Goal: Task Accomplishment & Management: Use online tool/utility

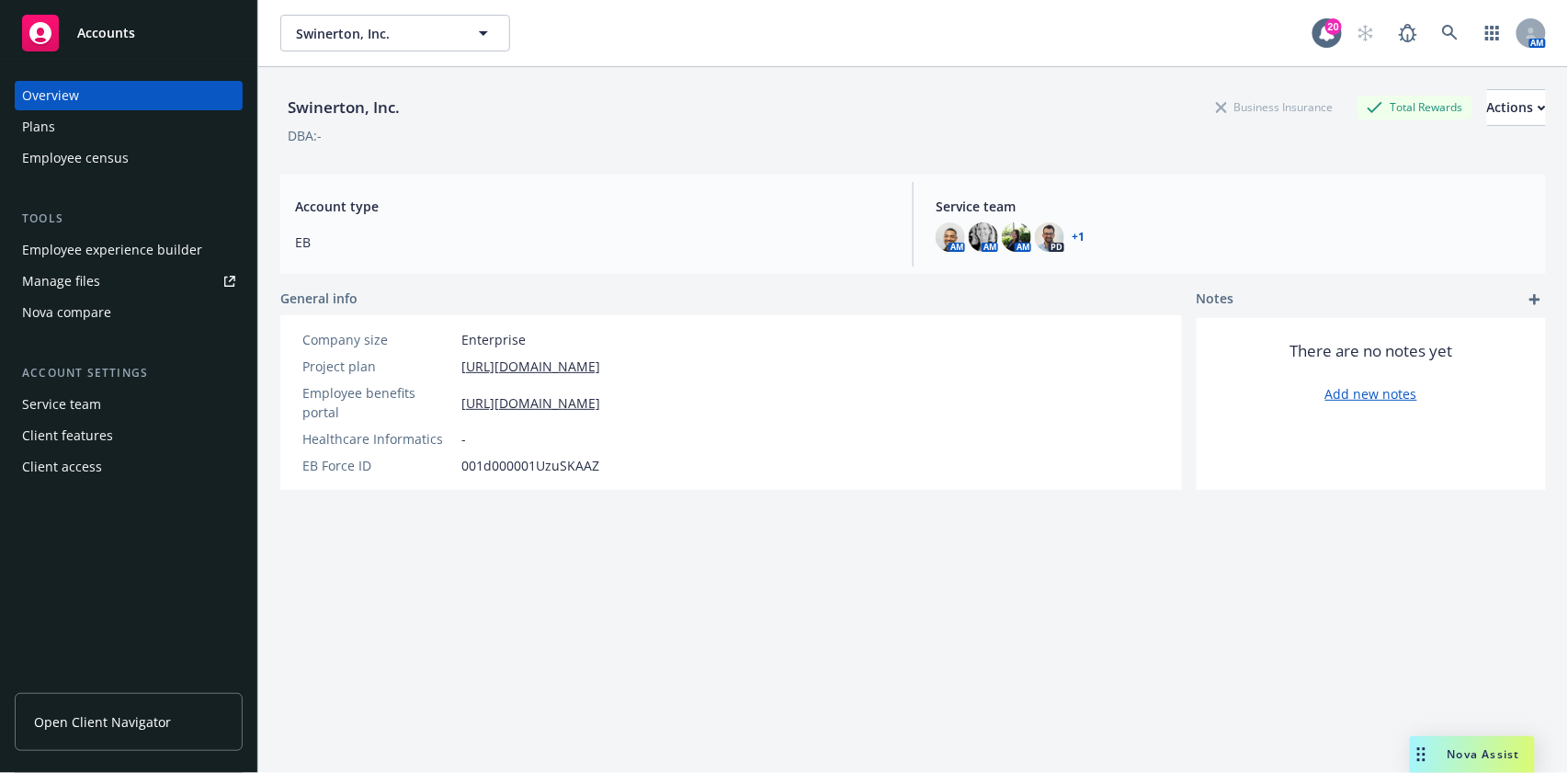
click at [77, 290] on div "Manage files" at bounding box center [62, 281] width 78 height 29
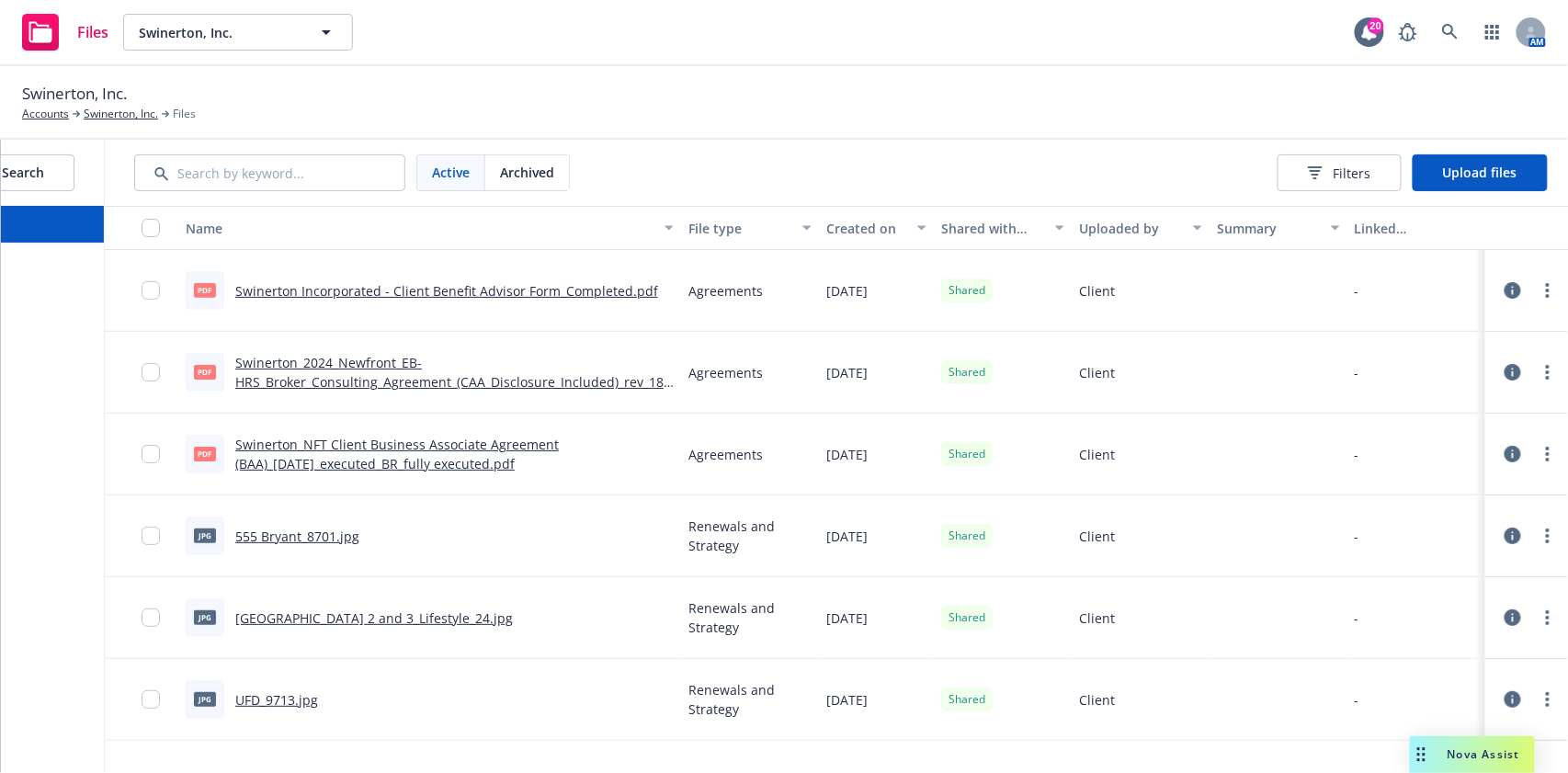
scroll to position [0, 204]
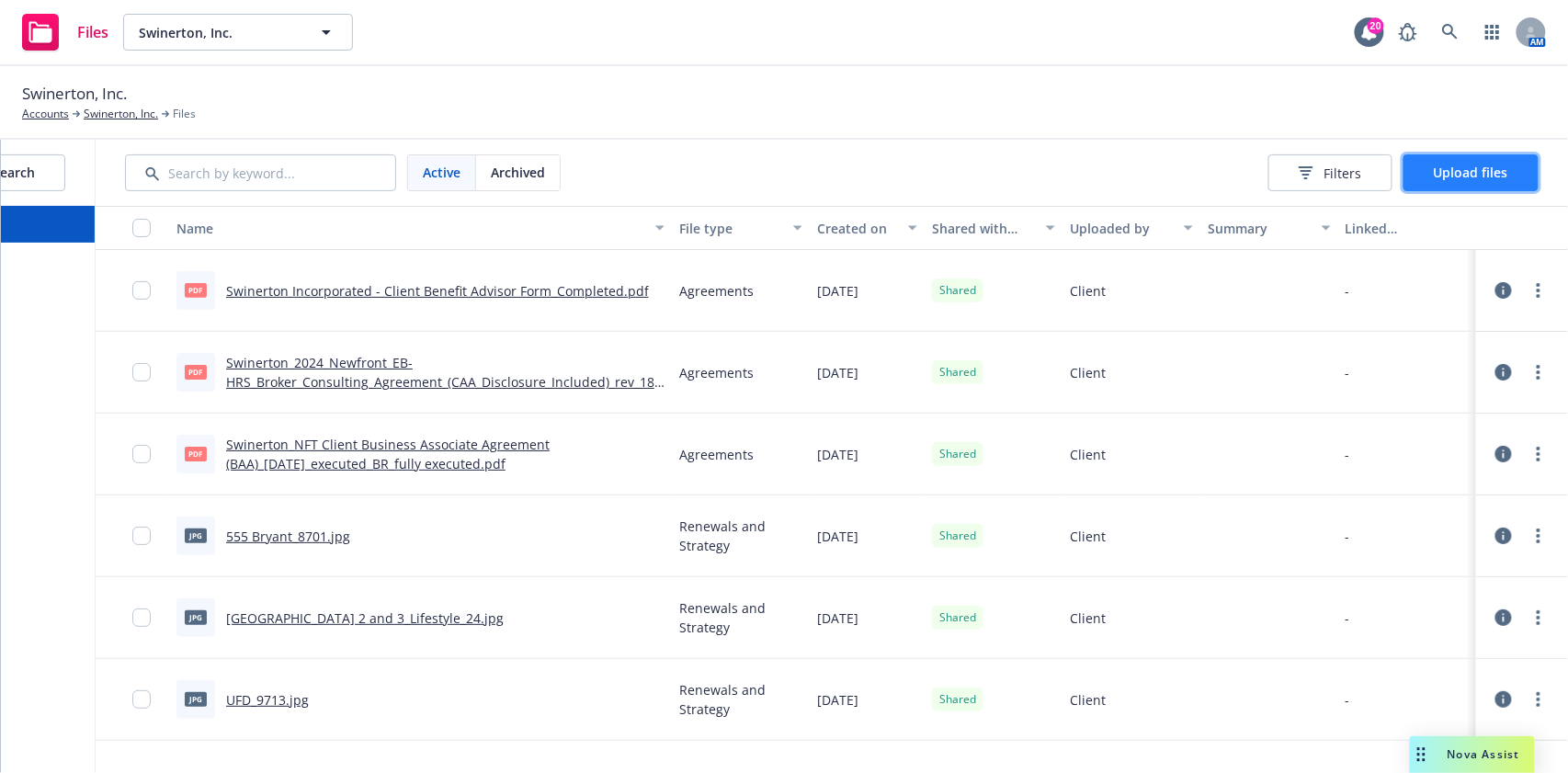
click at [1491, 180] on span "Upload files" at bounding box center [1470, 173] width 74 height 18
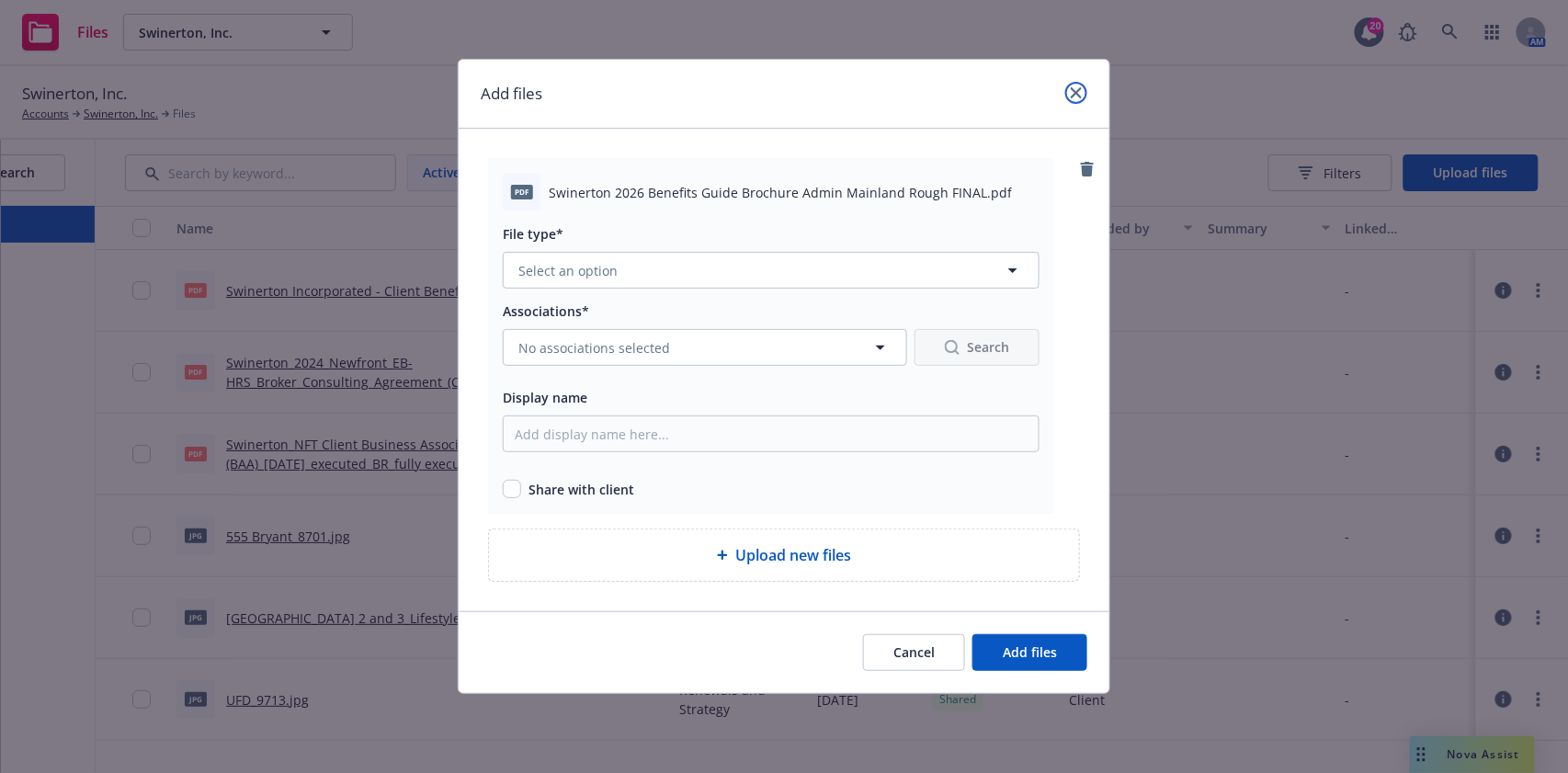
drag, startPoint x: 1076, startPoint y: 86, endPoint x: 674, endPoint y: 111, distance: 402.8
click at [1074, 86] on link "close" at bounding box center [1076, 93] width 22 height 22
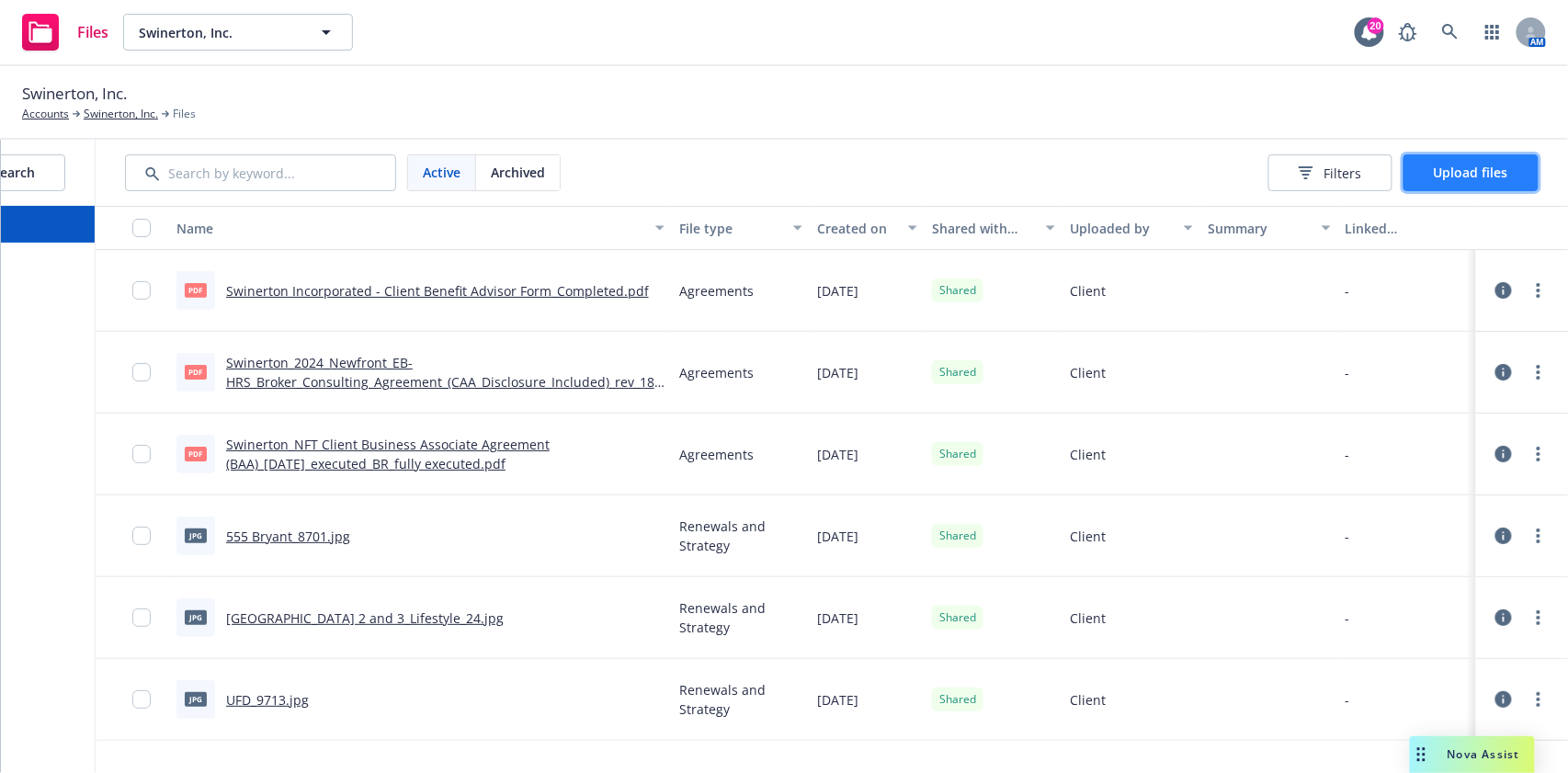
click at [1452, 171] on span "Upload files" at bounding box center [1470, 173] width 74 height 18
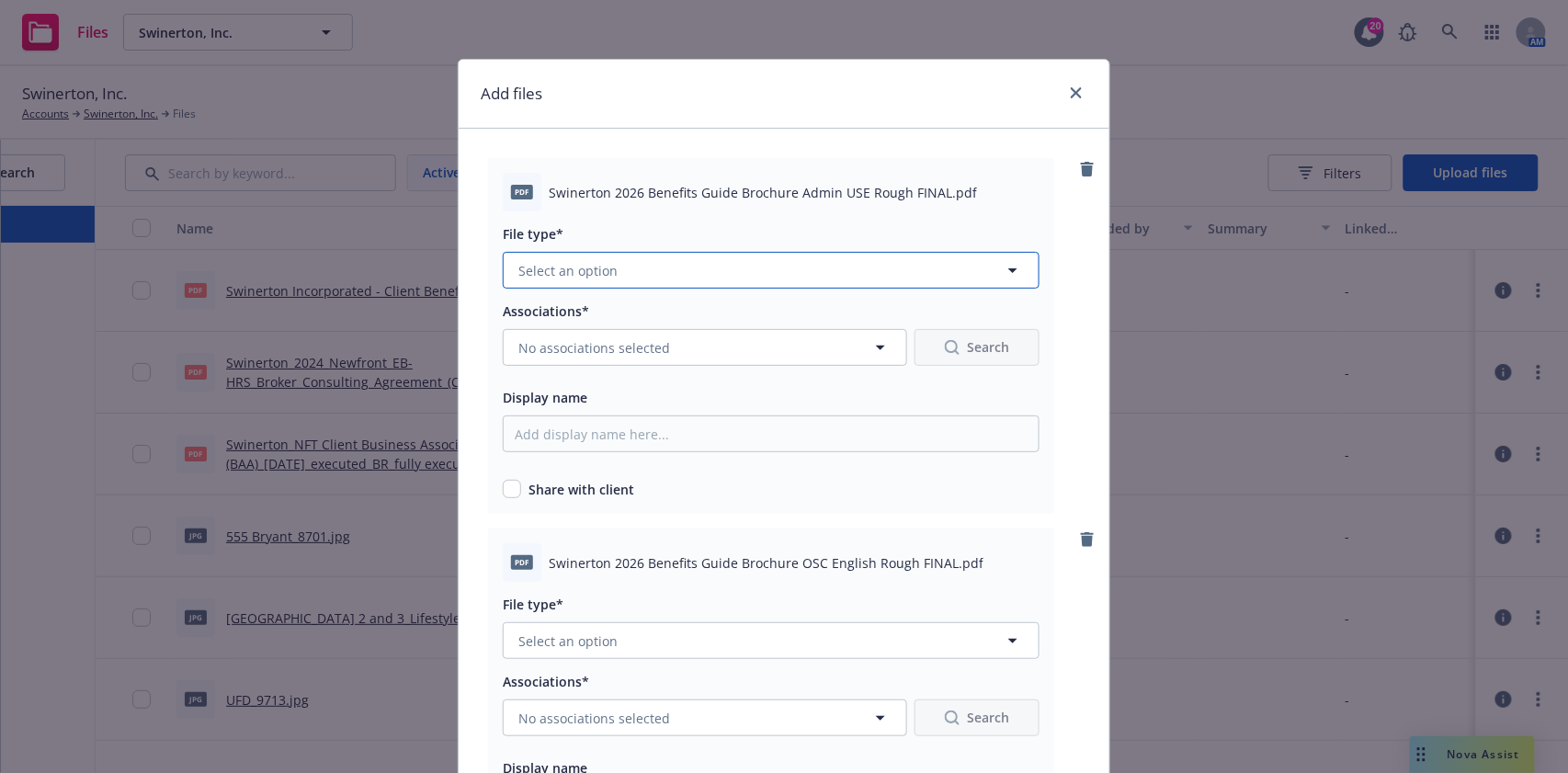
click at [617, 264] on button "Select an option" at bounding box center [771, 270] width 537 height 37
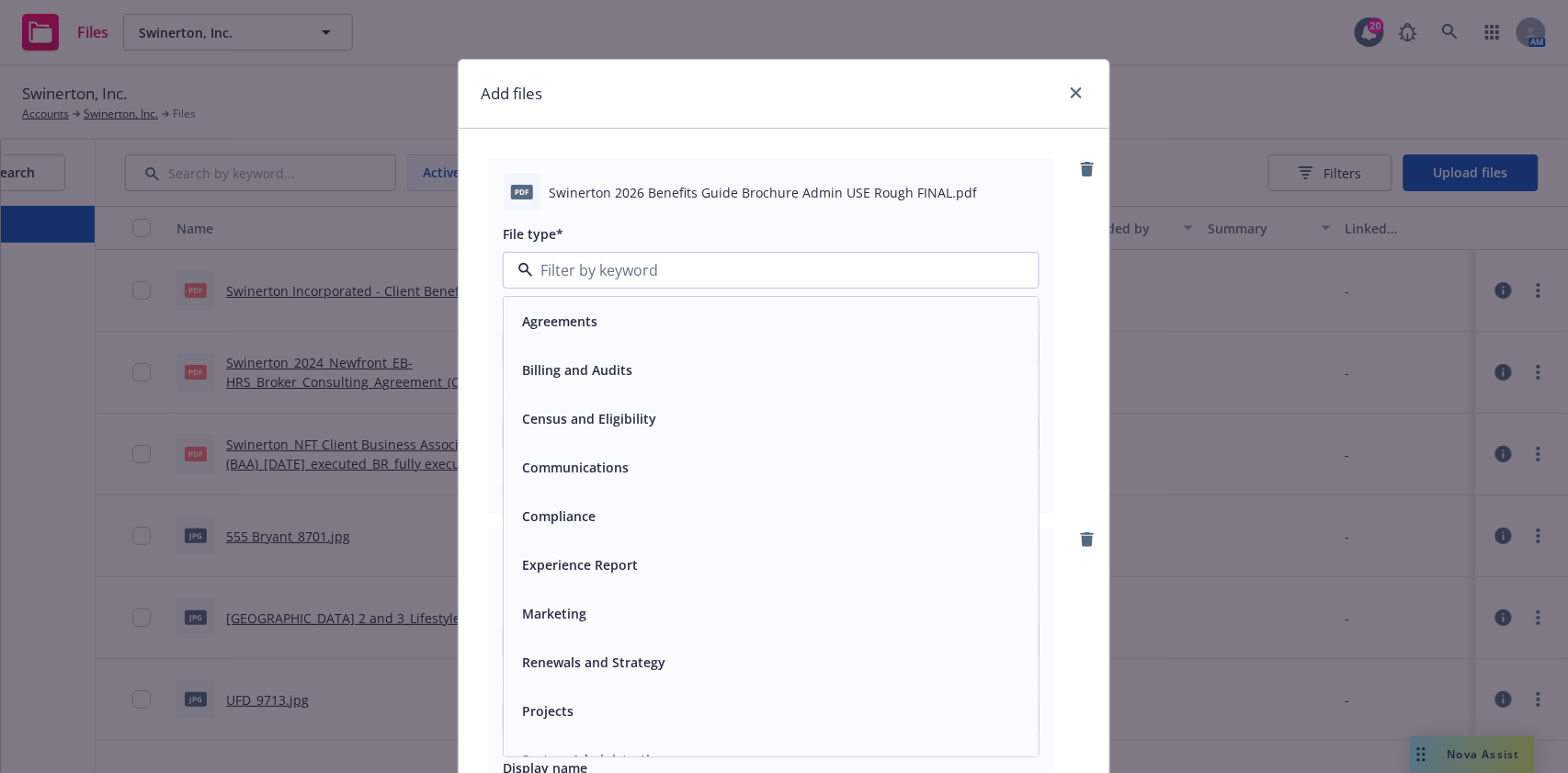
click at [590, 460] on span "Communications" at bounding box center [575, 468] width 106 height 20
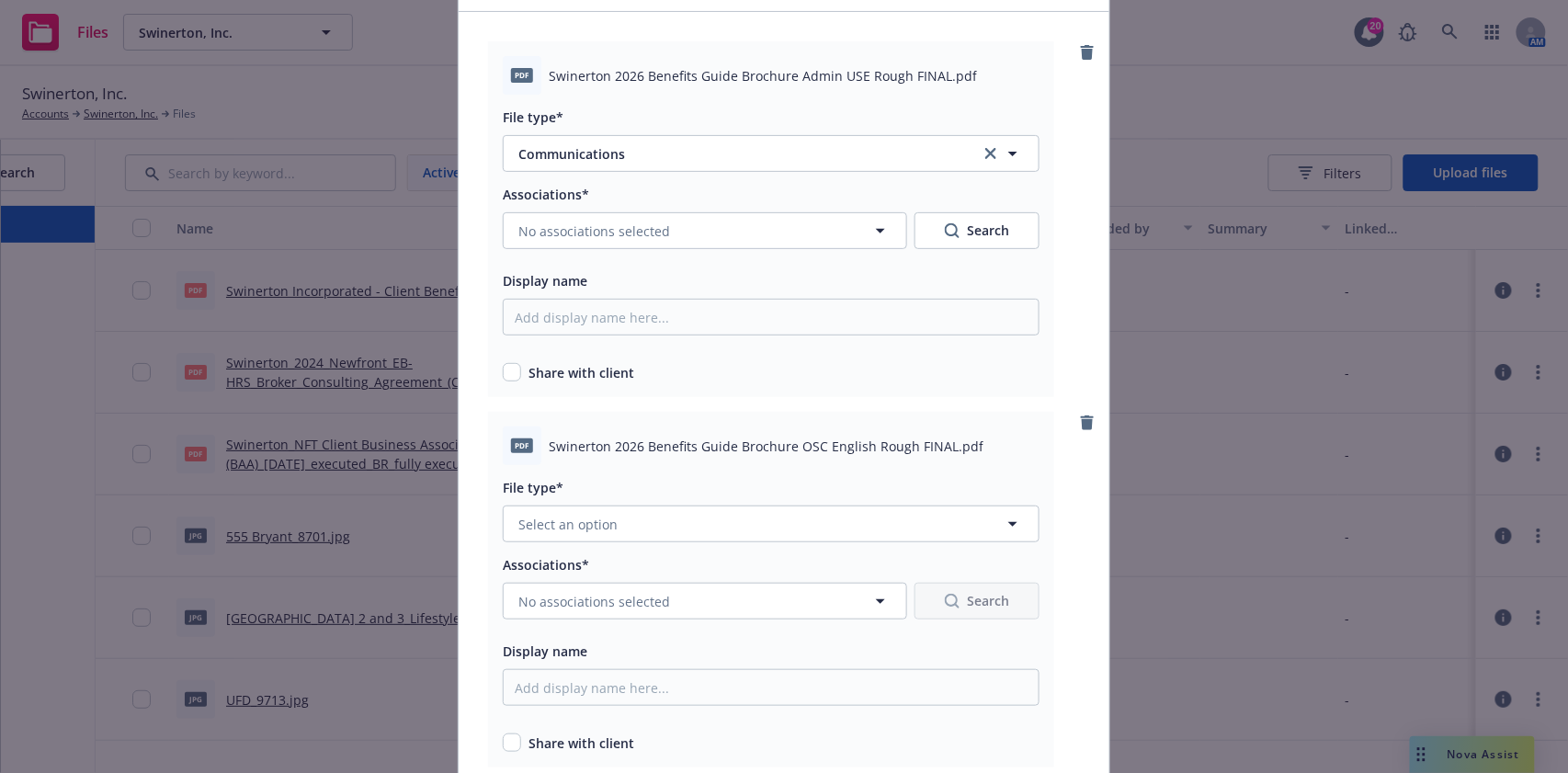
scroll to position [244, 0]
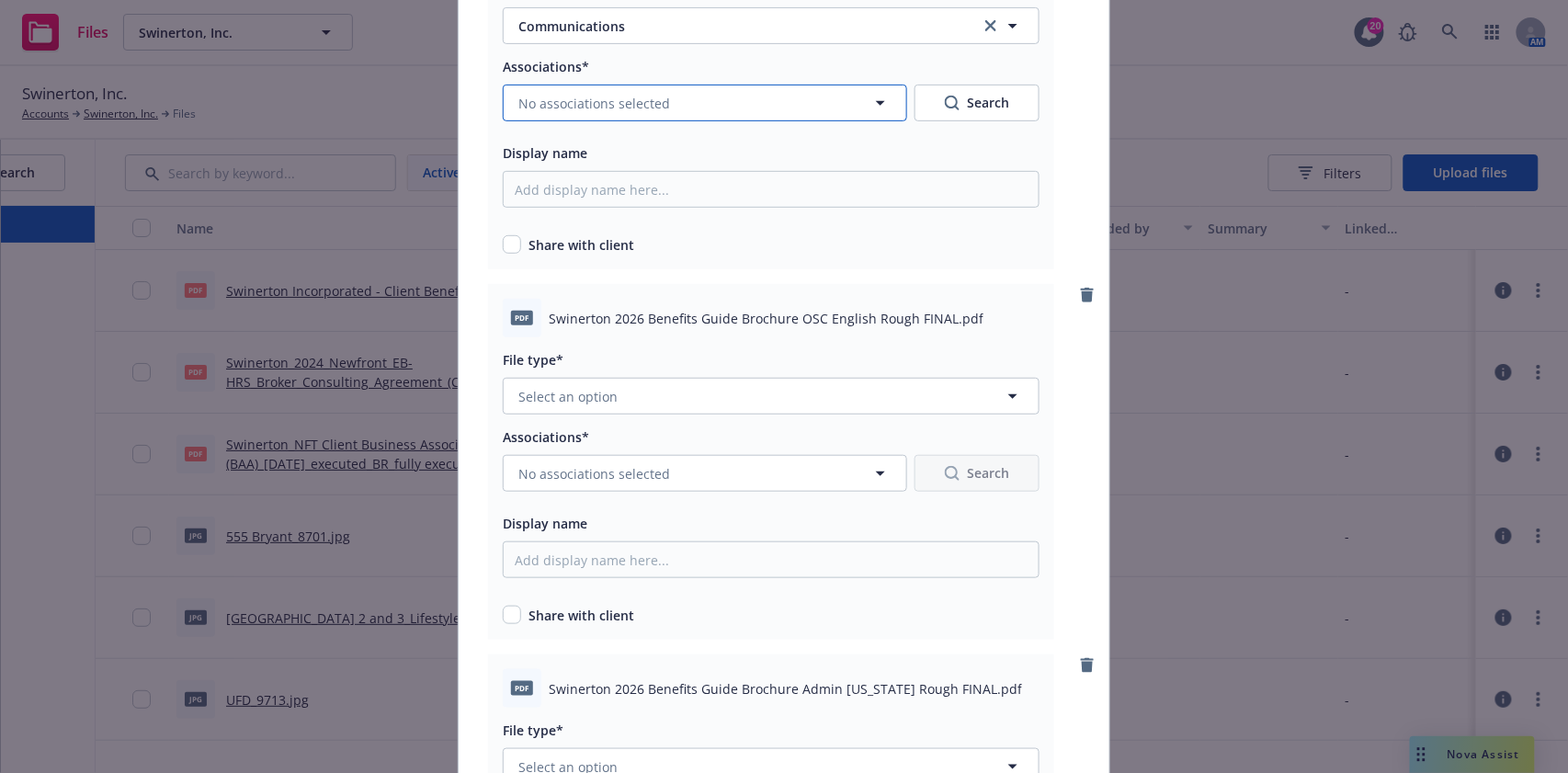
click at [519, 106] on span "No associations selected" at bounding box center [594, 103] width 151 height 20
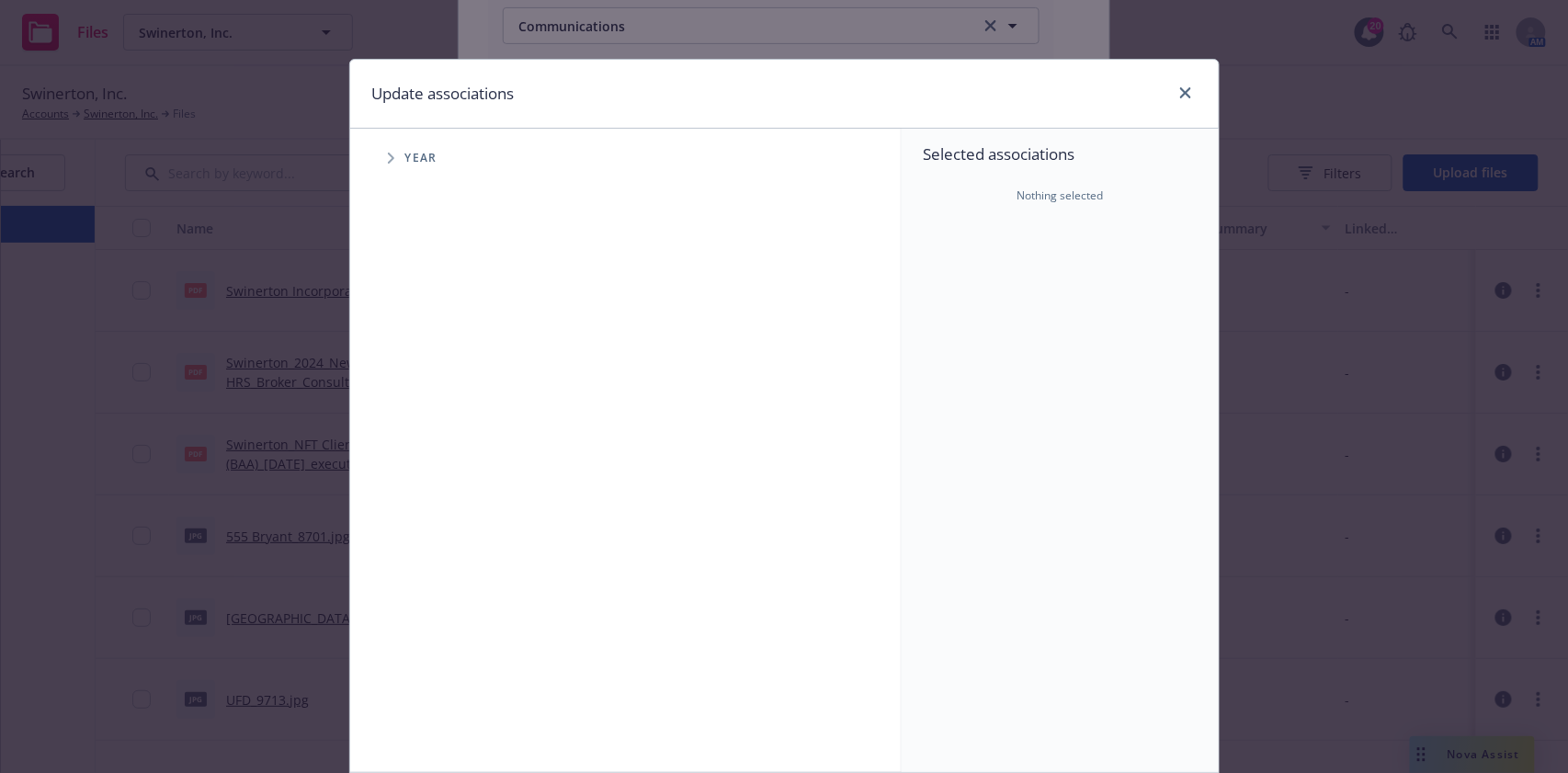
click at [392, 146] on span "Tree Example" at bounding box center [391, 158] width 29 height 29
click at [437, 449] on div "2026 Year" at bounding box center [456, 452] width 55 height 35
checkbox input "true"
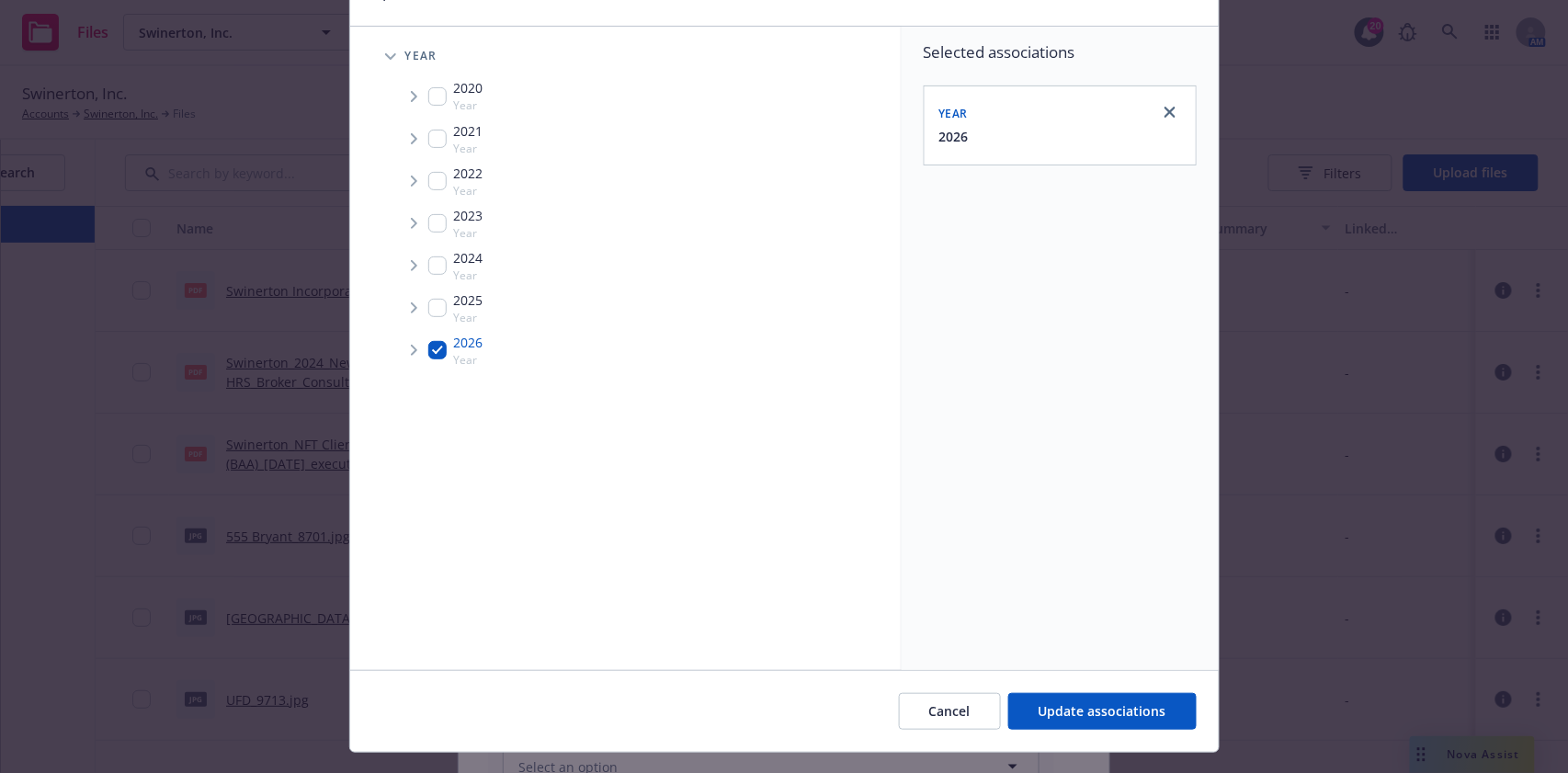
scroll to position [140, 0]
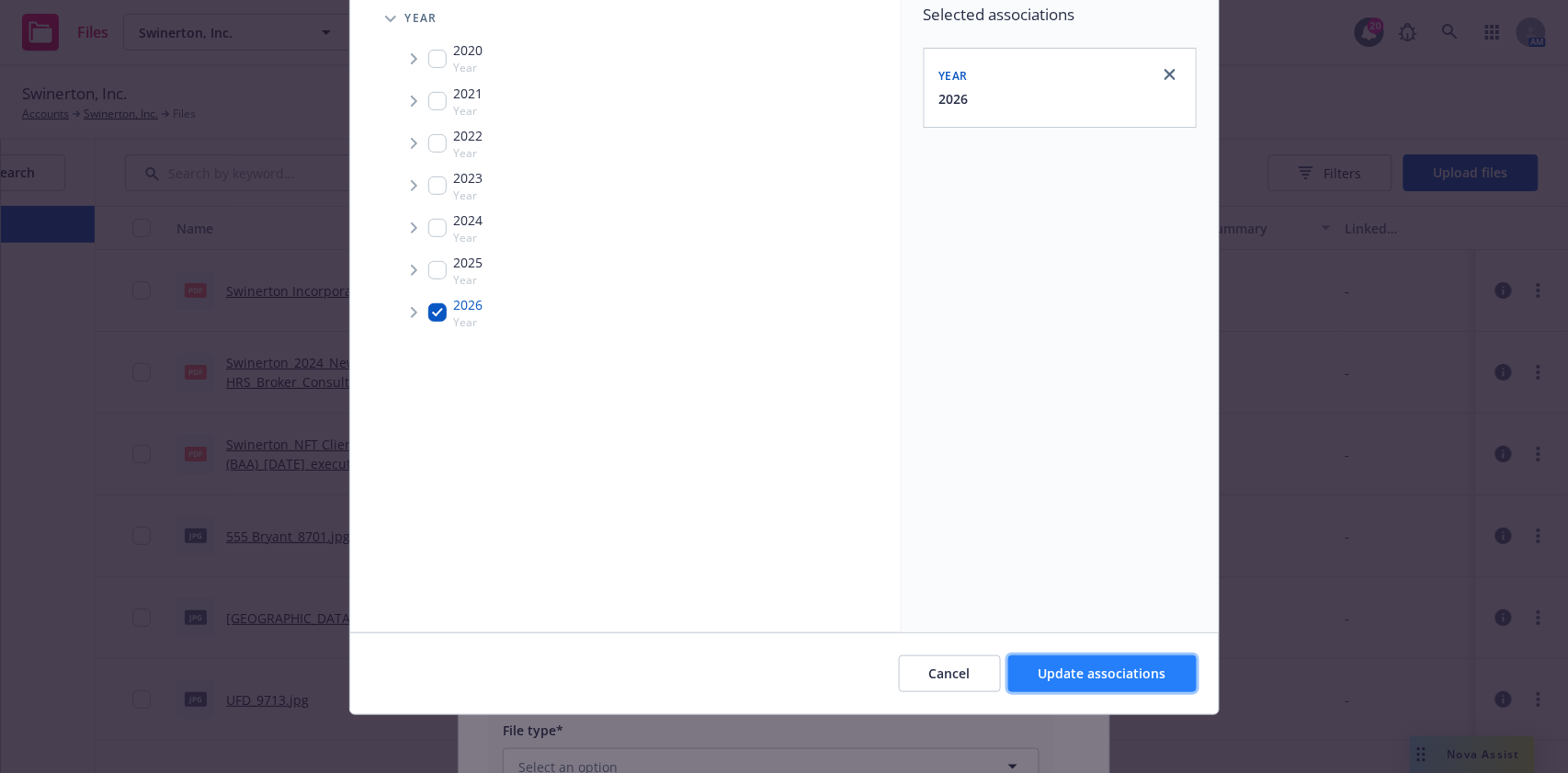
click at [1124, 671] on span "Update associations" at bounding box center [1102, 673] width 128 height 18
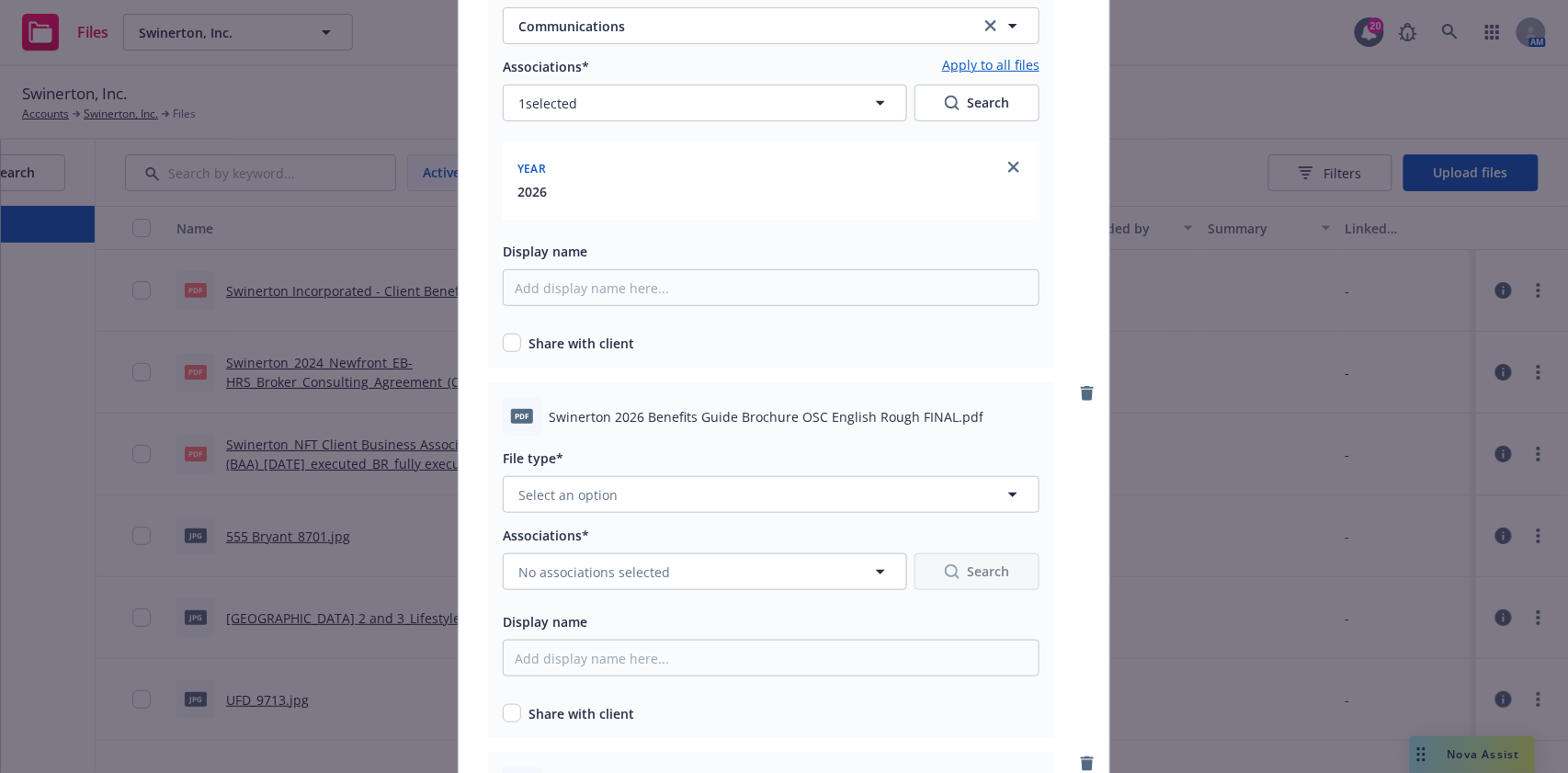
click at [518, 361] on div "pdf Swinerton 2026 Benefits Guide Brochure Admin USE Rough FINAL.pdf File type*…" at bounding box center [771, 141] width 566 height 454
click at [503, 346] on input "checkbox" at bounding box center [512, 343] width 19 height 19
checkbox input "true"
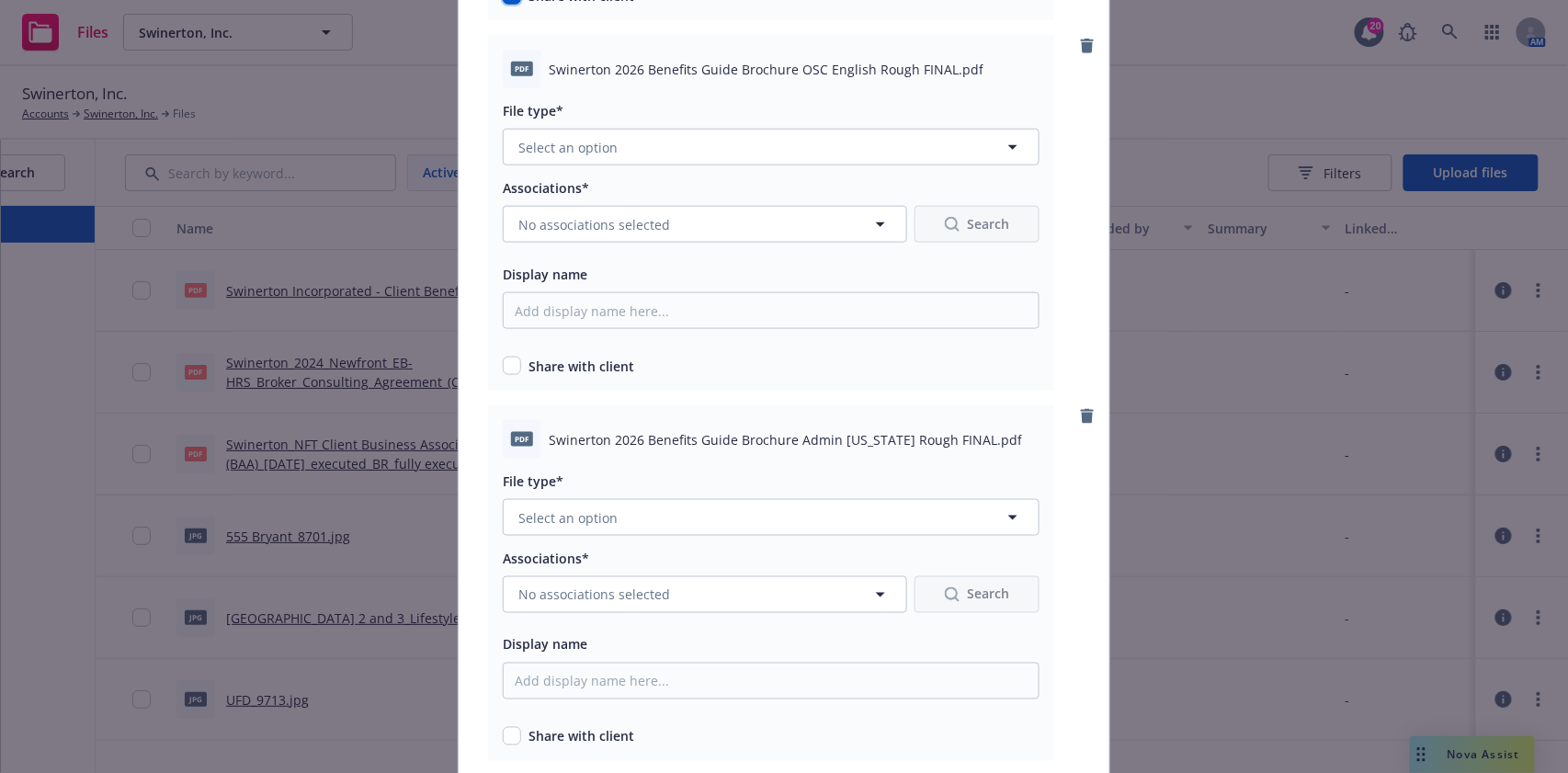
scroll to position [612, 0]
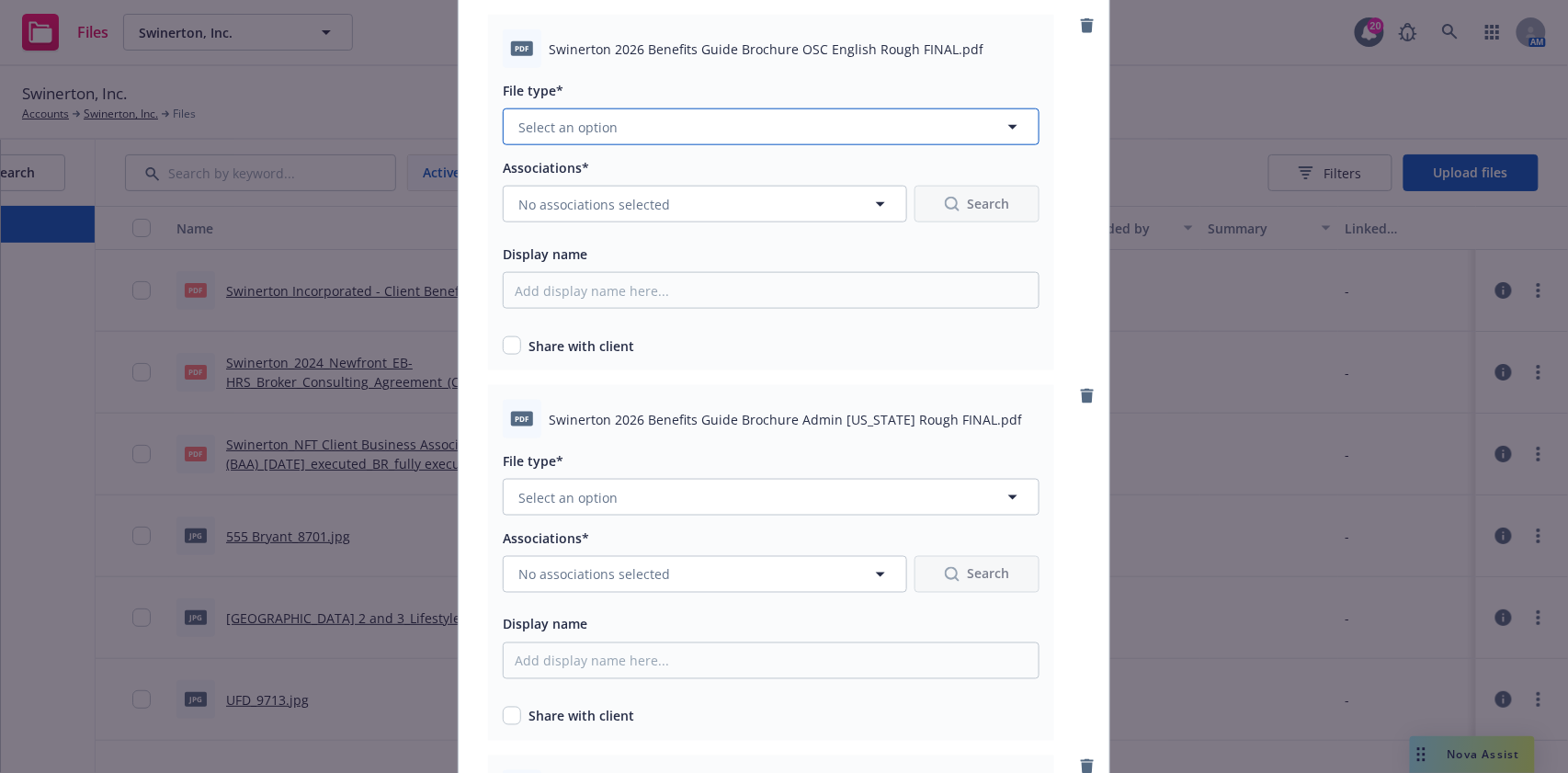
click at [584, 124] on span "Select an option" at bounding box center [568, 127] width 100 height 20
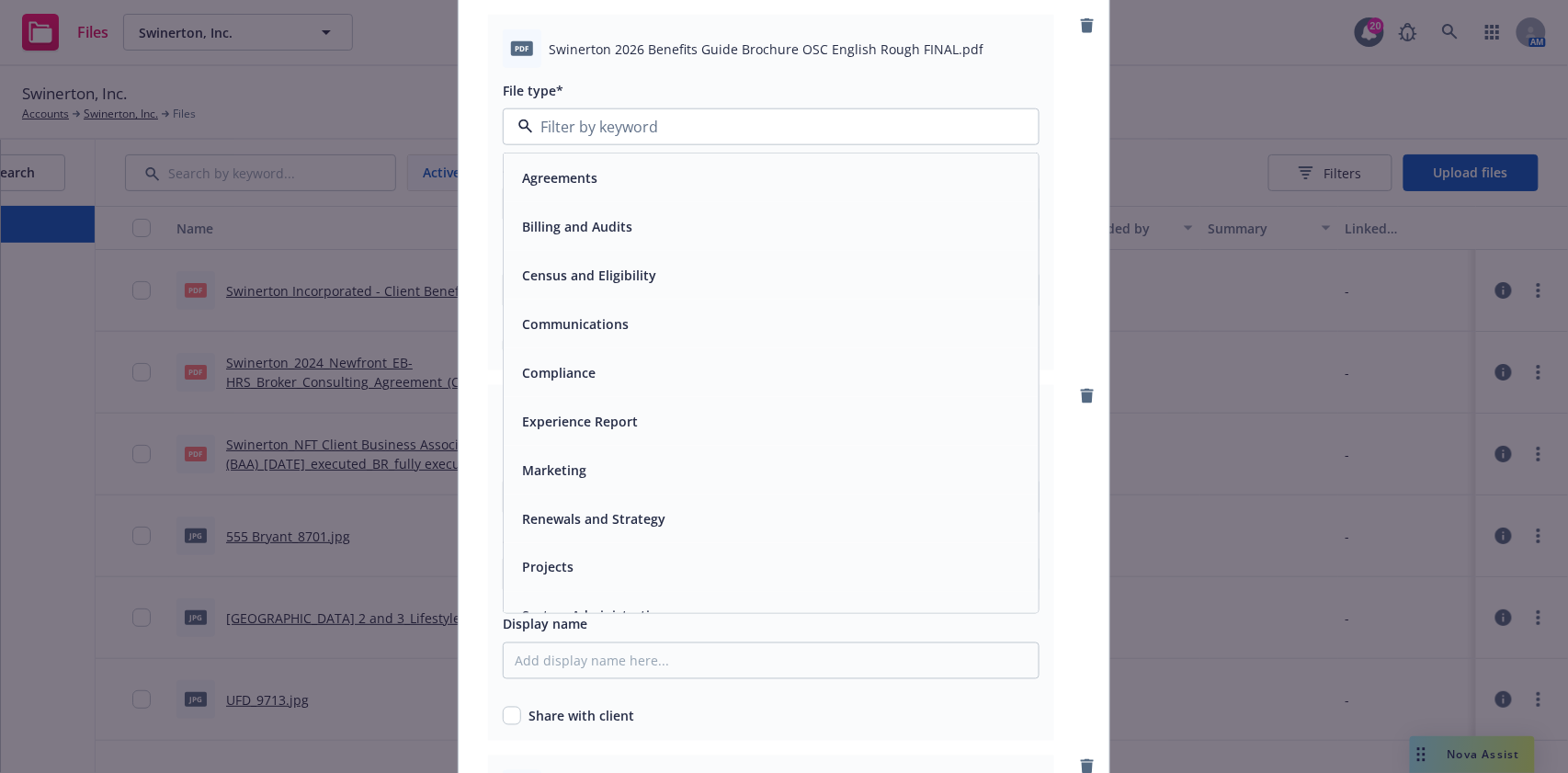
click at [596, 319] on span "Communications" at bounding box center [575, 324] width 106 height 20
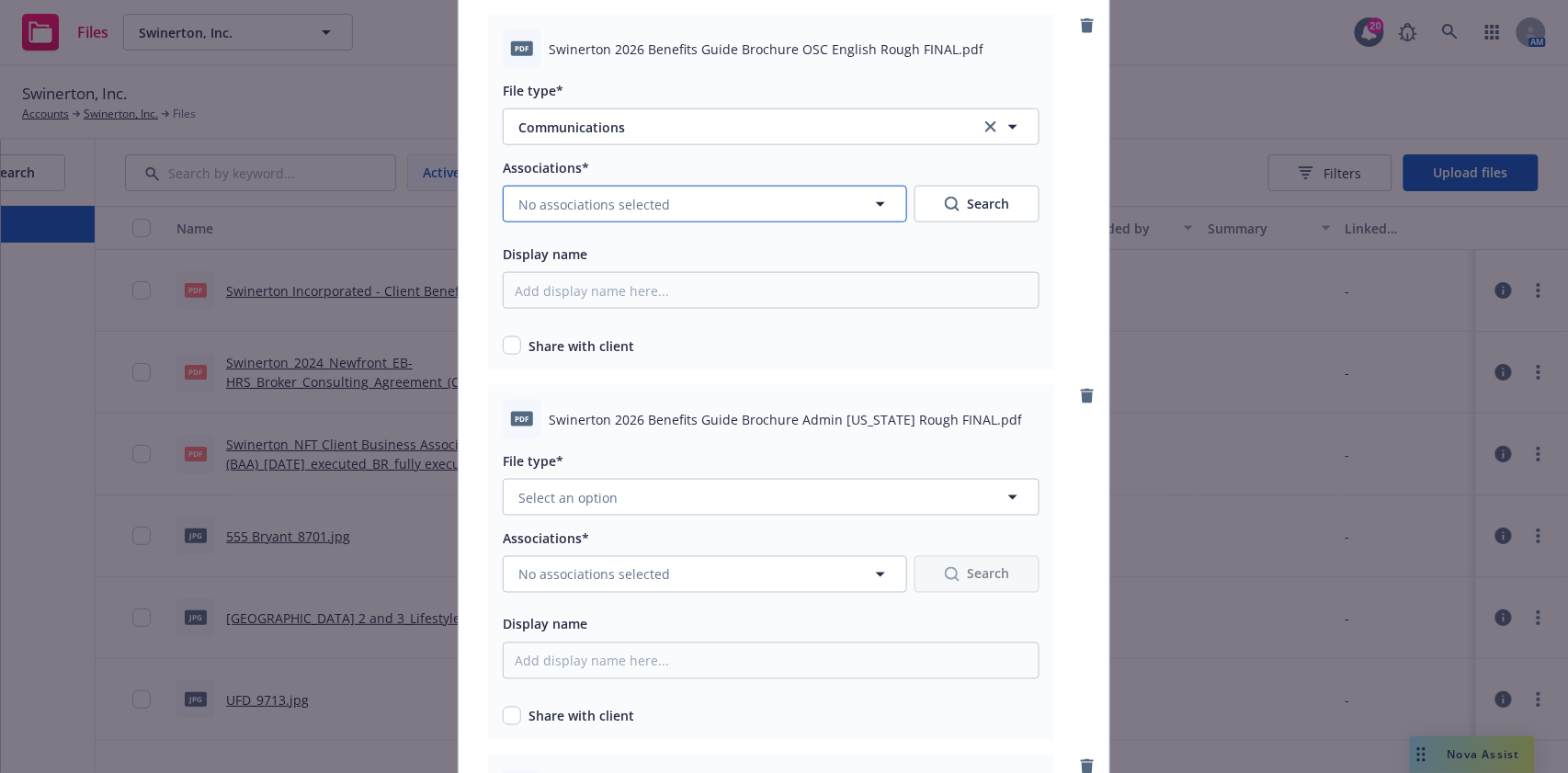
click at [610, 210] on span "No associations selected" at bounding box center [594, 205] width 151 height 20
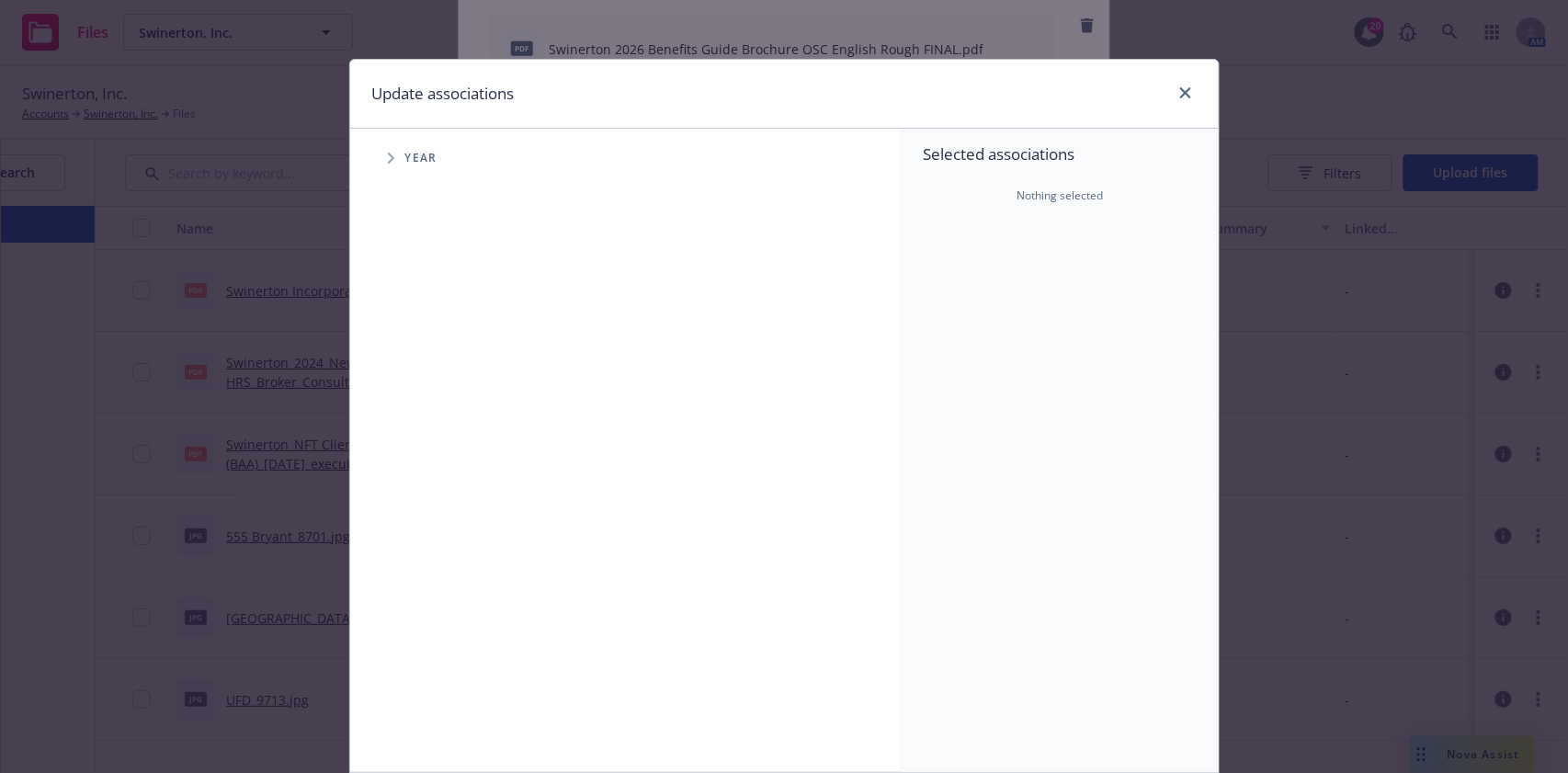
click at [376, 162] on span "Tree Example" at bounding box center [391, 158] width 29 height 29
click at [435, 410] on input "Tree Example" at bounding box center [437, 409] width 19 height 19
checkbox input "true"
click at [435, 448] on input "Tree Example" at bounding box center [437, 452] width 19 height 19
checkbox input "true"
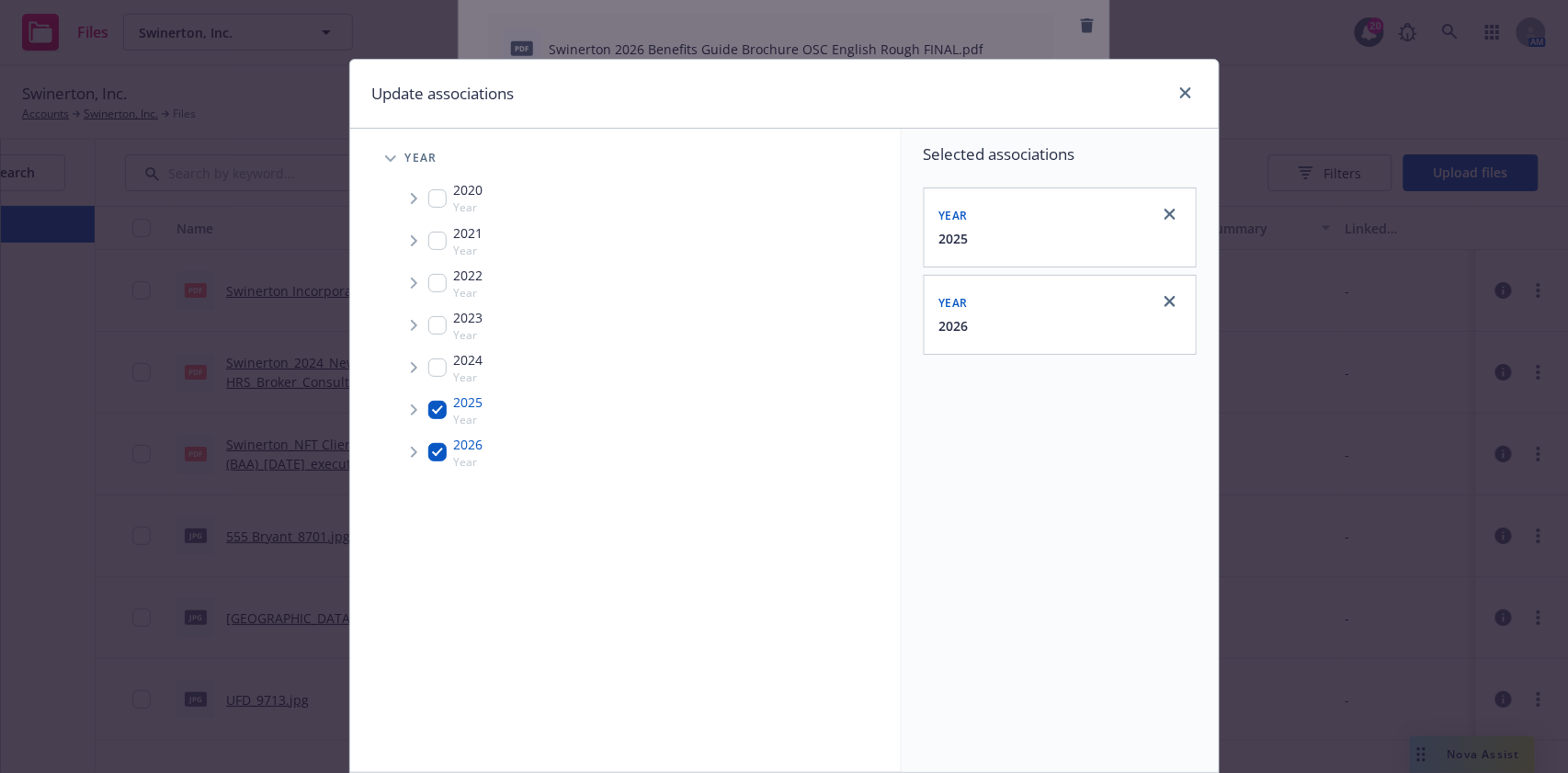
drag, startPoint x: 431, startPoint y: 409, endPoint x: 518, endPoint y: 385, distance: 90.2
click at [431, 408] on input "Tree Example" at bounding box center [437, 409] width 19 height 19
checkbox input "false"
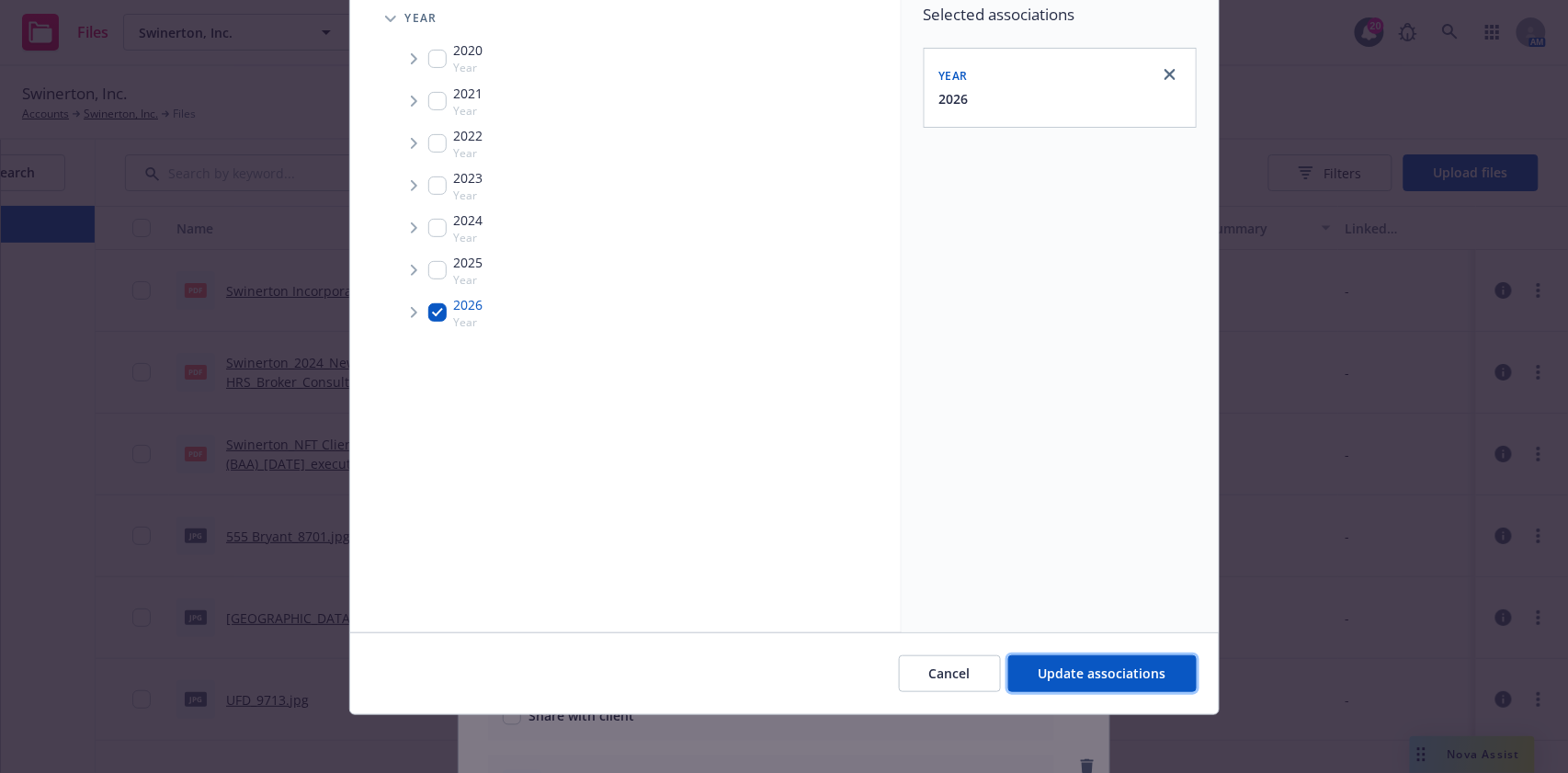
click at [1110, 680] on button "Update associations" at bounding box center [1102, 673] width 188 height 37
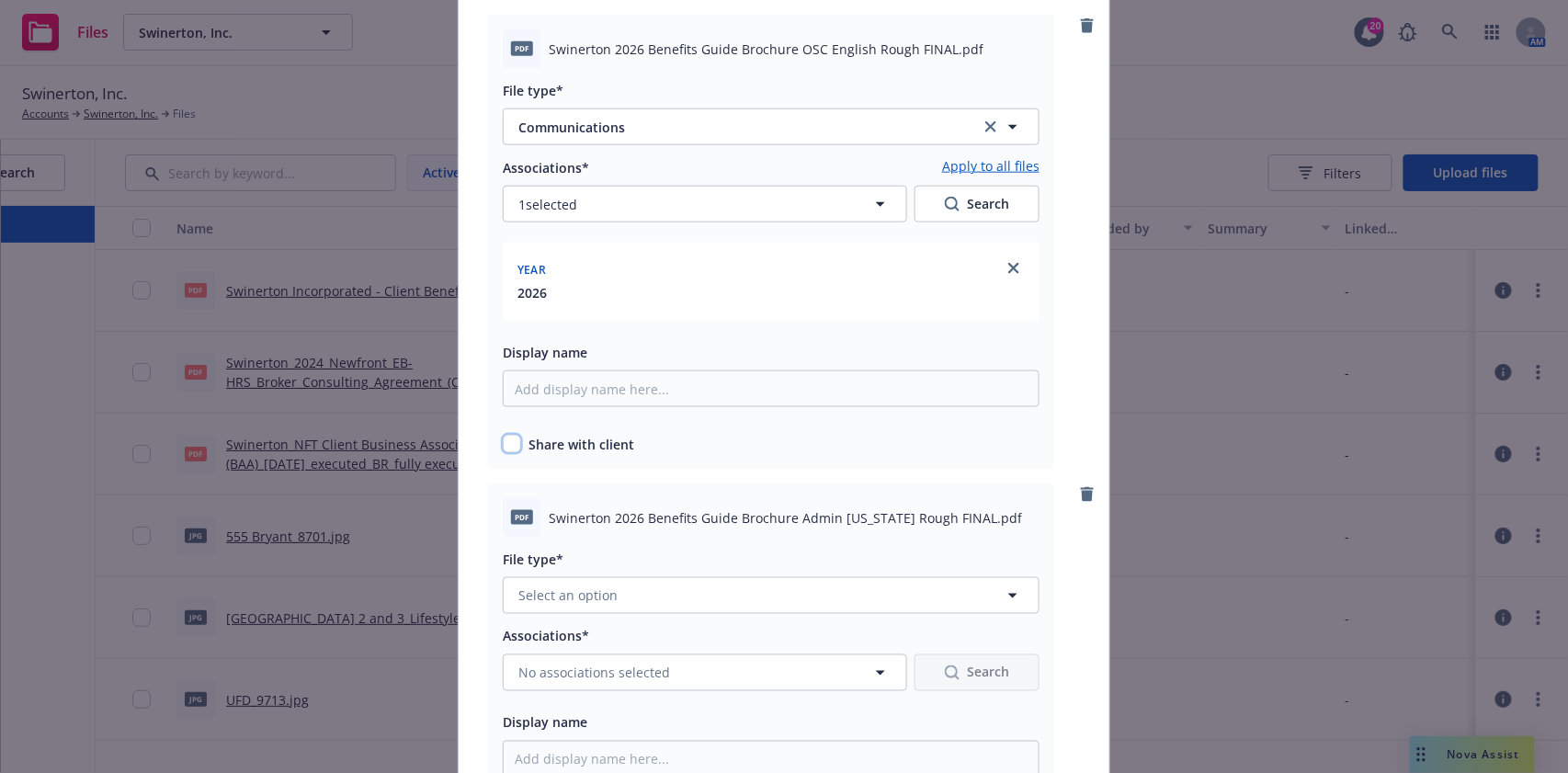
click at [506, 438] on input "checkbox" at bounding box center [512, 443] width 19 height 19
checkbox input "true"
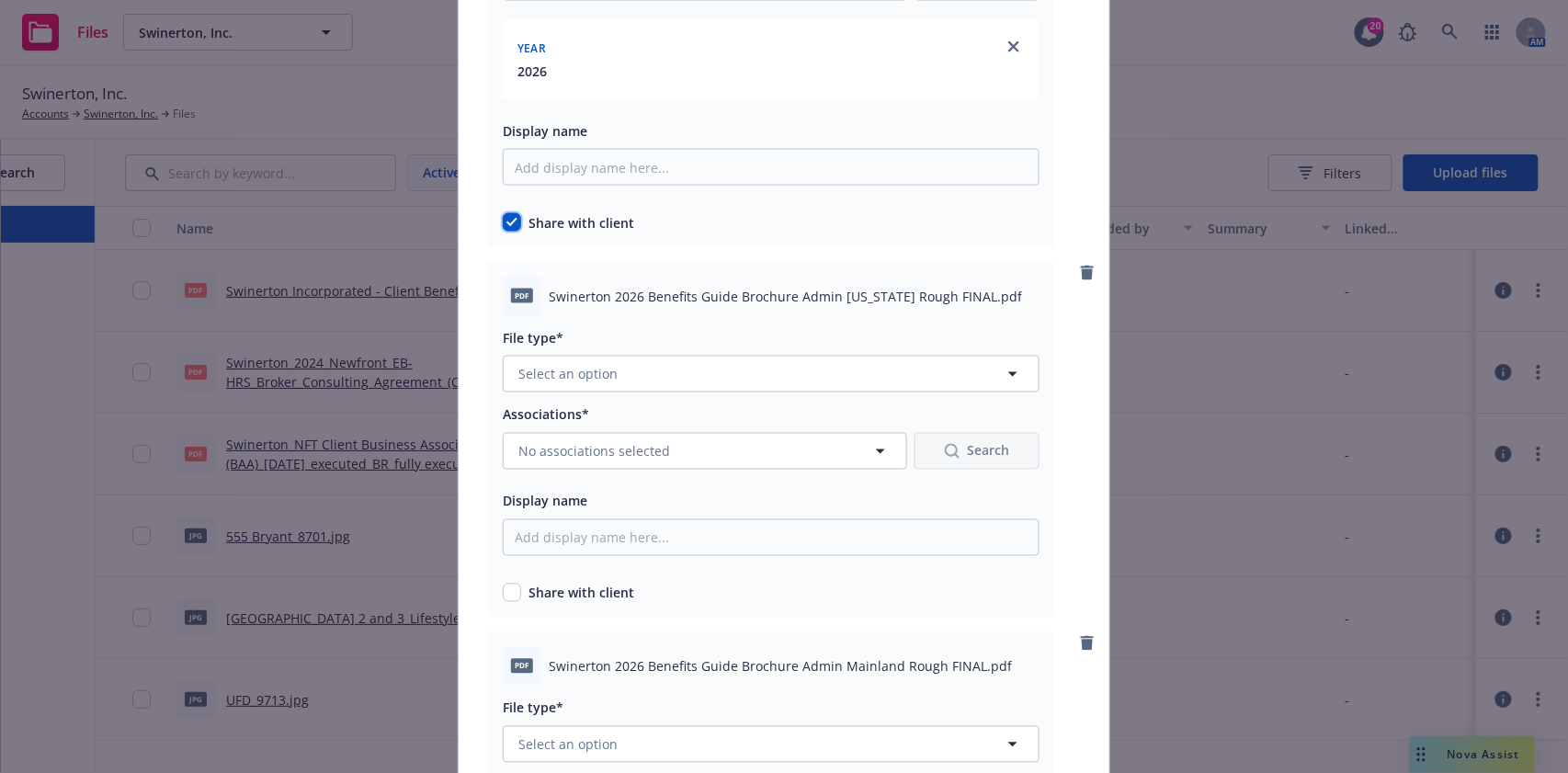
scroll to position [979, 0]
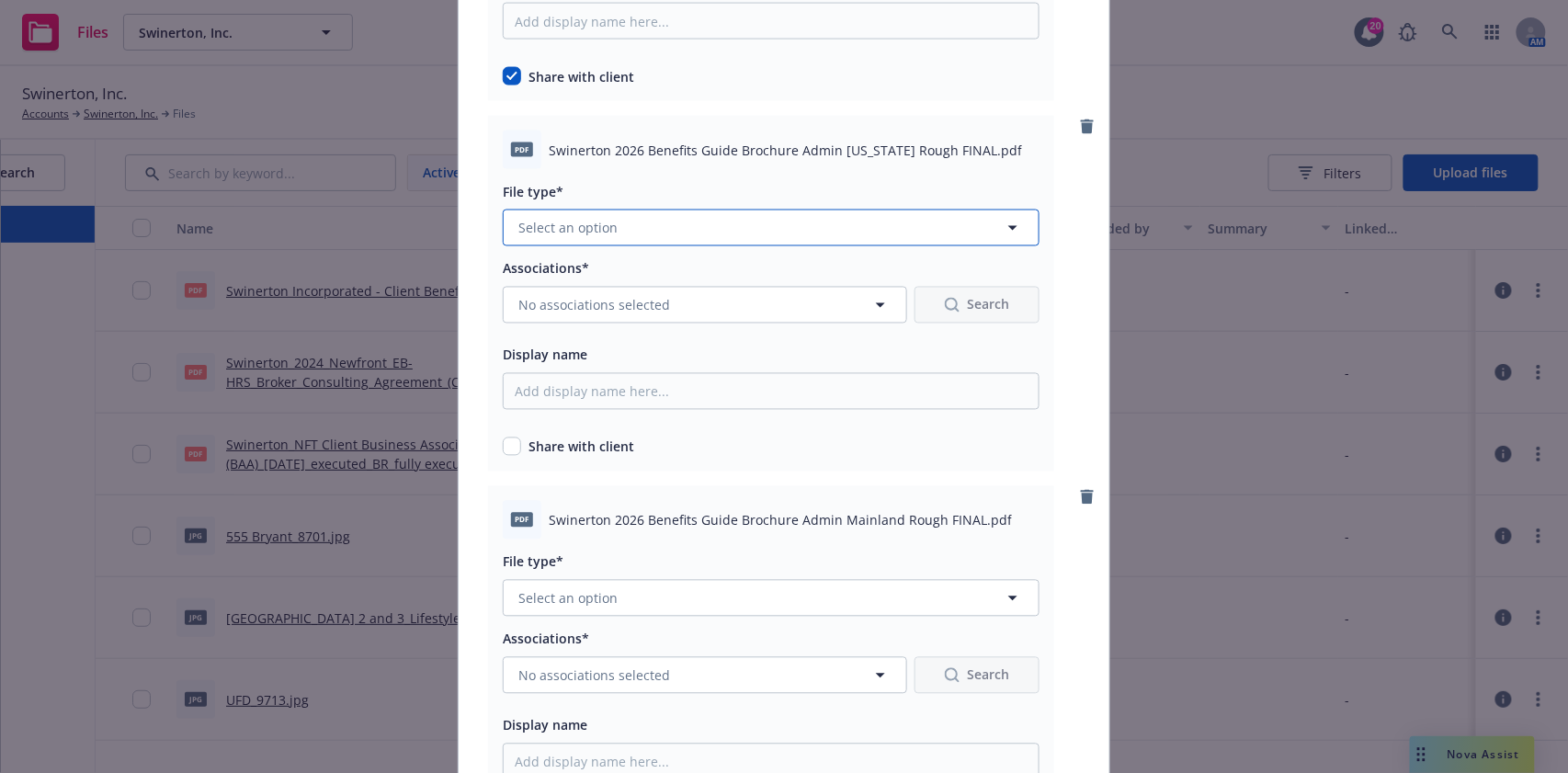
click at [560, 227] on span "Select an option" at bounding box center [568, 228] width 100 height 20
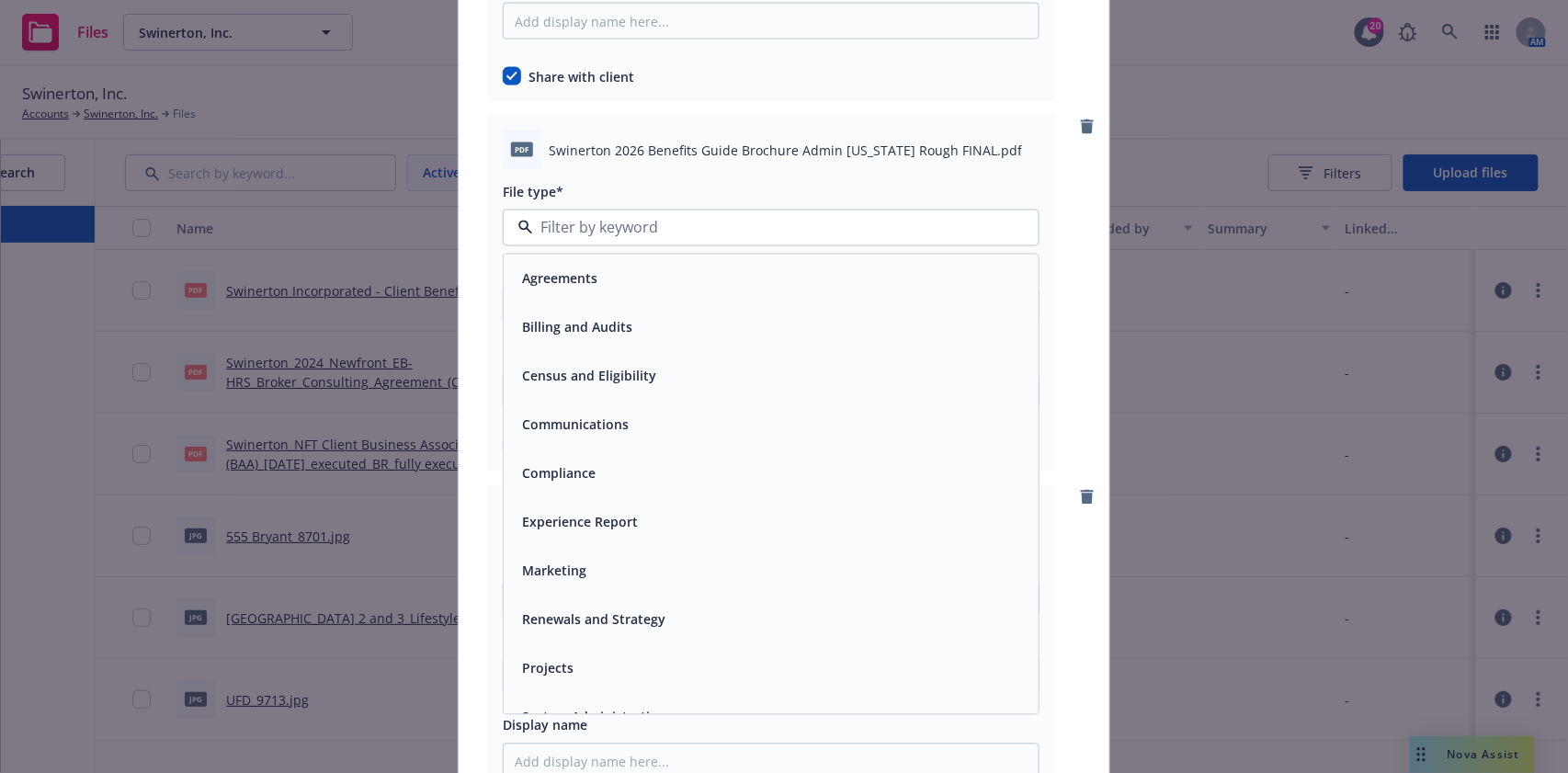
click at [566, 430] on span "Communications" at bounding box center [575, 425] width 106 height 20
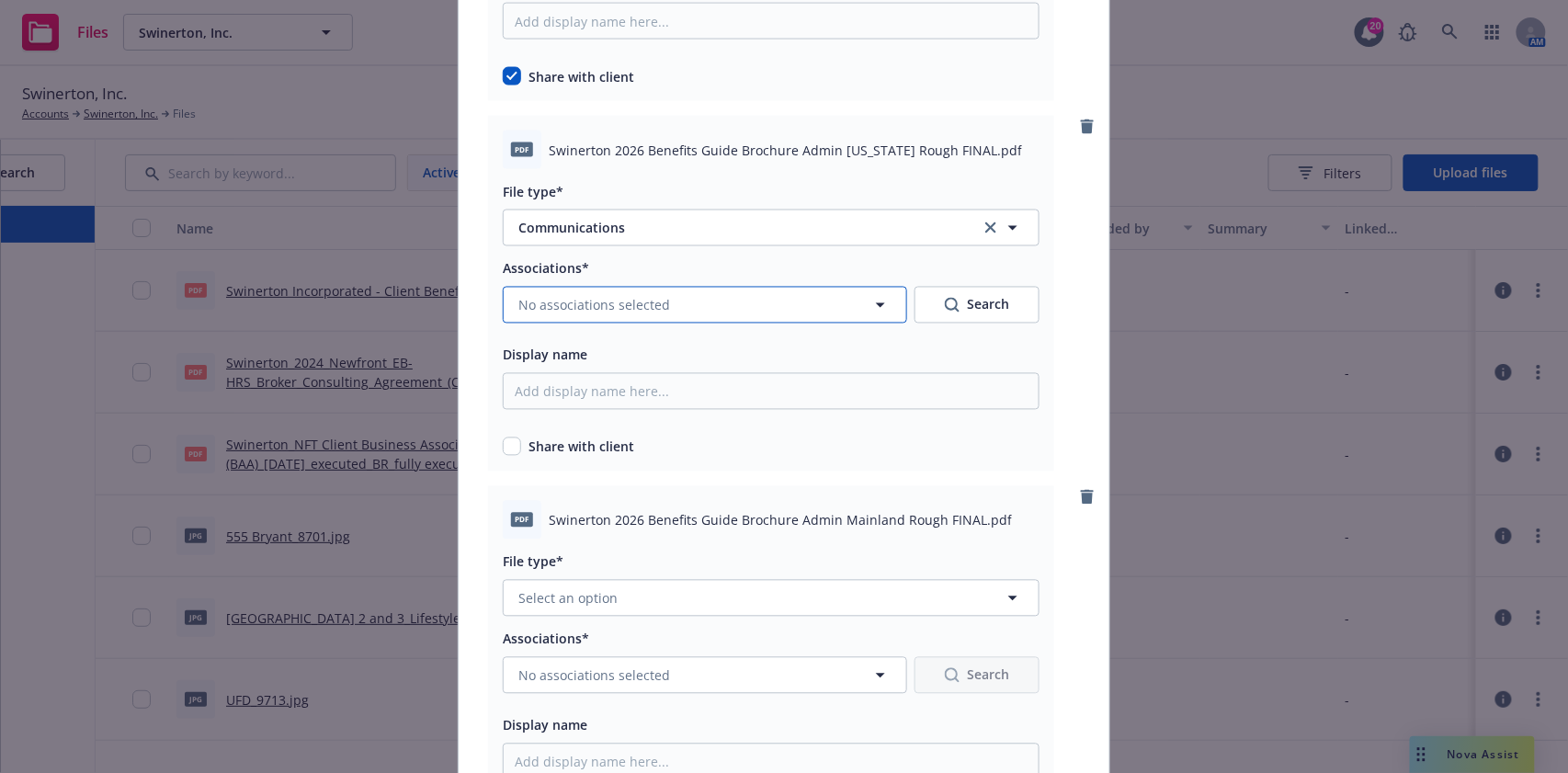
click at [591, 302] on span "No associations selected" at bounding box center [594, 305] width 151 height 20
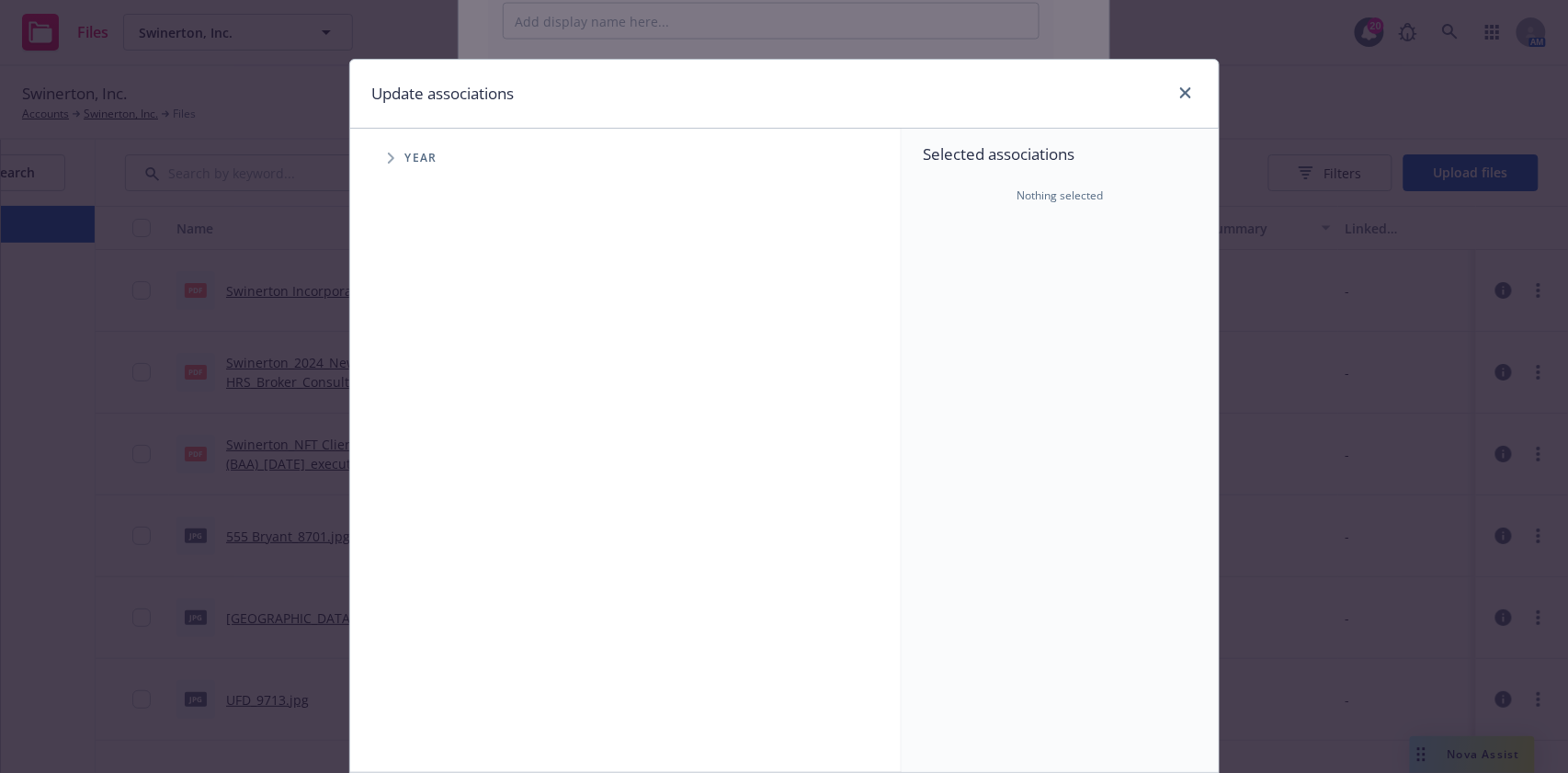
click at [376, 159] on span "Tree Example" at bounding box center [391, 158] width 29 height 29
click at [429, 462] on div "2026 Year" at bounding box center [456, 452] width 55 height 35
checkbox input "true"
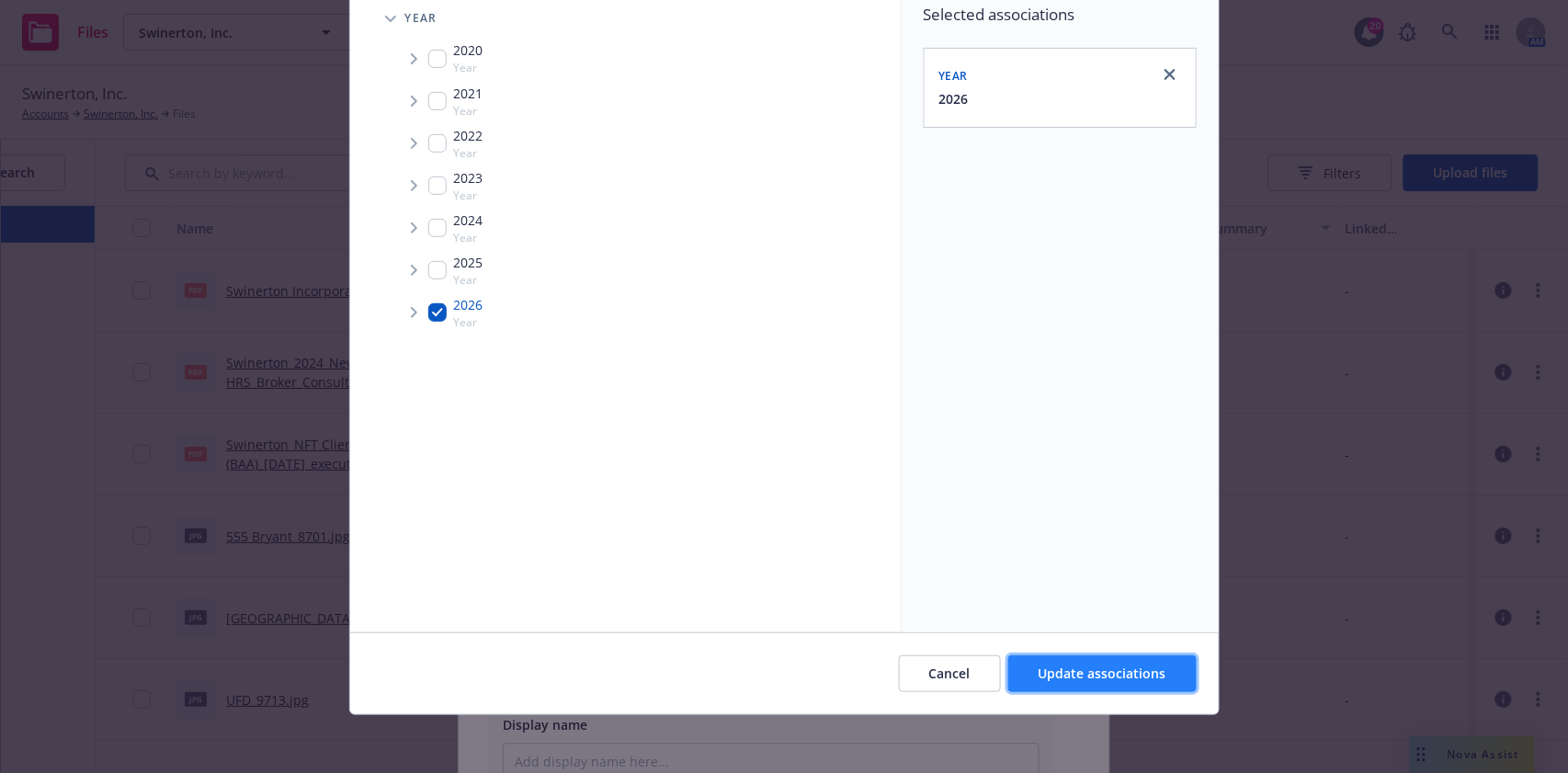
click at [1101, 675] on span "Update associations" at bounding box center [1102, 673] width 128 height 18
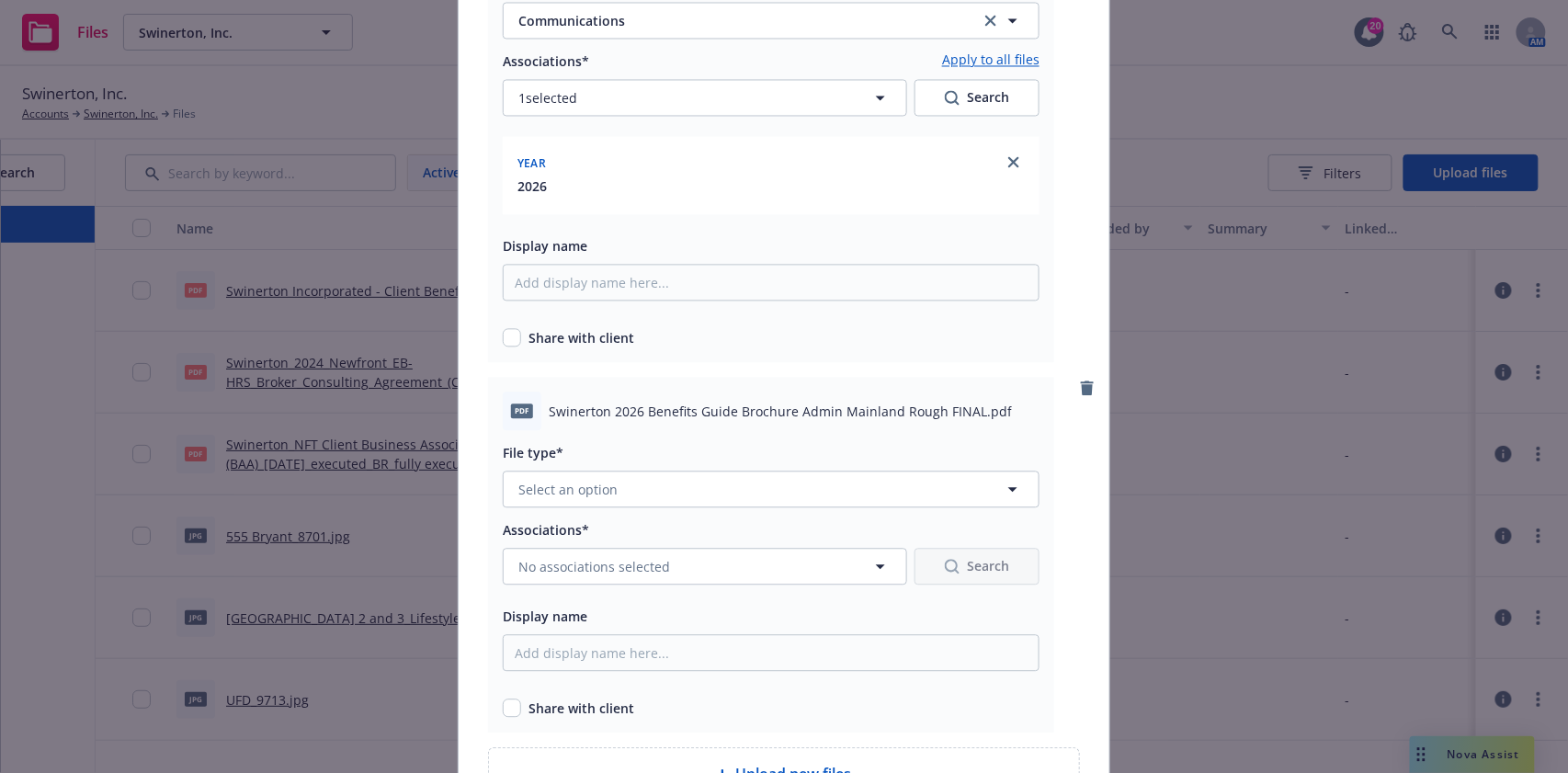
scroll to position [1347, 0]
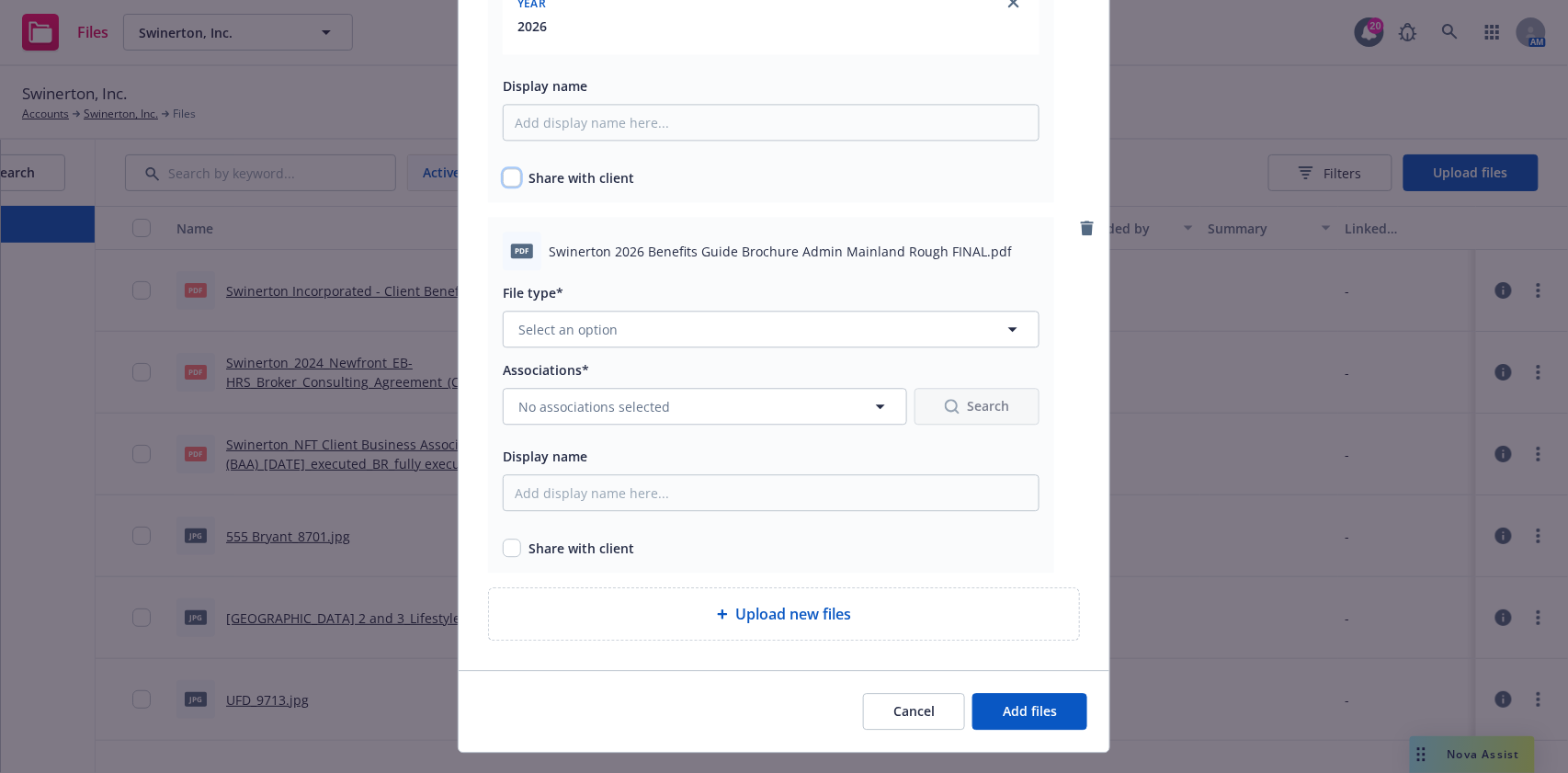
click at [504, 184] on input "checkbox" at bounding box center [512, 177] width 19 height 19
checkbox input "true"
click at [503, 551] on input "checkbox" at bounding box center [512, 548] width 19 height 19
checkbox input "true"
click at [724, 338] on button "Select an option" at bounding box center [771, 329] width 537 height 37
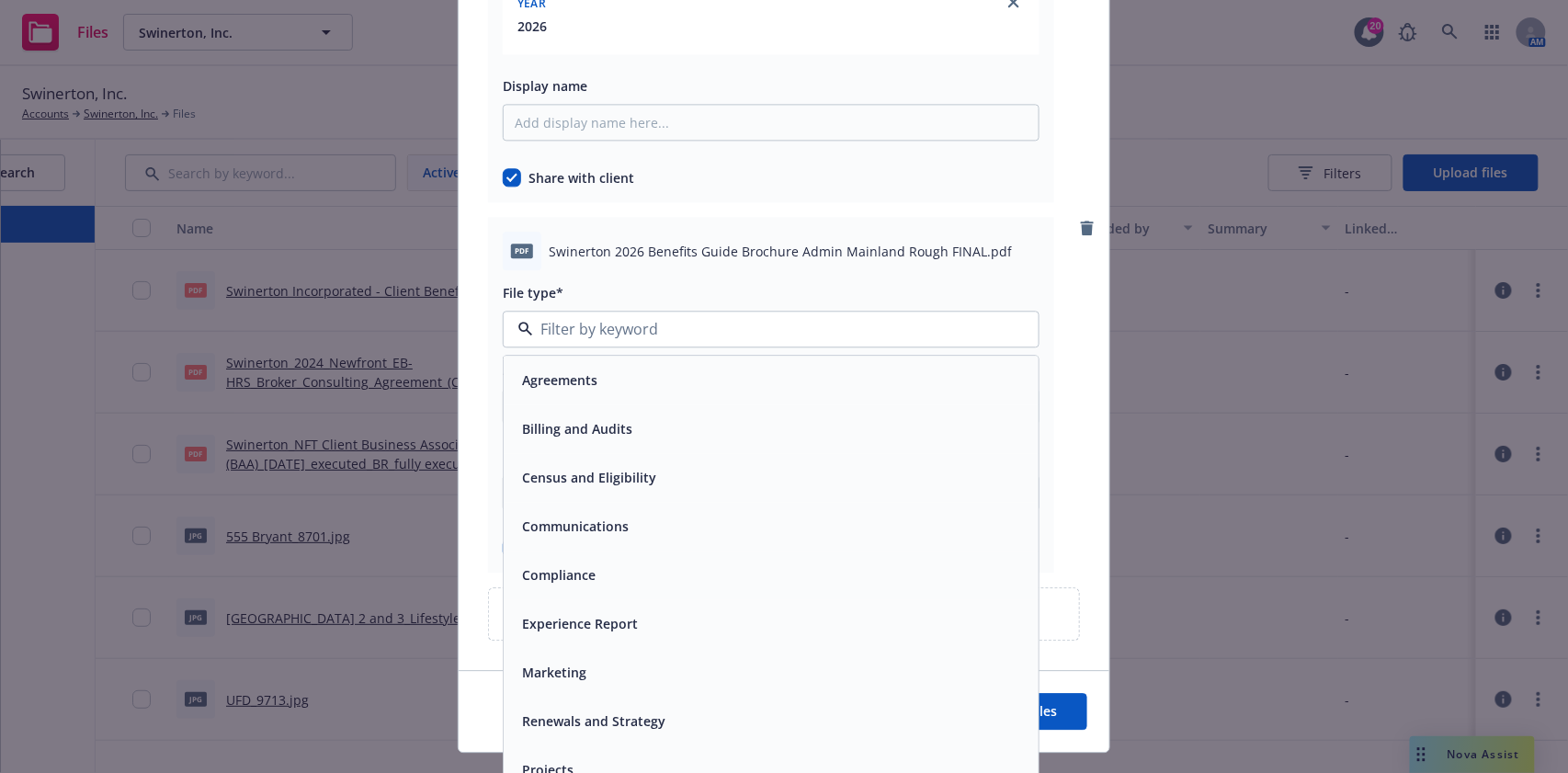
click at [618, 546] on div "Communications" at bounding box center [771, 526] width 535 height 49
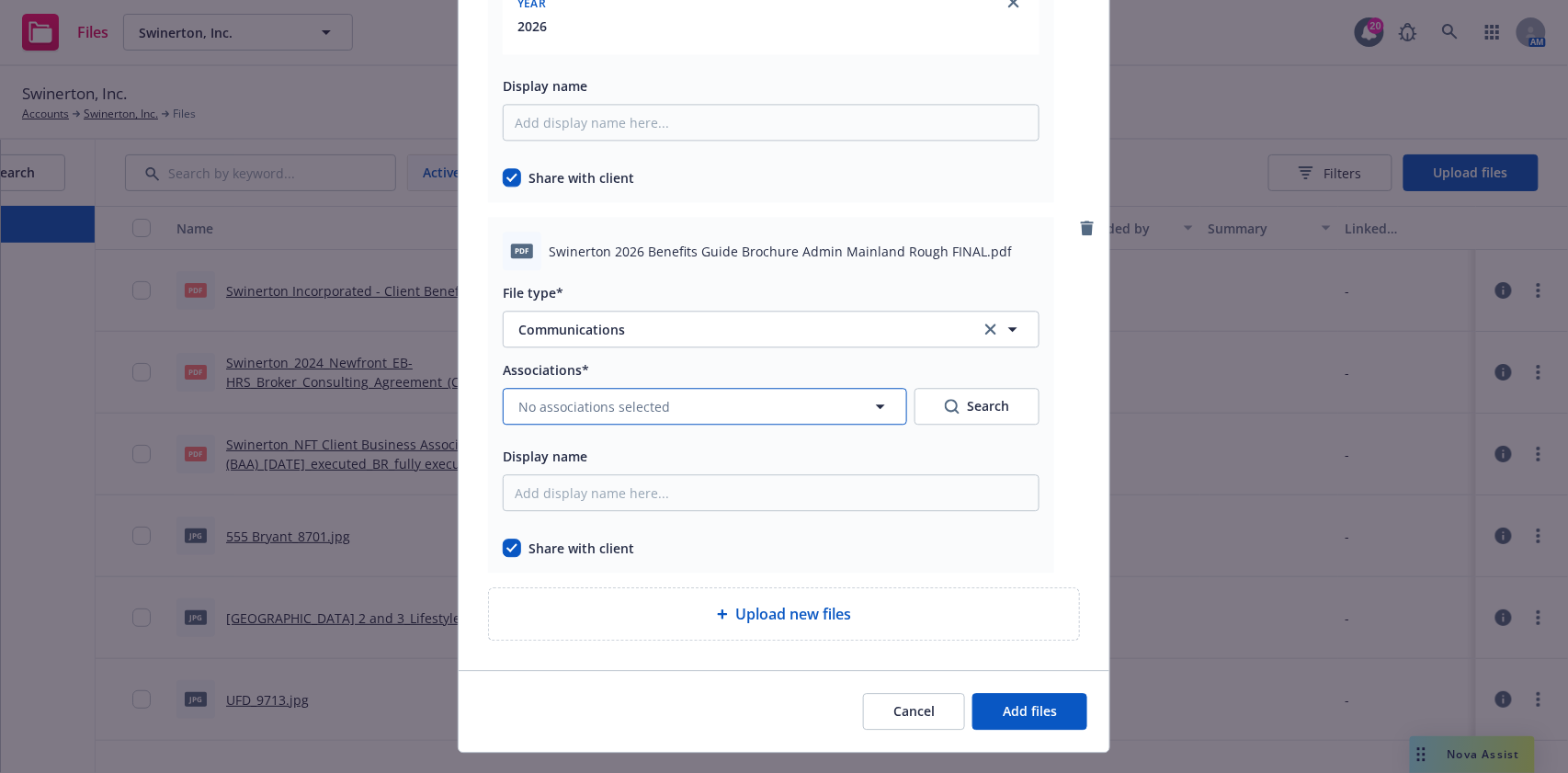
click at [578, 397] on span "No associations selected" at bounding box center [594, 407] width 151 height 20
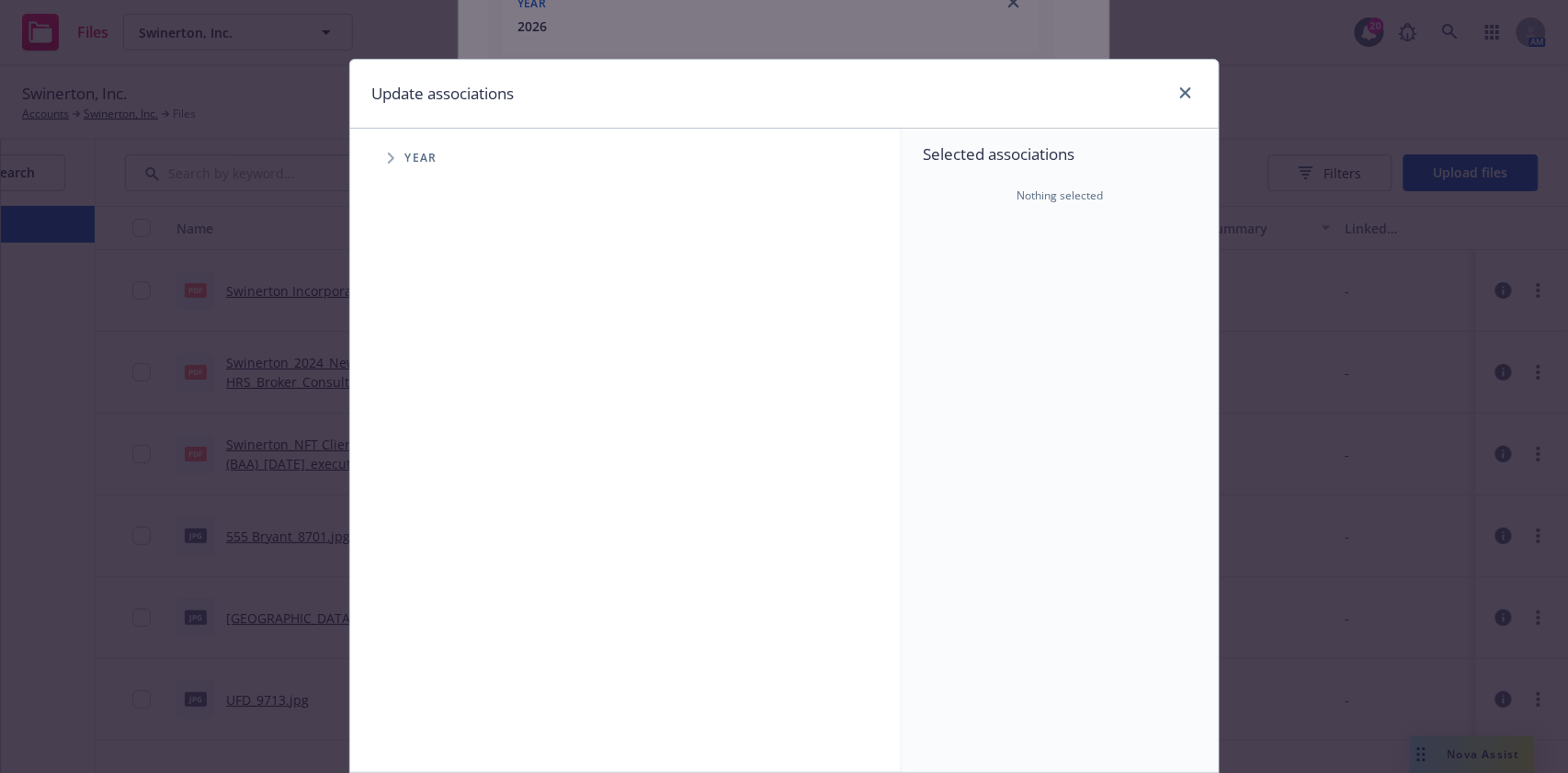
click at [383, 136] on div "Accessibility guide for tree Tree Example. Navigate the tree with the arrow key…" at bounding box center [626, 450] width 552 height 643
drag, startPoint x: 386, startPoint y: 155, endPoint x: 379, endPoint y: 172, distance: 18.4
click at [387, 157] on span "Tree Example" at bounding box center [391, 158] width 29 height 29
click at [431, 461] on input "Tree Example" at bounding box center [437, 452] width 19 height 19
checkbox input "true"
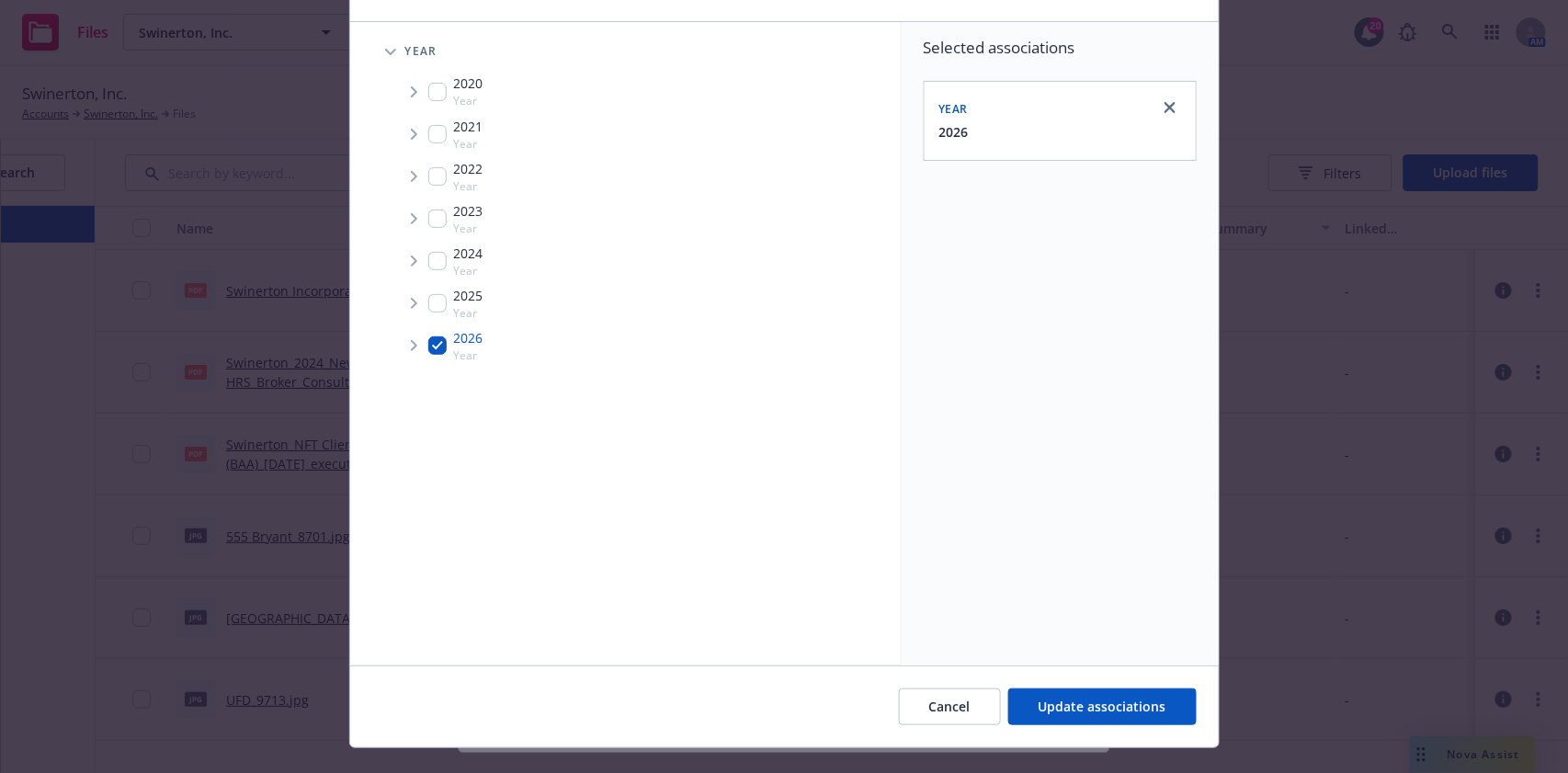
scroll to position [140, 0]
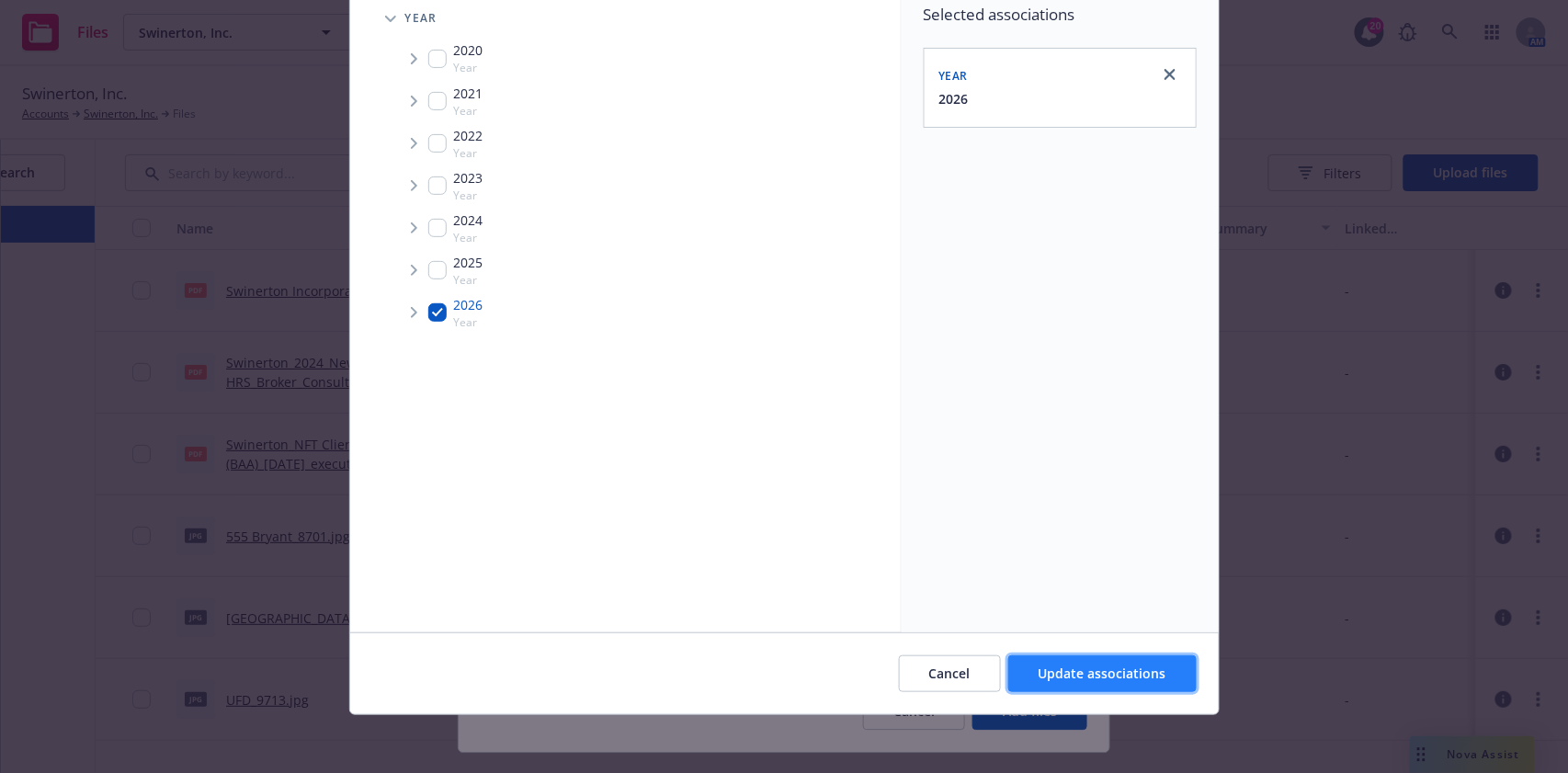
click at [1110, 659] on button "Update associations" at bounding box center [1102, 673] width 188 height 37
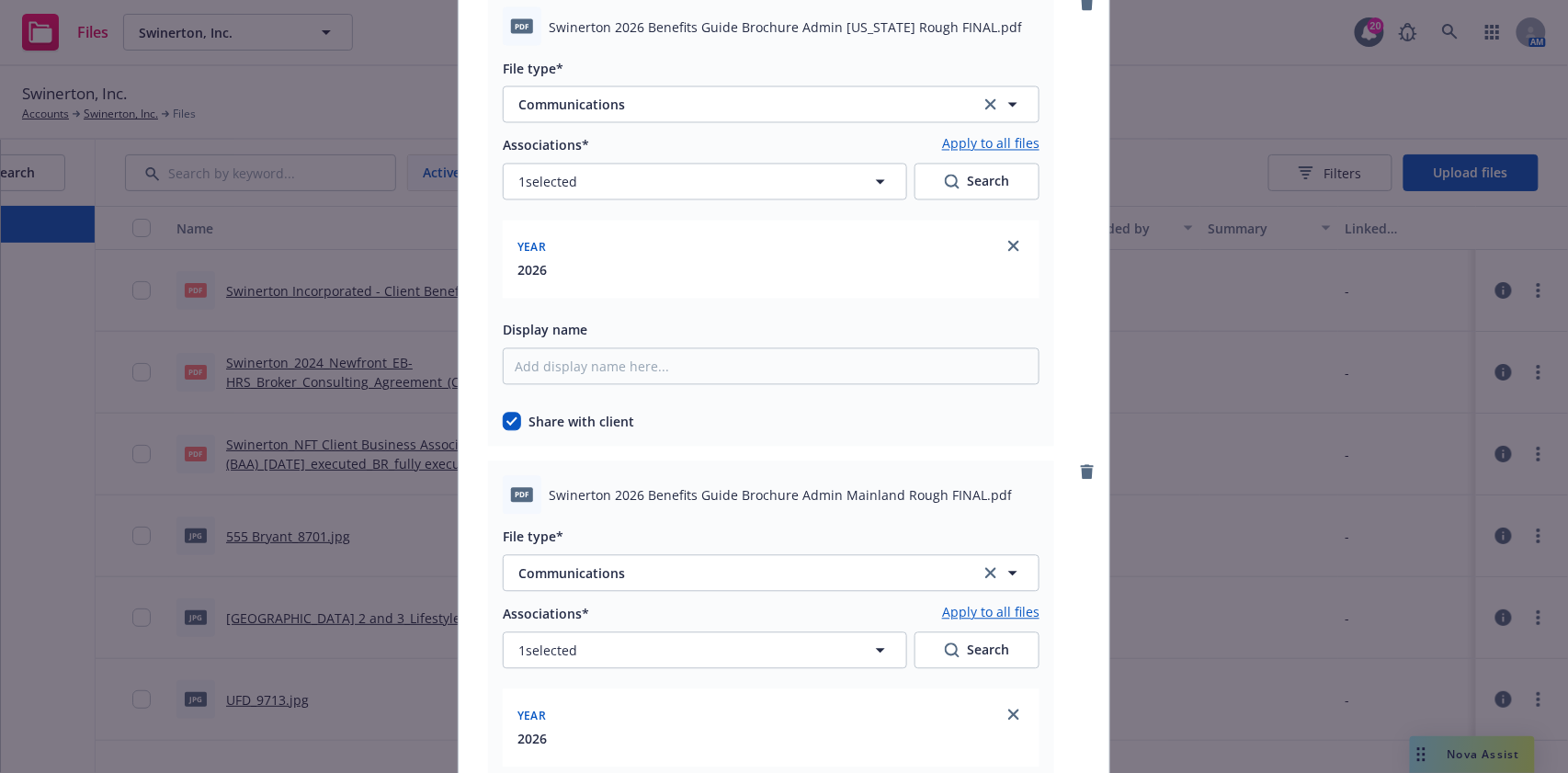
scroll to position [1483, 0]
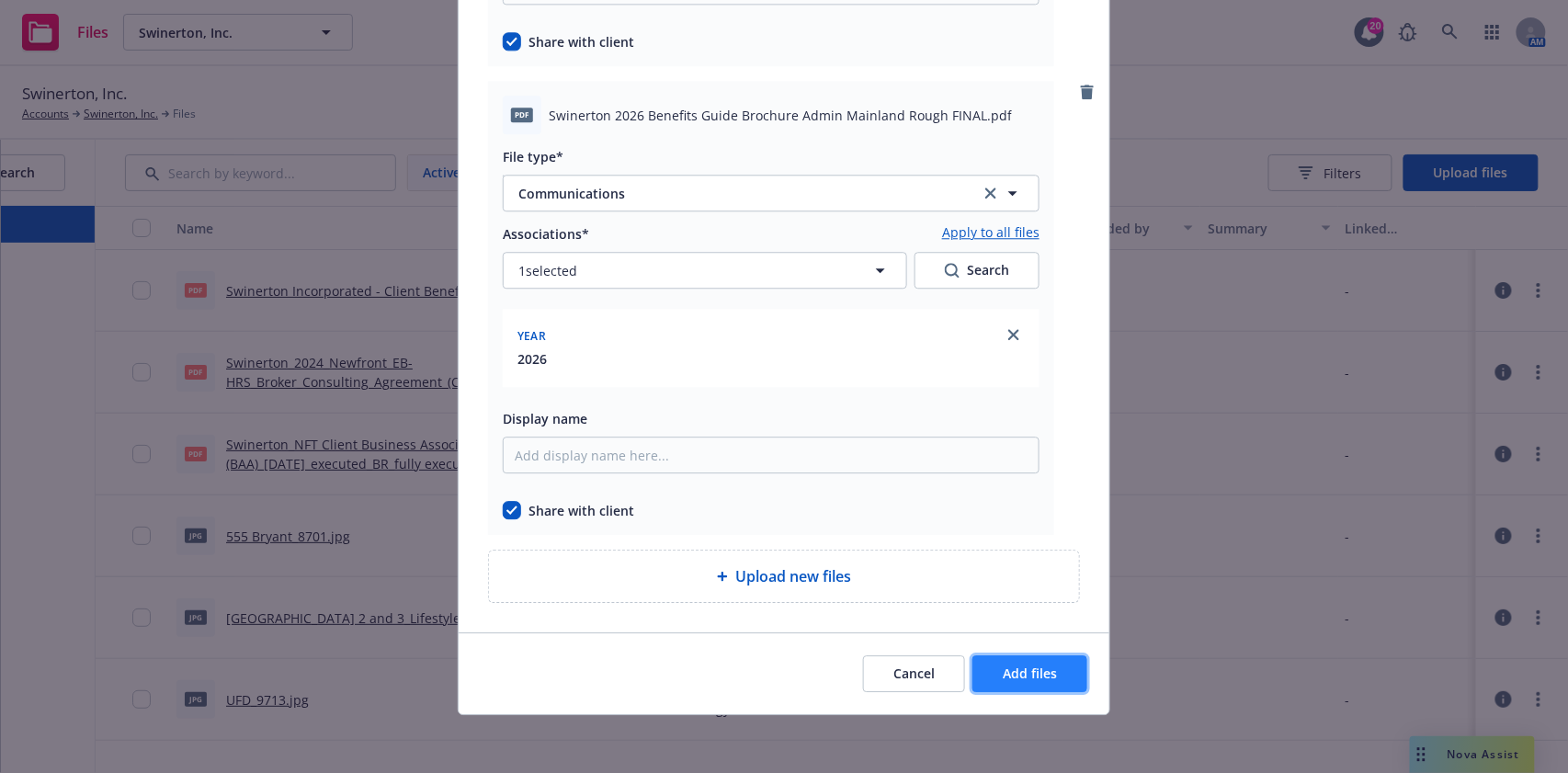
click at [985, 666] on button "Add files" at bounding box center [1030, 673] width 115 height 37
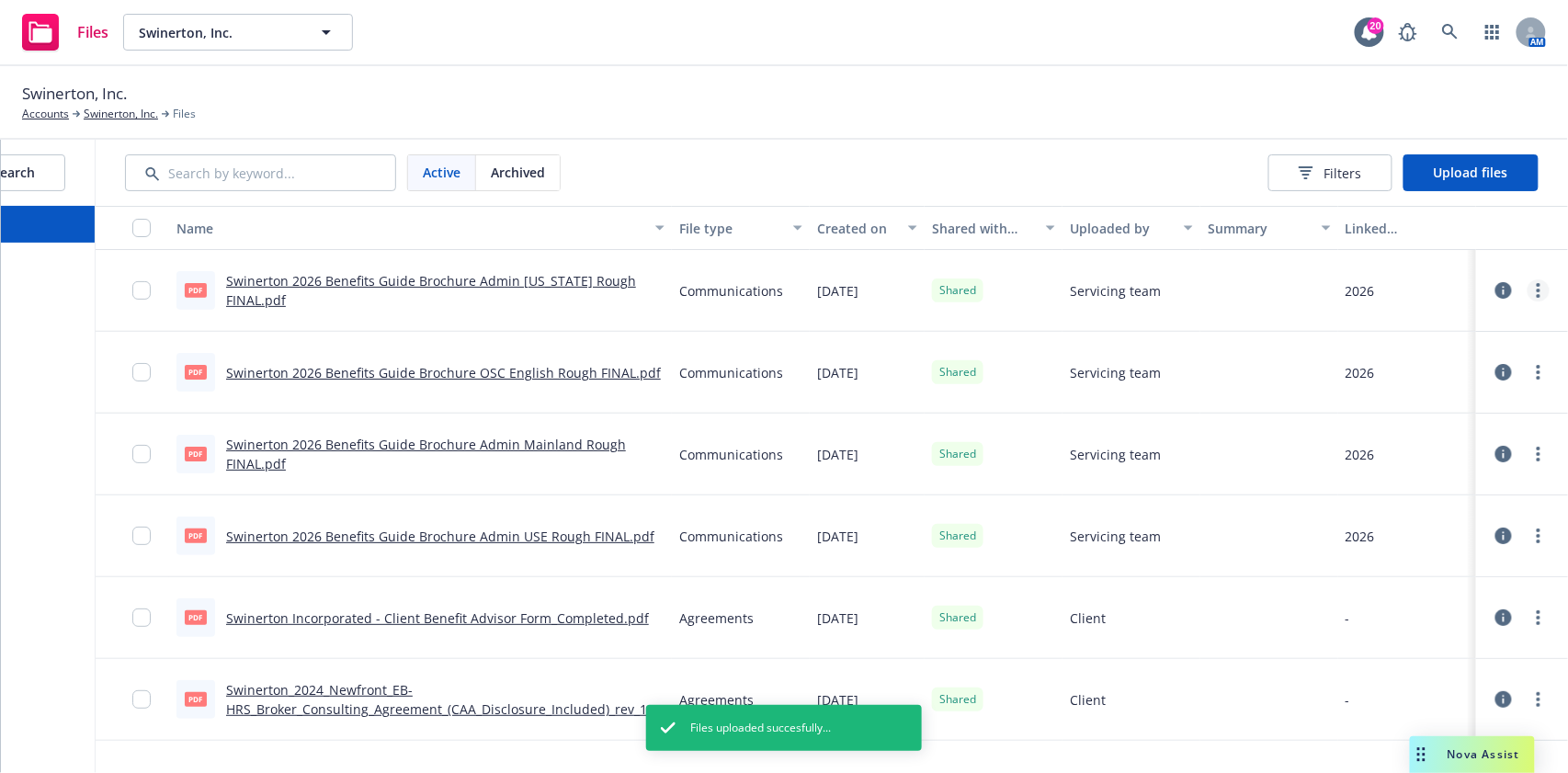
click at [1527, 291] on link "more" at bounding box center [1538, 290] width 22 height 22
click at [1416, 443] on link "Edit" at bounding box center [1439, 438] width 183 height 37
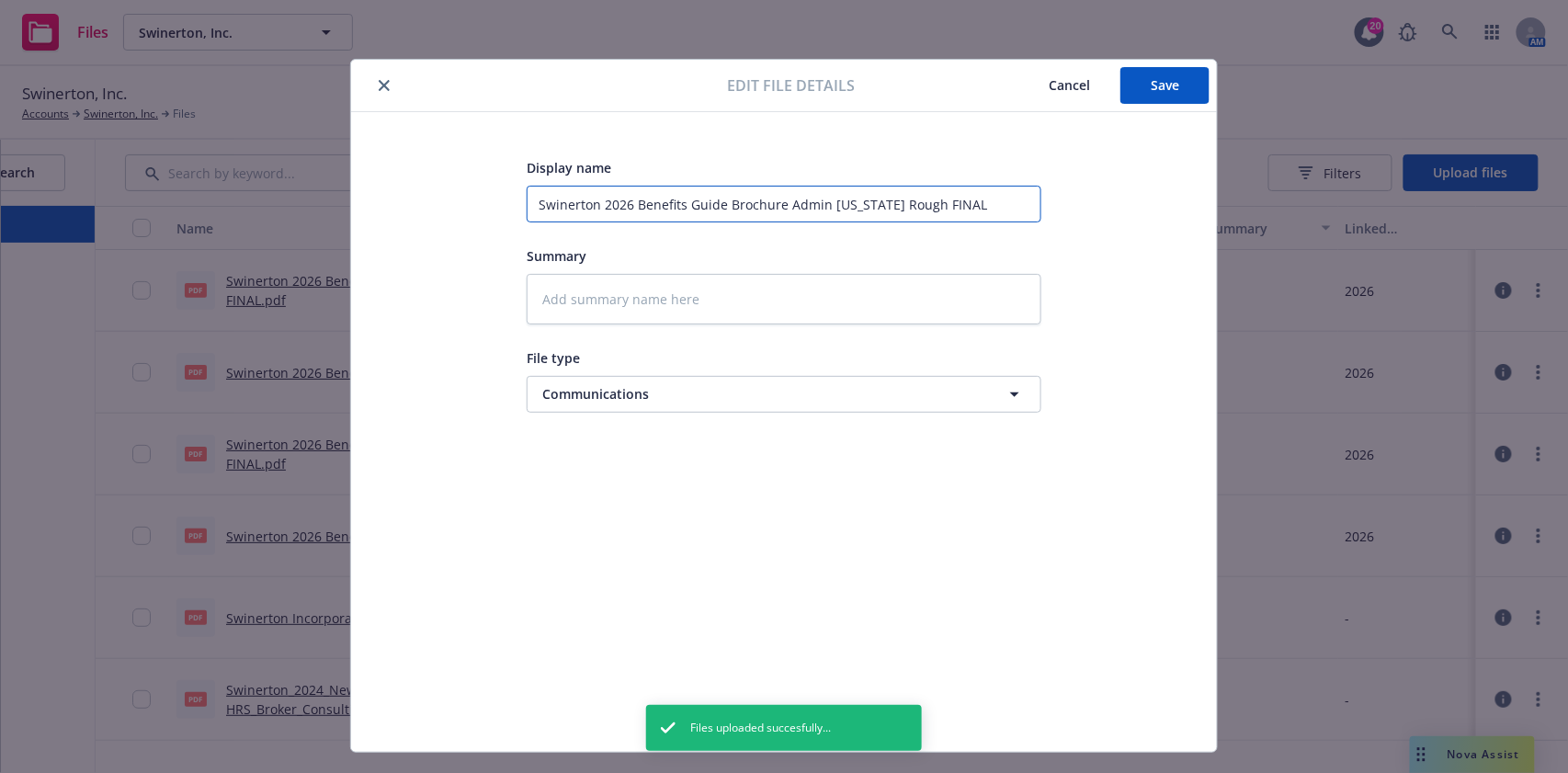
click at [876, 206] on input "Swinerton 2026 Benefits Guide Brochure Admin Hawaii Rough FINAL" at bounding box center [783, 204] width 515 height 37
type textarea "x"
type input "Swinerton 2026 Benefits Guide Brochure Admin Hawaii FINAL"
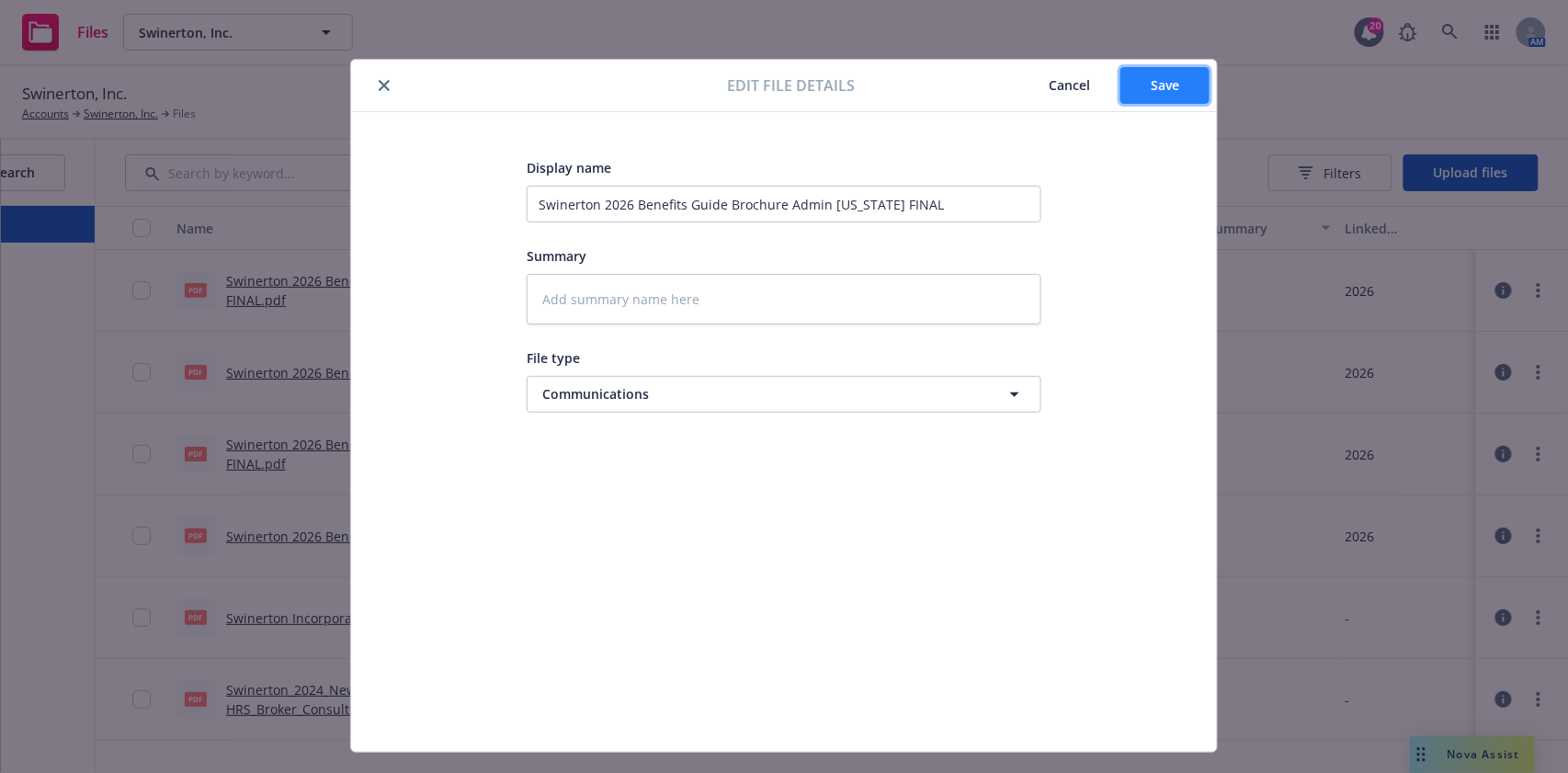
click at [1139, 89] on button "Save" at bounding box center [1164, 86] width 89 height 37
type textarea "x"
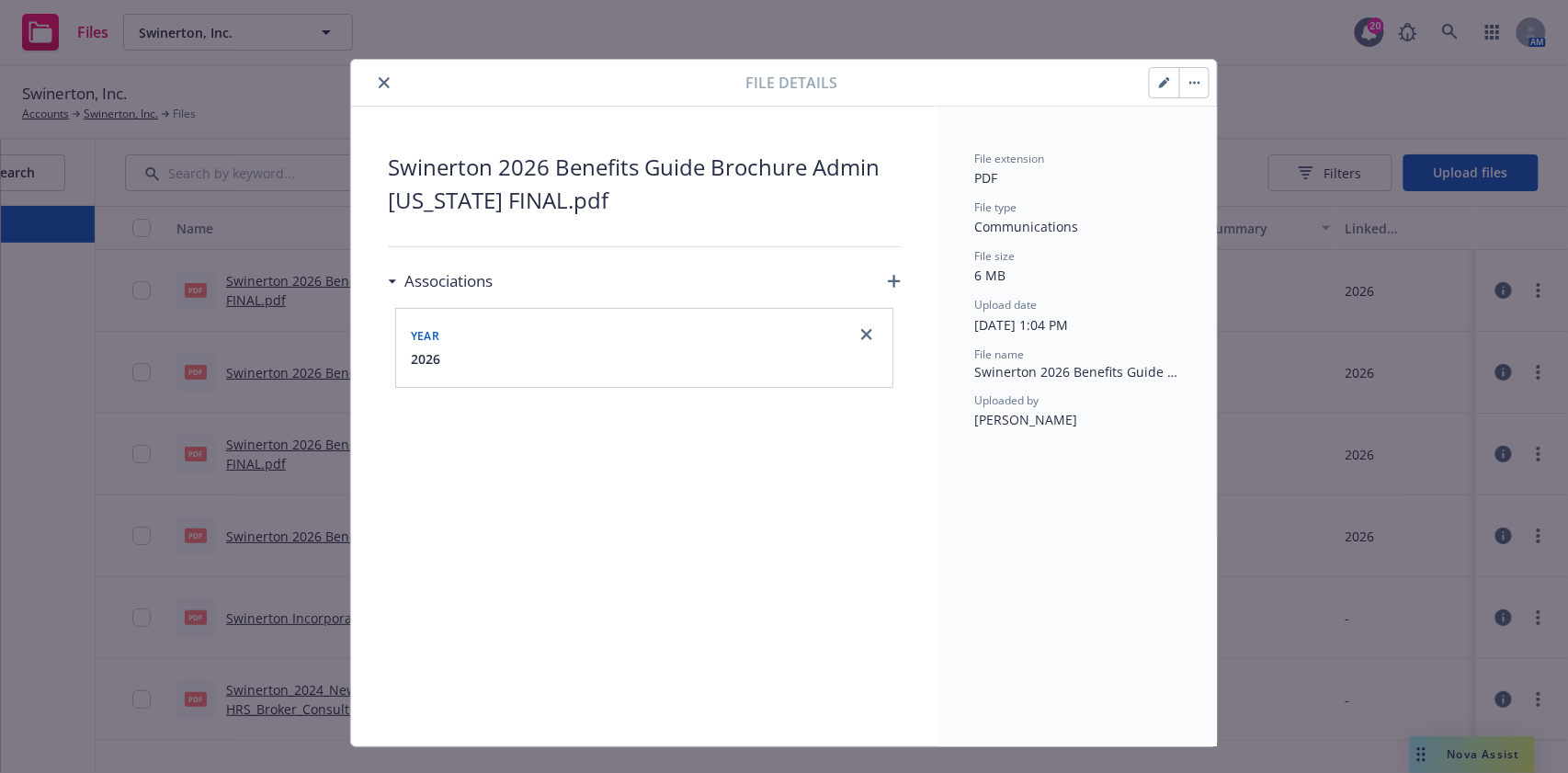
click at [392, 72] on div at bounding box center [552, 82] width 387 height 22
click at [385, 74] on div at bounding box center [552, 82] width 387 height 22
click at [361, 73] on div at bounding box center [552, 82] width 387 height 22
click at [385, 96] on div "File details" at bounding box center [784, 83] width 866 height 47
click at [379, 80] on icon "close" at bounding box center [384, 82] width 11 height 11
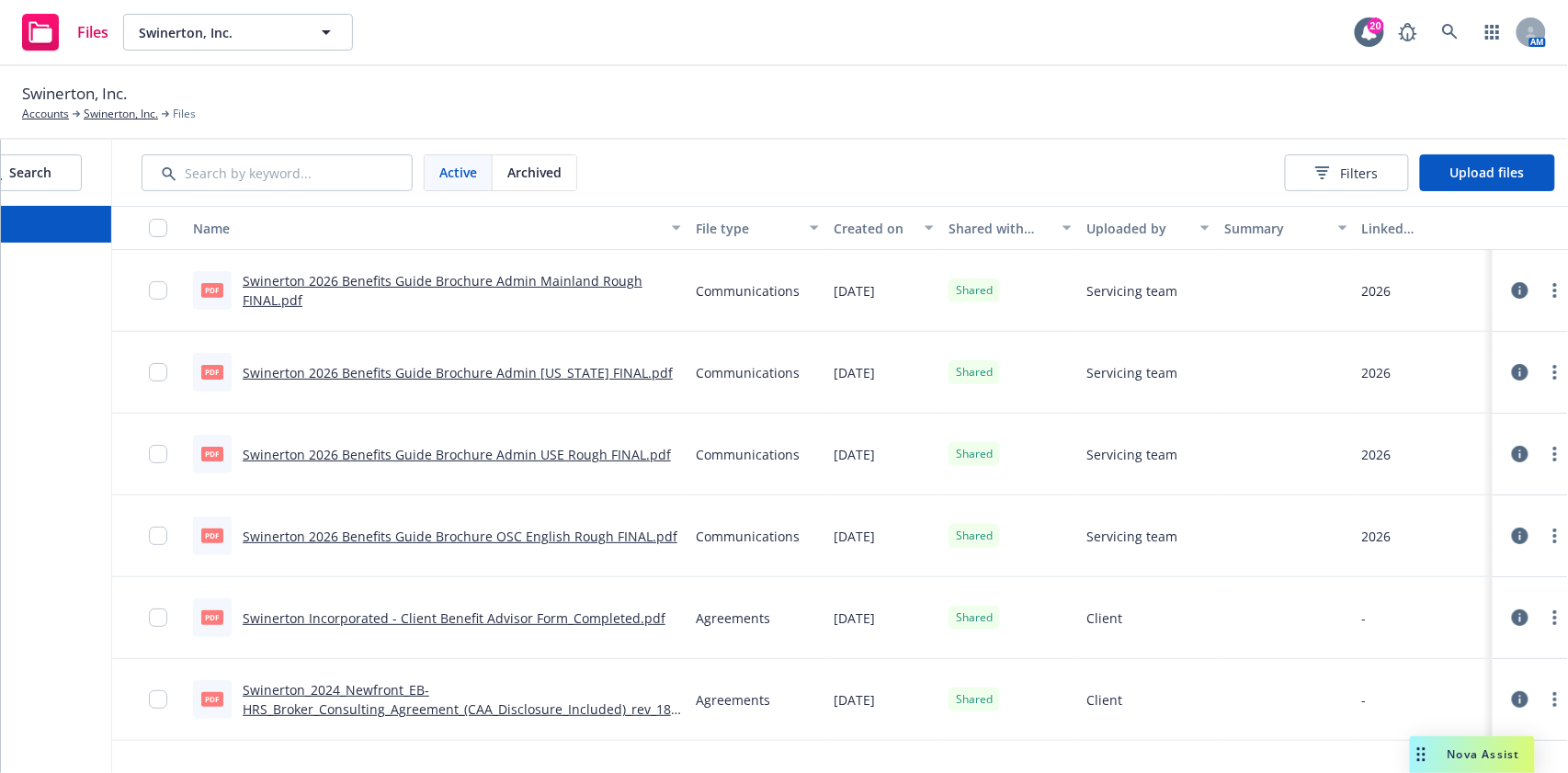
scroll to position [0, 204]
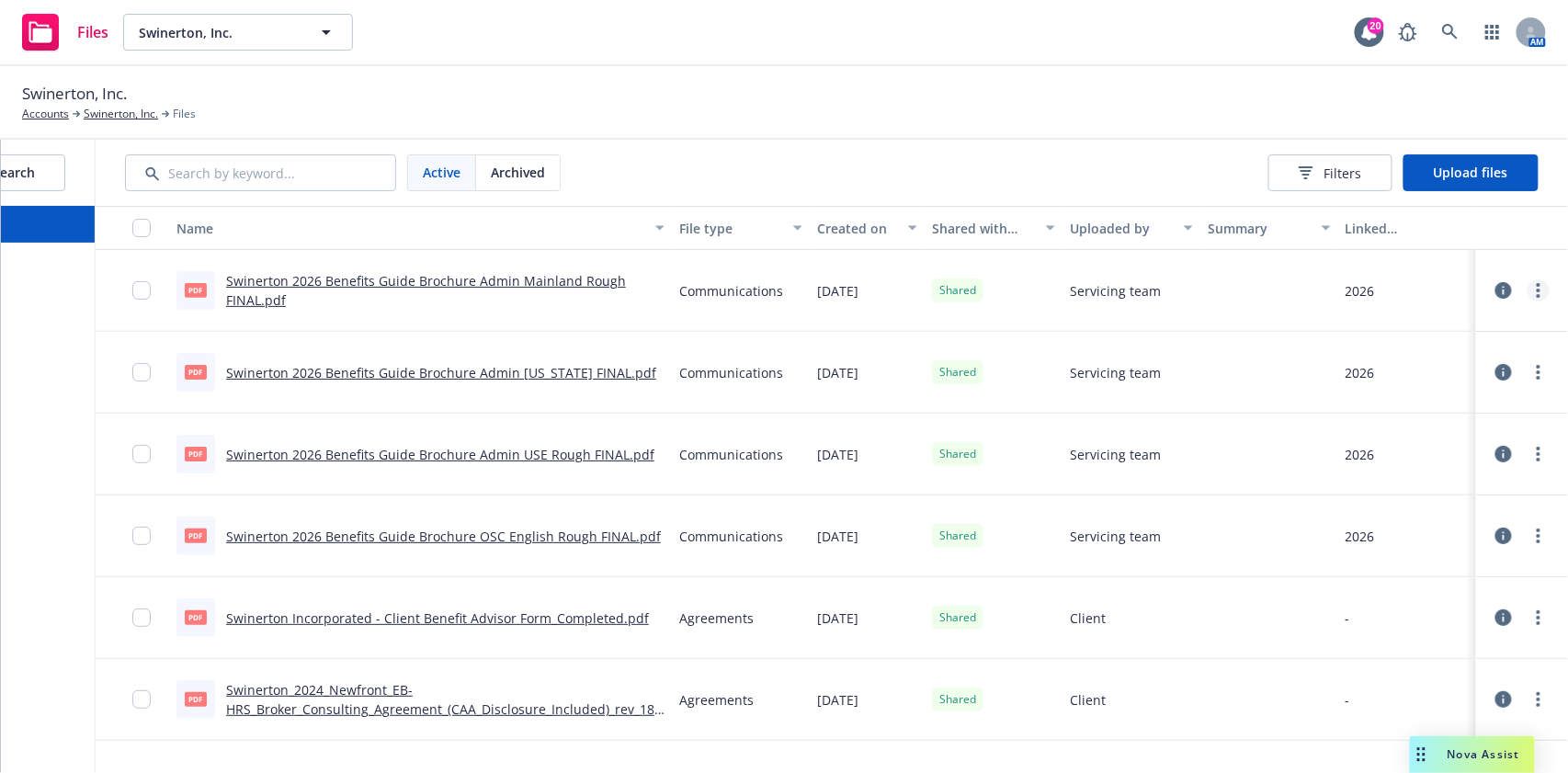
click at [1527, 301] on link "more" at bounding box center [1538, 290] width 22 height 22
click at [1399, 434] on link "Edit" at bounding box center [1439, 438] width 183 height 37
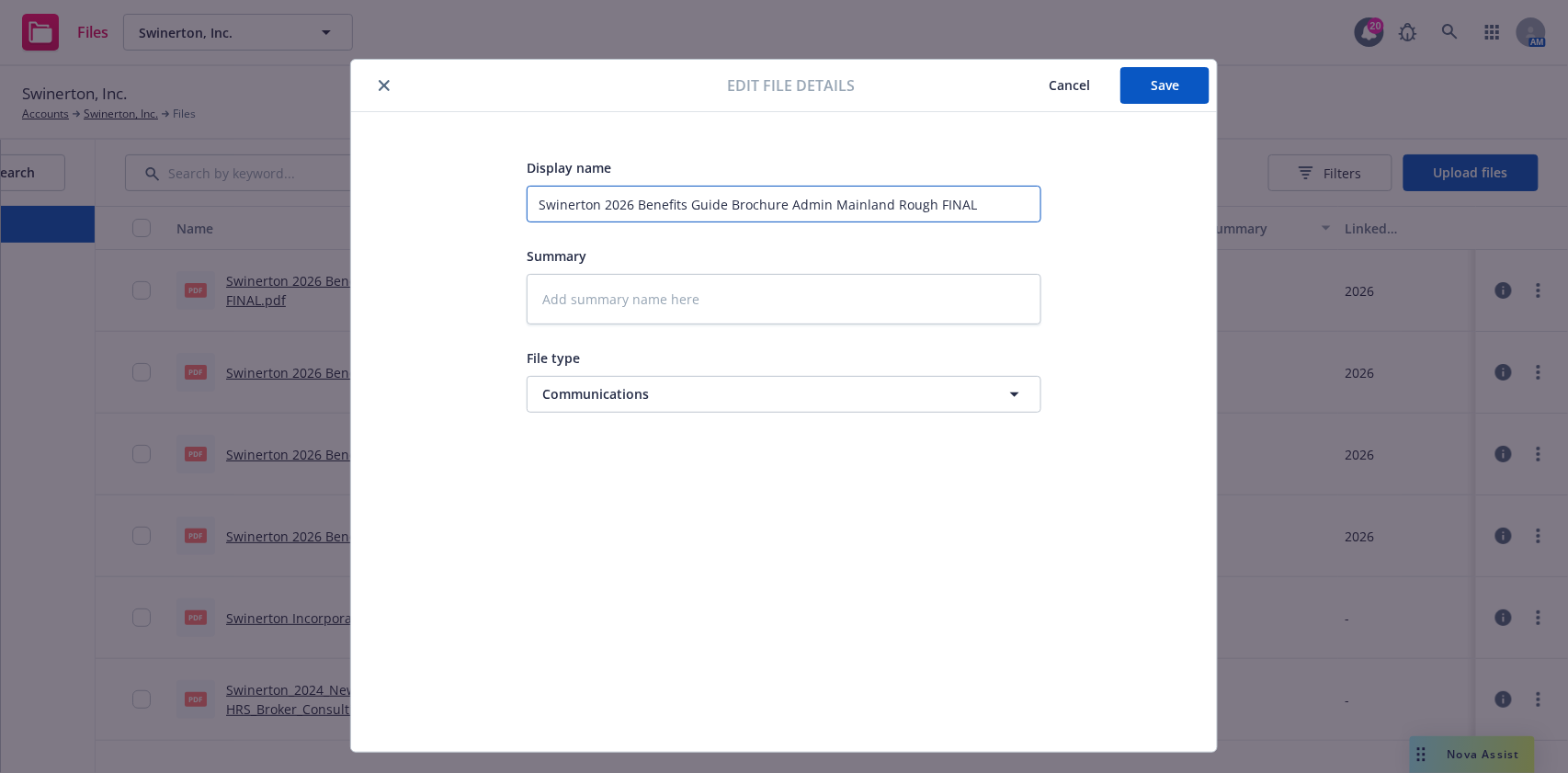
click at [890, 205] on input "Swinerton 2026 Benefits Guide Brochure Admin Mainland Rough FINAL" at bounding box center [783, 204] width 515 height 37
type textarea "x"
type input "Swinerton 2026 Benefits Guide Brochure Admin Mainland FINAL"
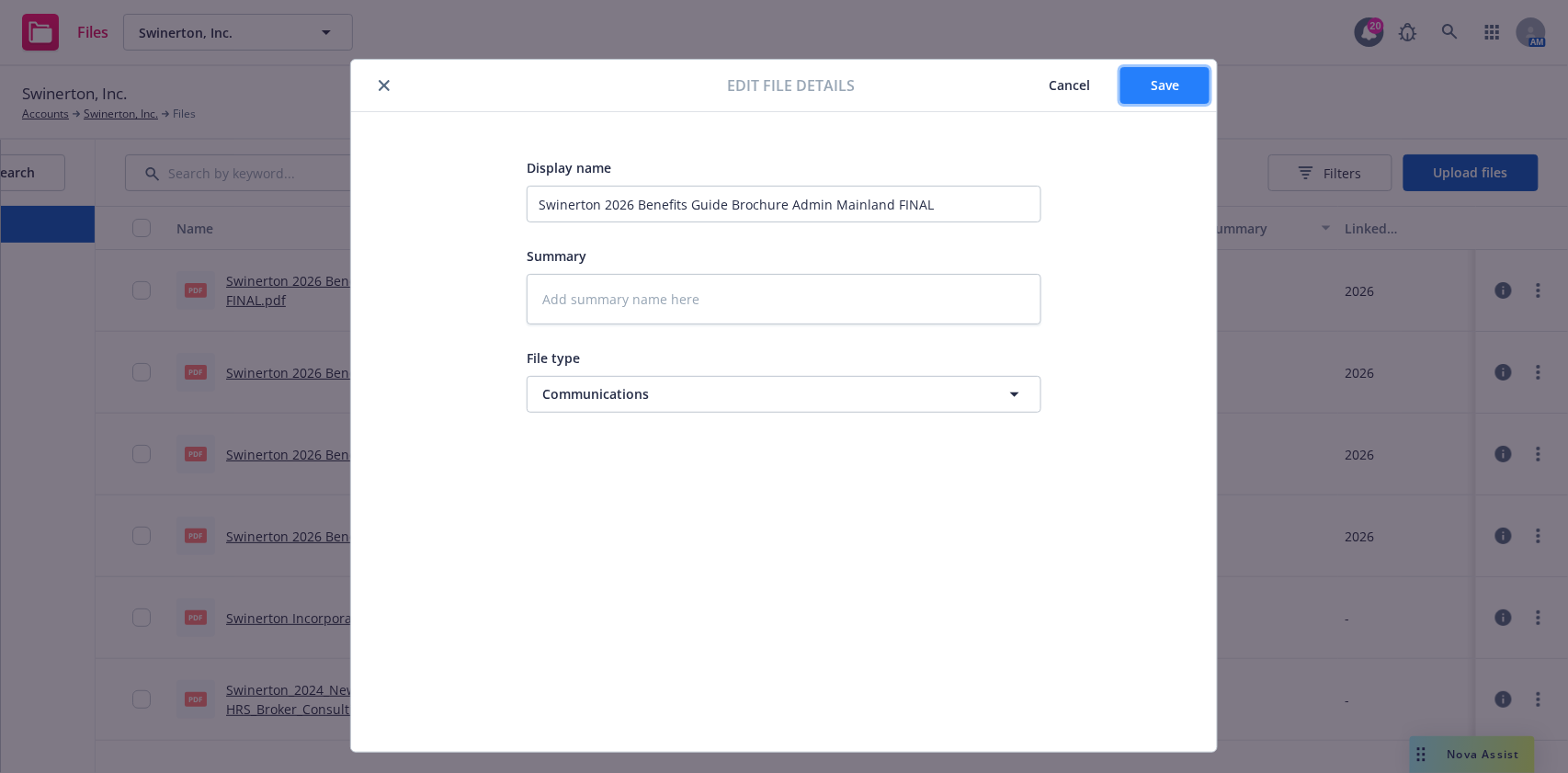
click at [1170, 81] on button "Save" at bounding box center [1164, 86] width 89 height 37
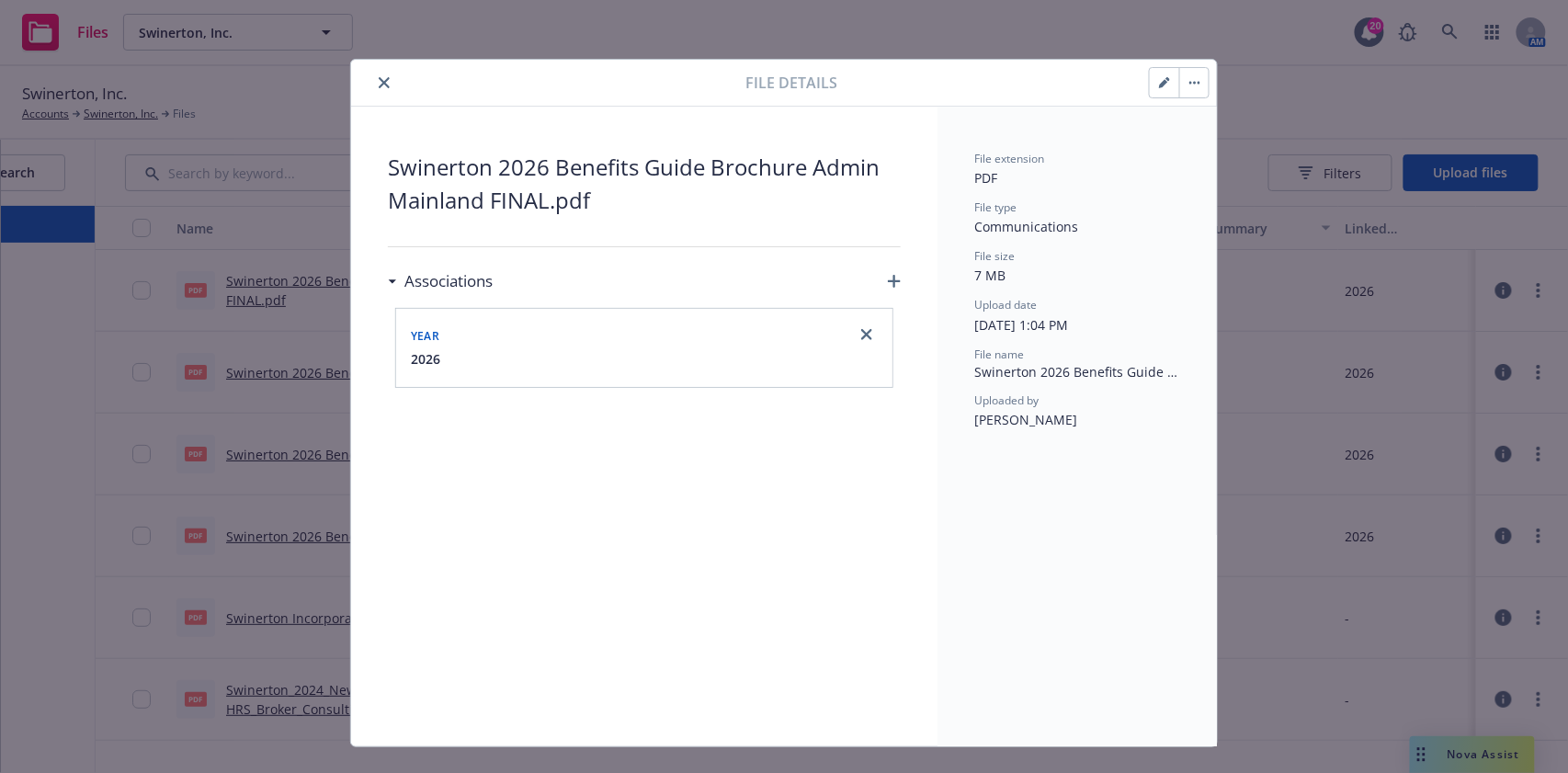
click at [379, 85] on icon "close" at bounding box center [384, 82] width 11 height 11
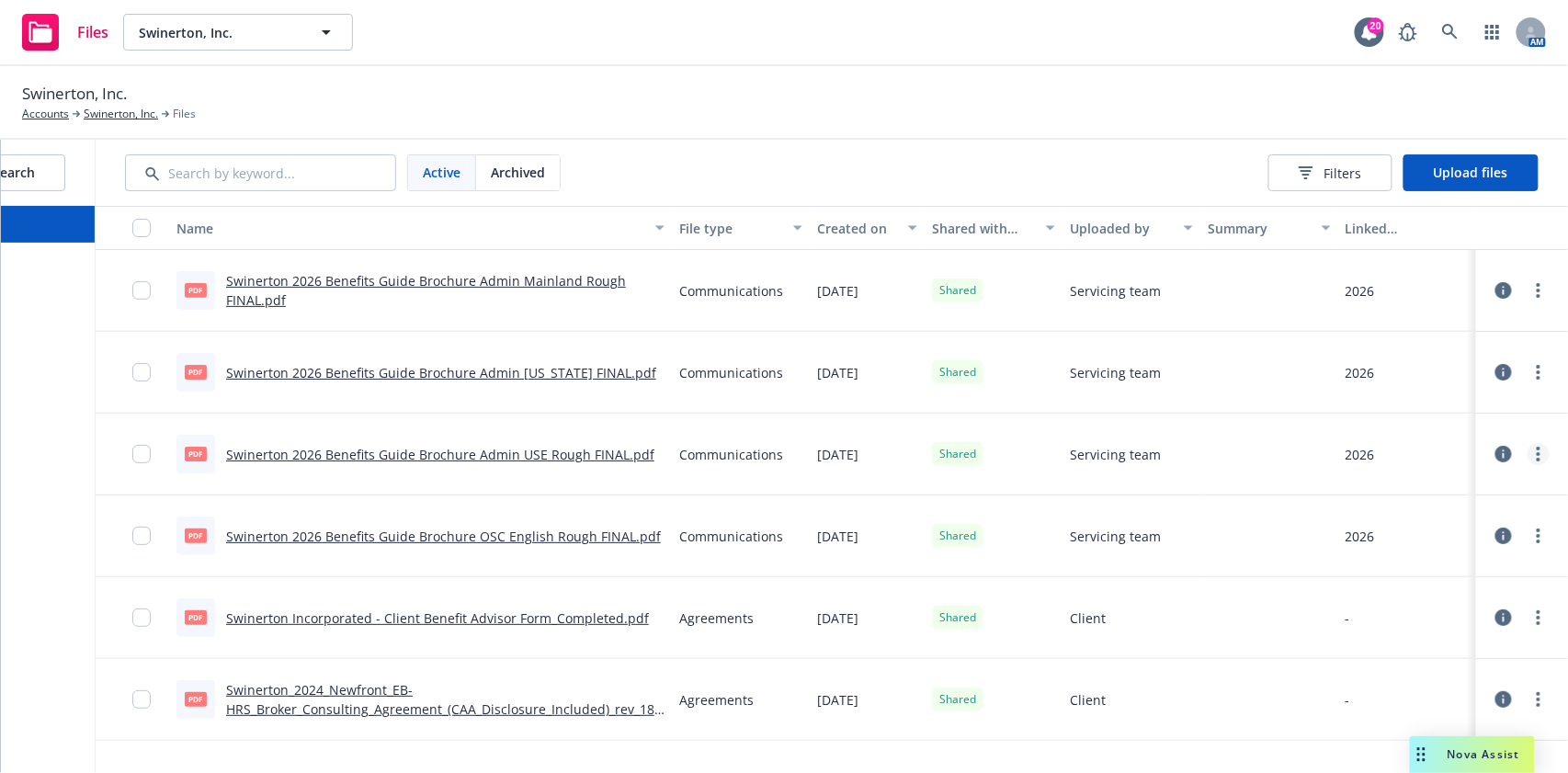
click at [1527, 450] on link "more" at bounding box center [1538, 454] width 22 height 22
click at [1458, 593] on link "Edit" at bounding box center [1439, 602] width 183 height 37
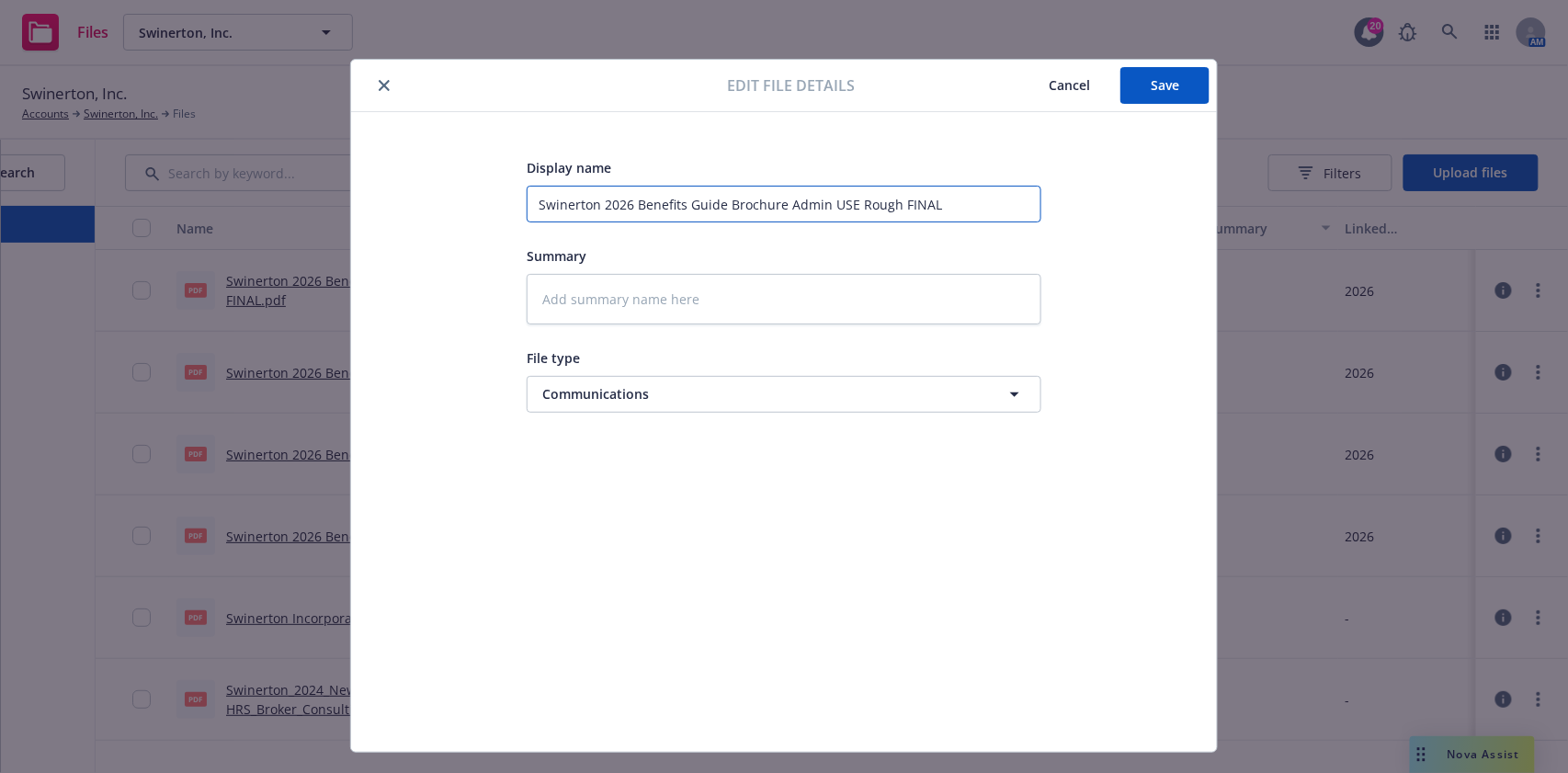
click at [846, 211] on input "Swinerton 2026 Benefits Guide Brochure Admin USE Rough FINAL" at bounding box center [783, 204] width 515 height 37
type textarea "x"
type input "Swinerton 2026 Benefits Guide Brochure Admin USE FINAL"
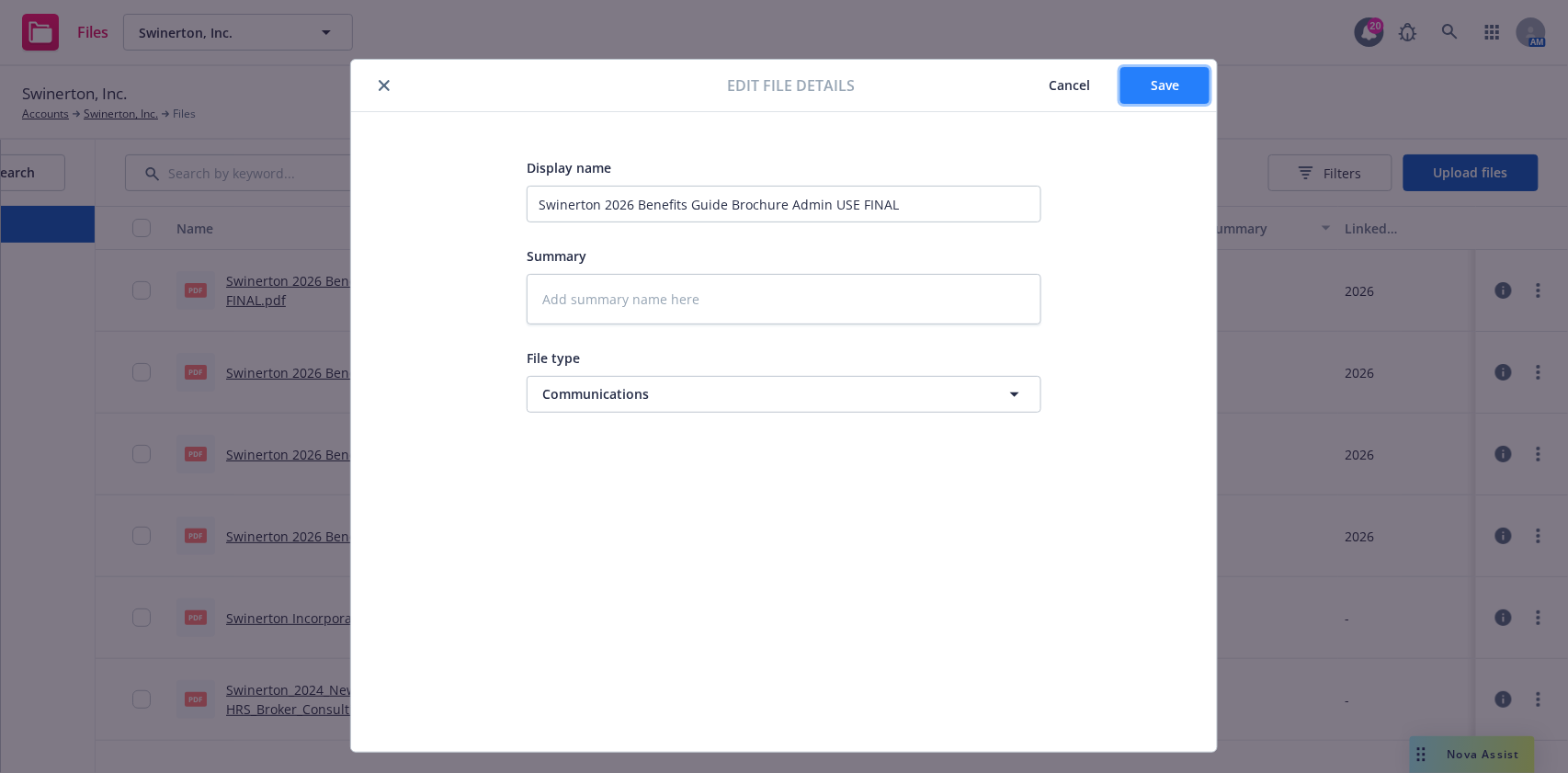
click at [1172, 92] on button "Save" at bounding box center [1164, 86] width 89 height 37
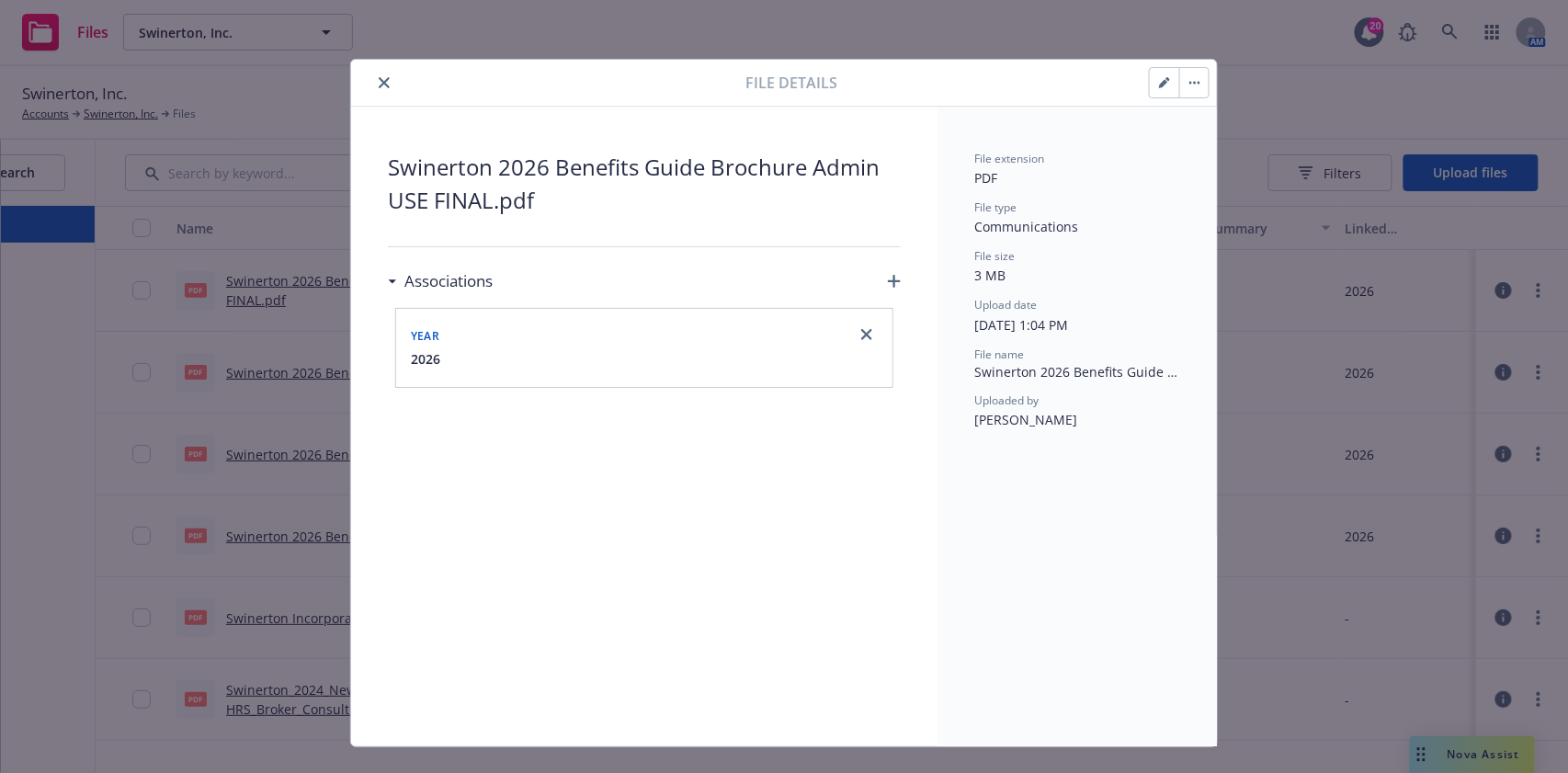
click at [373, 92] on button "close" at bounding box center [384, 82] width 22 height 22
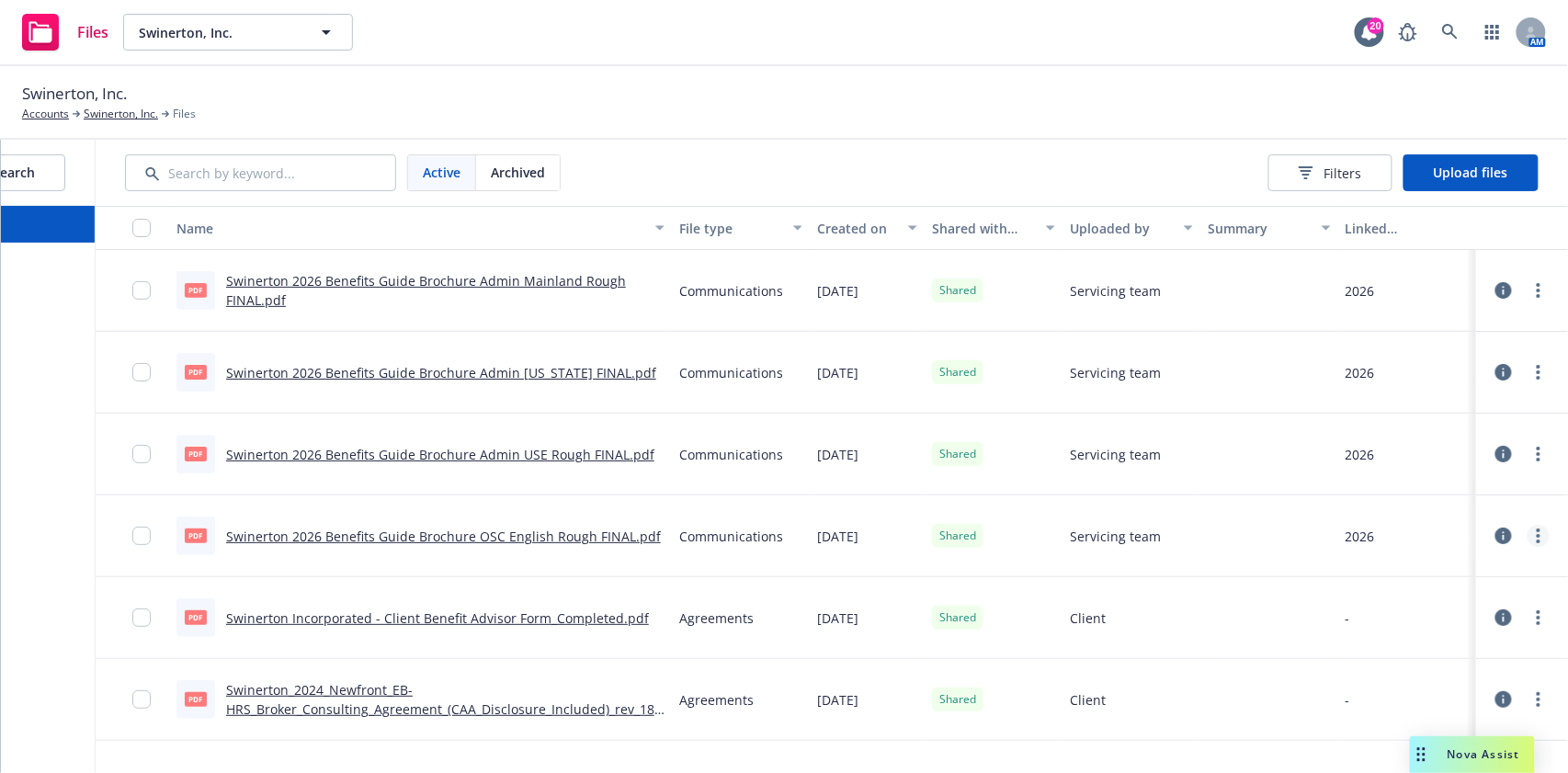
click at [1527, 538] on link "more" at bounding box center [1538, 535] width 22 height 22
click at [1411, 680] on link "Edit" at bounding box center [1439, 683] width 183 height 37
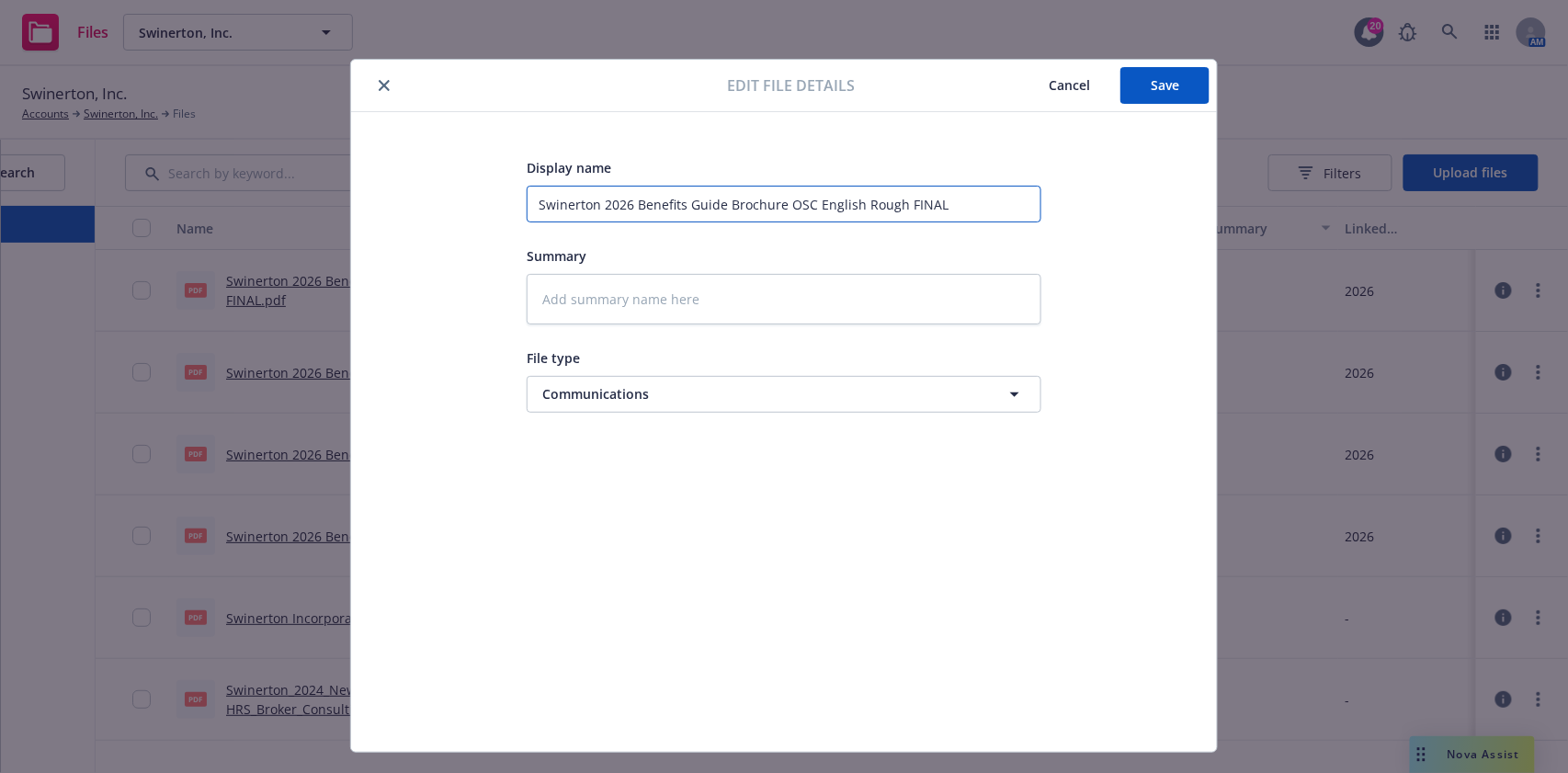
click at [864, 195] on input "Swinerton 2026 Benefits Guide Brochure OSC English Rough FINAL" at bounding box center [783, 204] width 515 height 37
type textarea "x"
type input "Swinerton 2026 Benefits Guide Brochure OSC English FINAL"
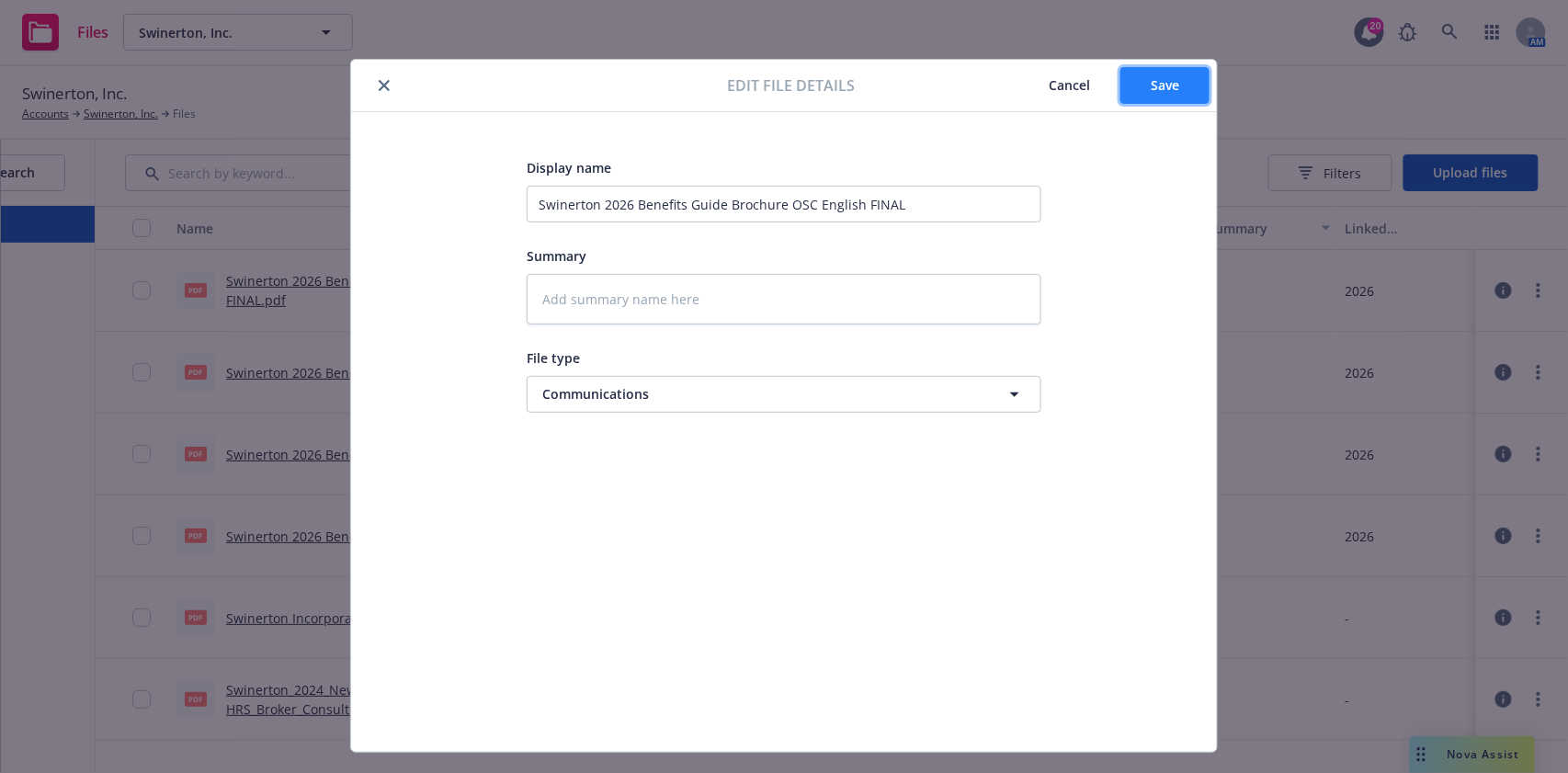
click at [1136, 77] on button "Save" at bounding box center [1164, 86] width 89 height 37
type textarea "x"
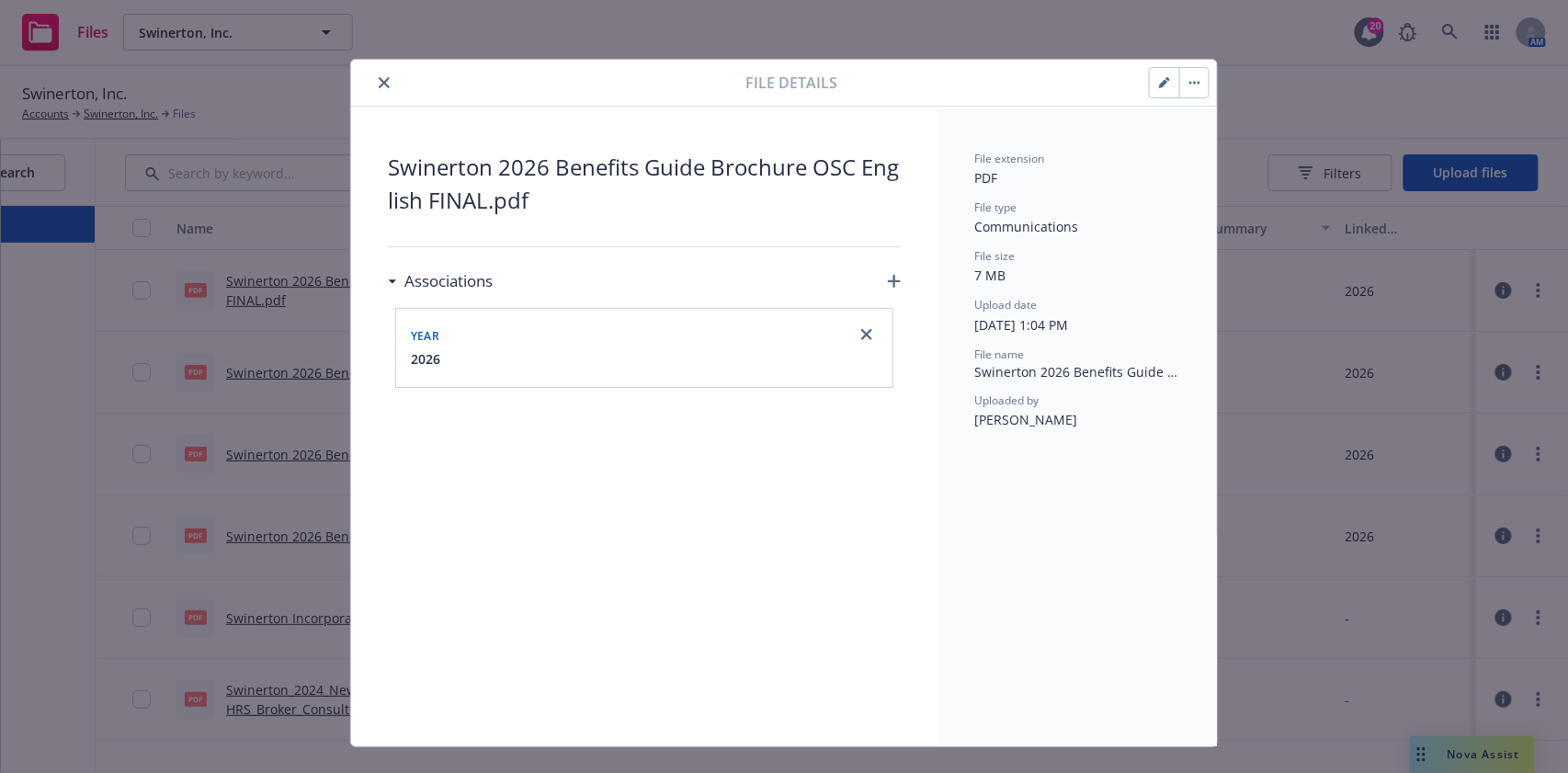
click at [362, 76] on div at bounding box center [552, 82] width 387 height 22
click at [373, 76] on button "close" at bounding box center [384, 82] width 22 height 22
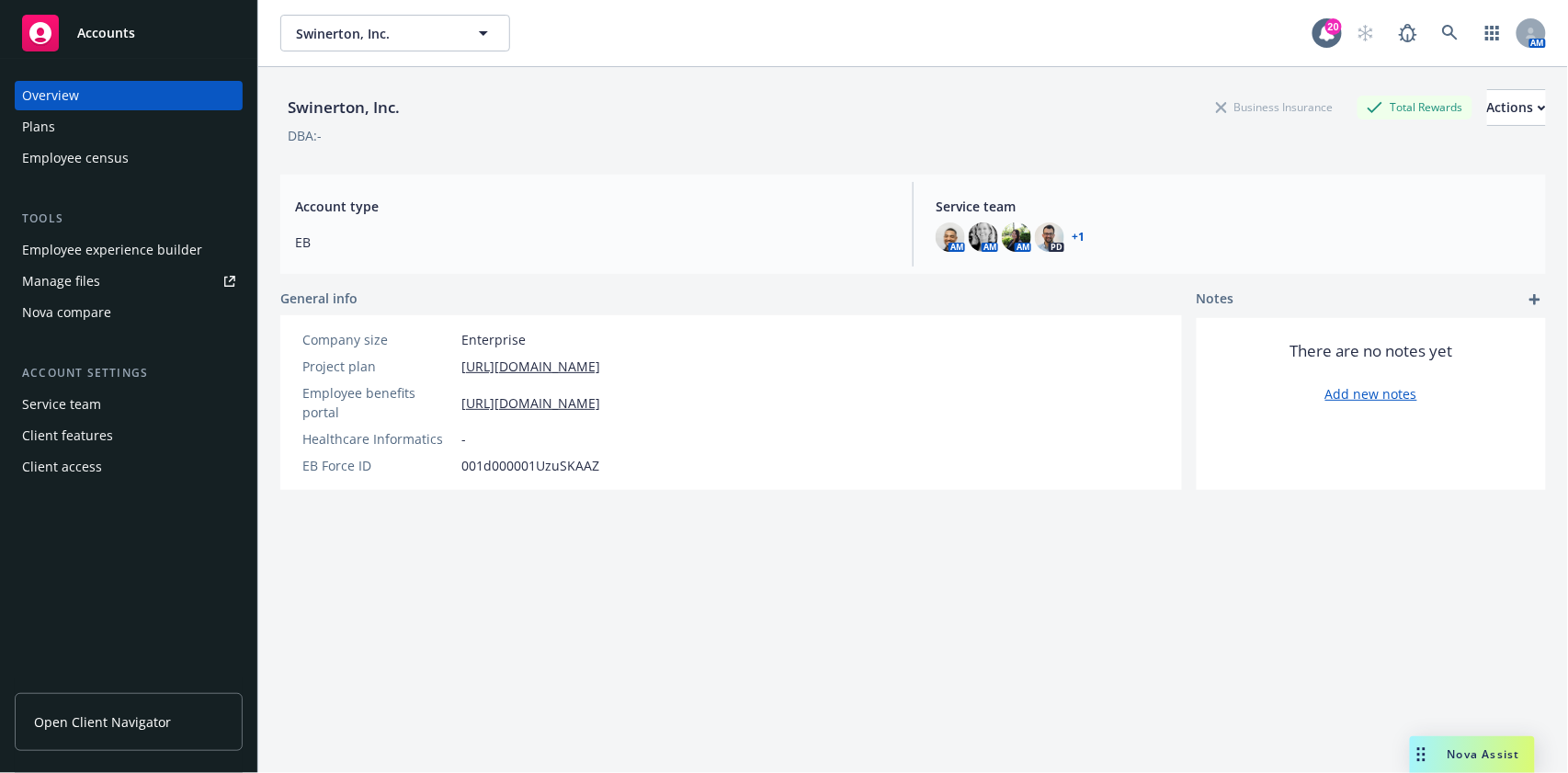
click at [127, 300] on div "Nova compare" at bounding box center [129, 312] width 213 height 29
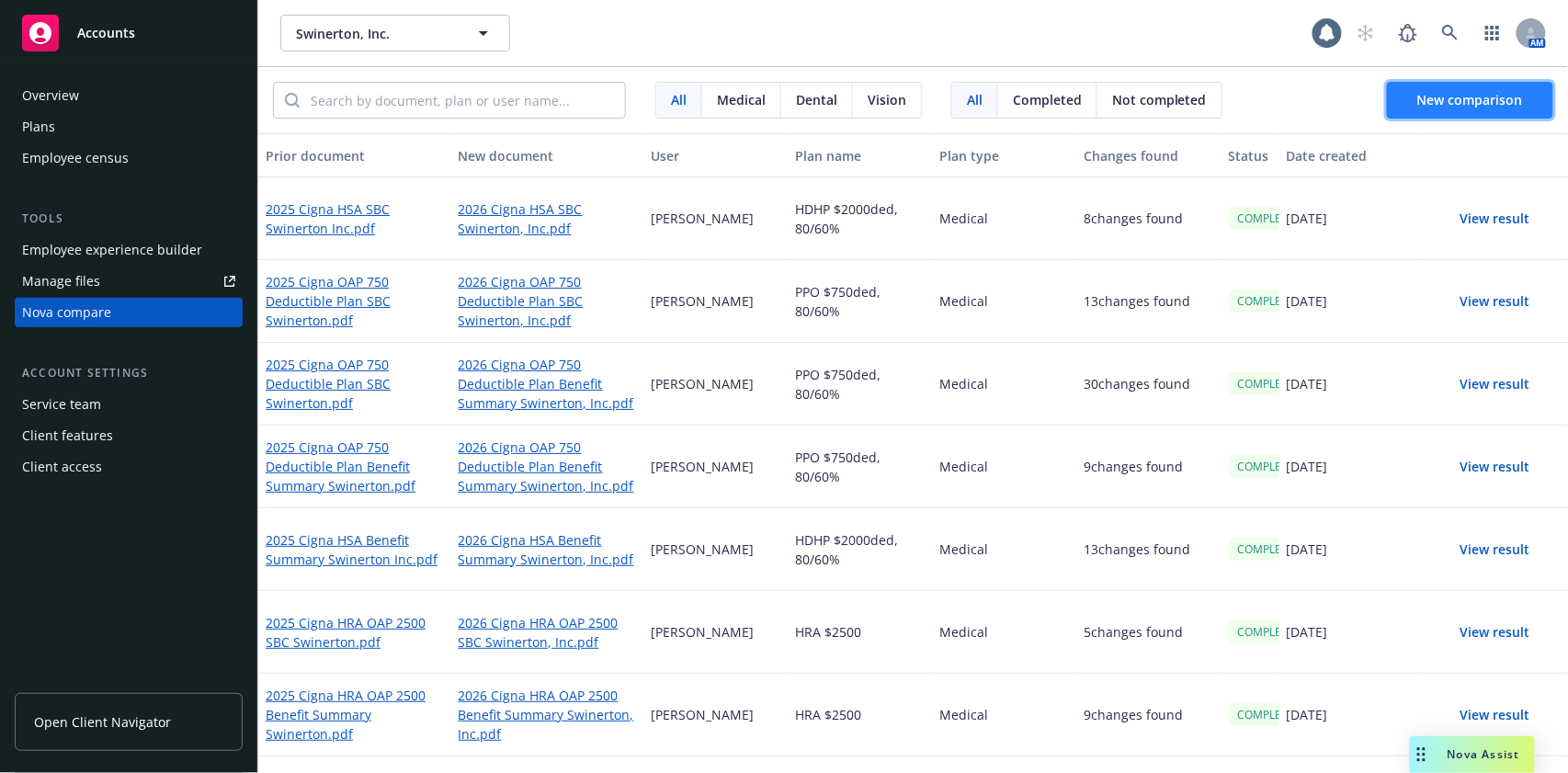
click at [1458, 88] on button "New comparison" at bounding box center [1469, 101] width 166 height 37
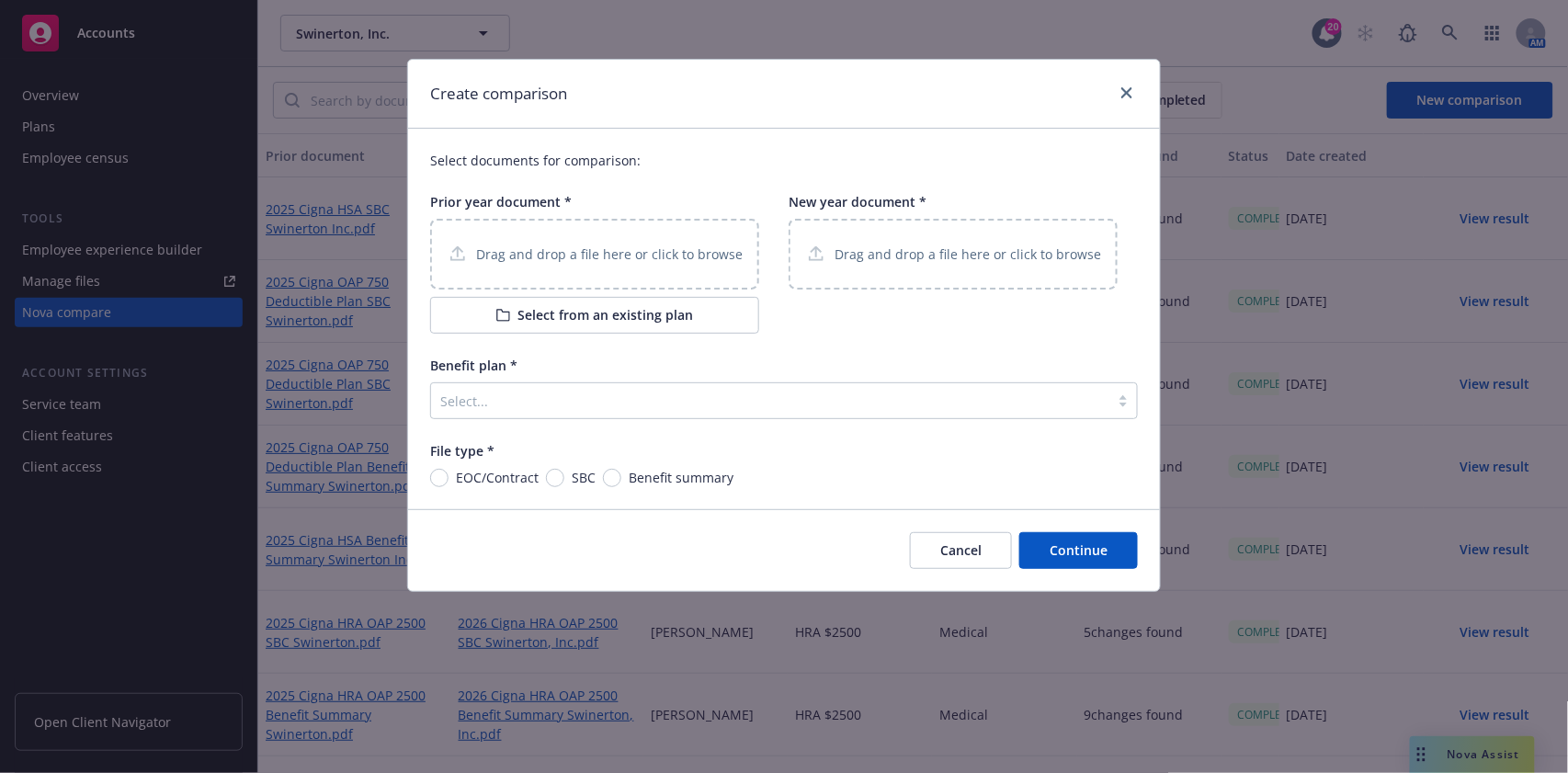
click at [552, 260] on p "Drag and drop a file here or click to browse" at bounding box center [609, 254] width 267 height 20
click at [913, 242] on div "Drag and drop a file here or click to browse" at bounding box center [953, 254] width 329 height 70
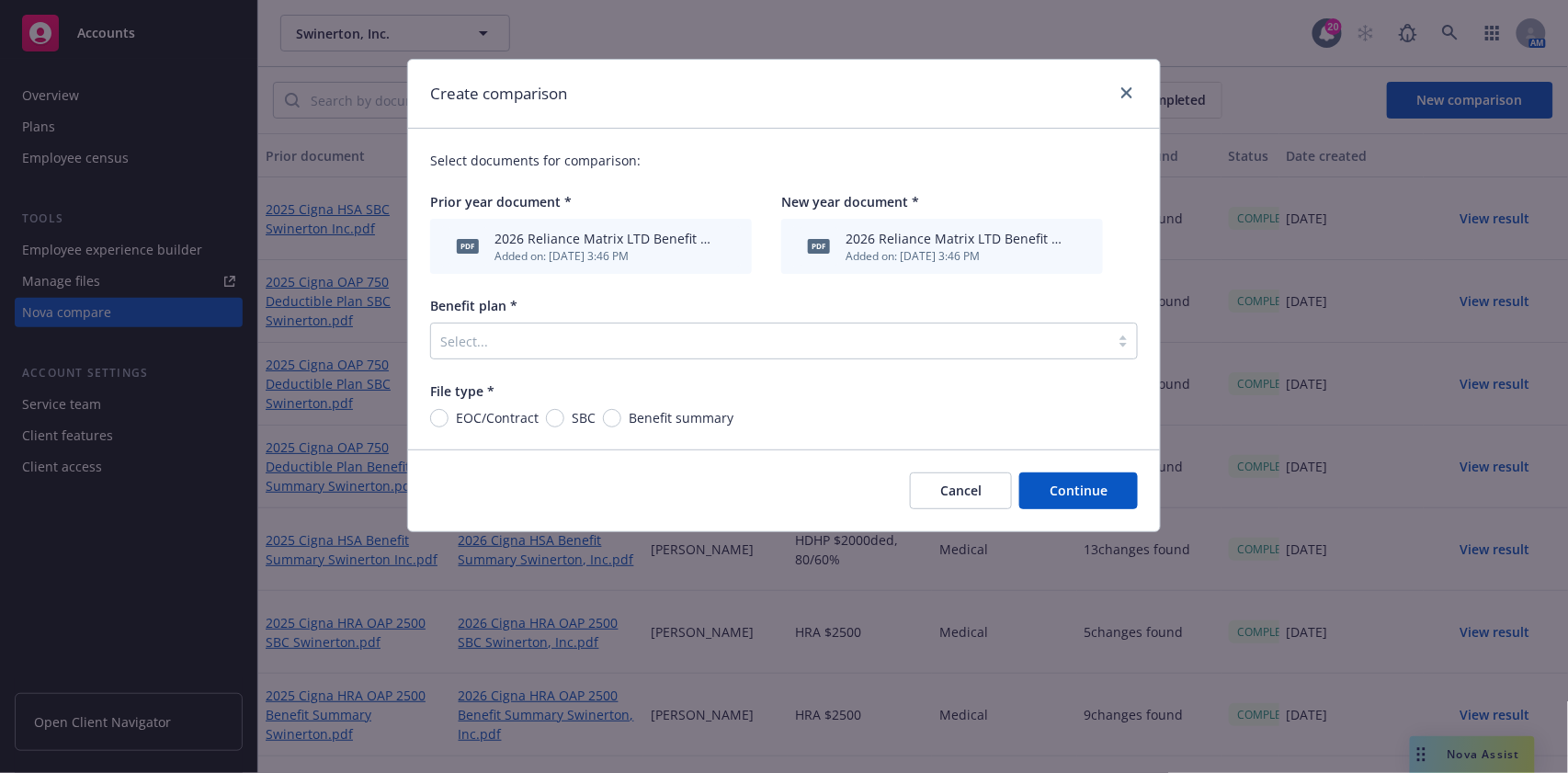
click at [594, 333] on div at bounding box center [770, 341] width 660 height 22
click at [838, 116] on div "Create comparison" at bounding box center [784, 94] width 752 height 69
click at [608, 422] on input "Benefit summary" at bounding box center [611, 418] width 19 height 19
radio input "true"
click at [607, 318] on div "Benefit plan * Select..." at bounding box center [784, 327] width 708 height 63
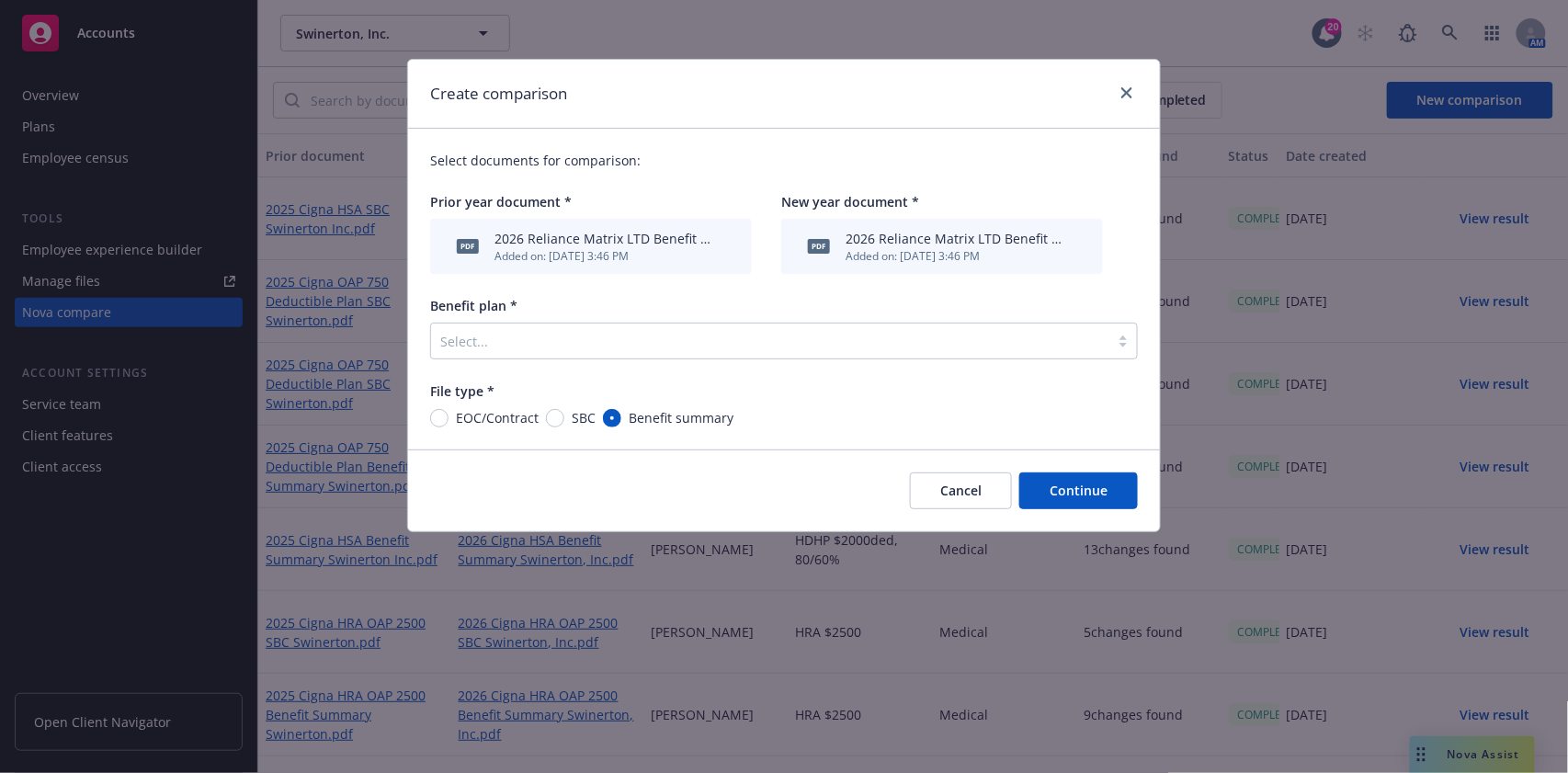
click at [598, 340] on div at bounding box center [770, 341] width 660 height 22
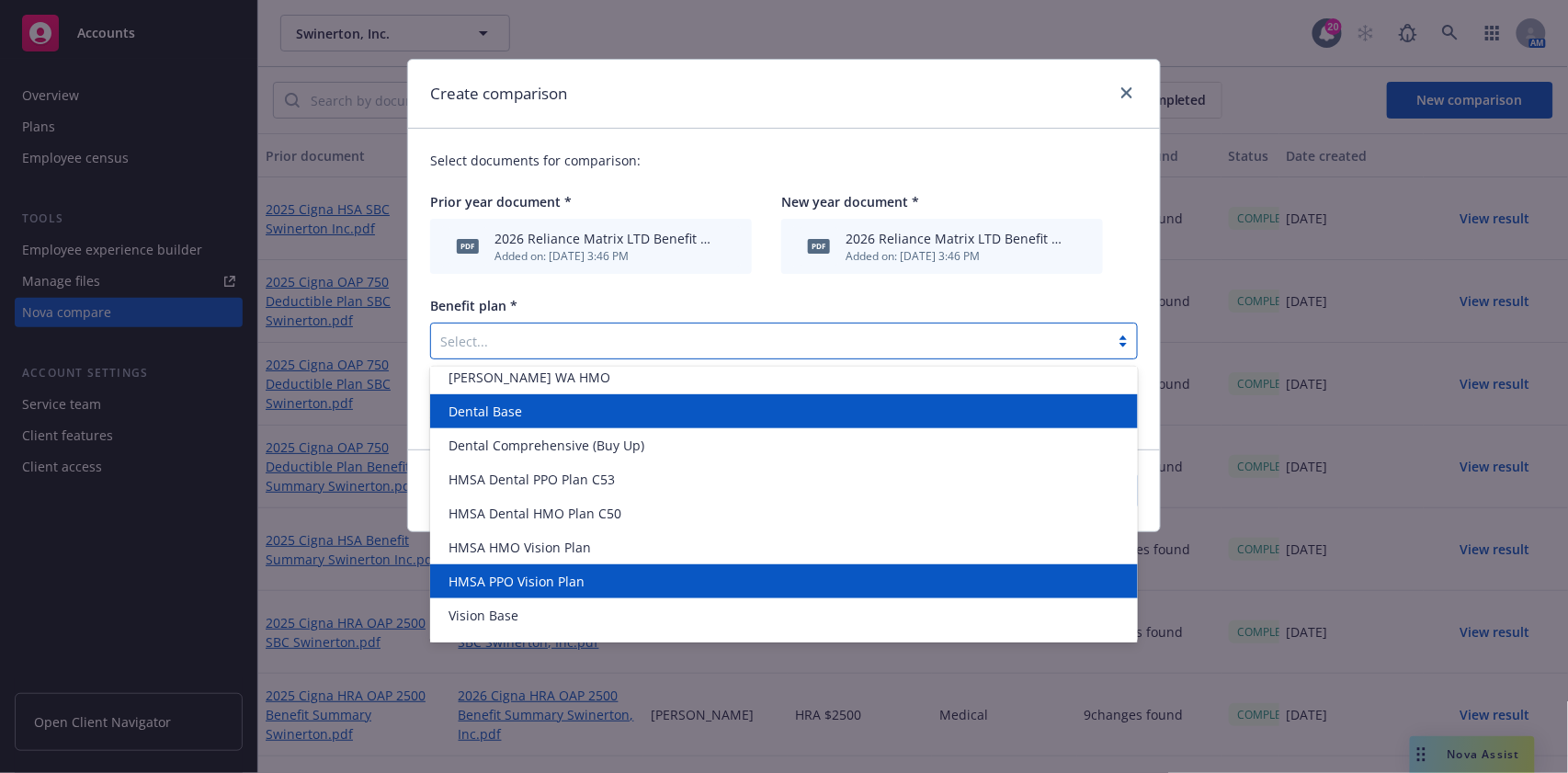
scroll to position [308, 0]
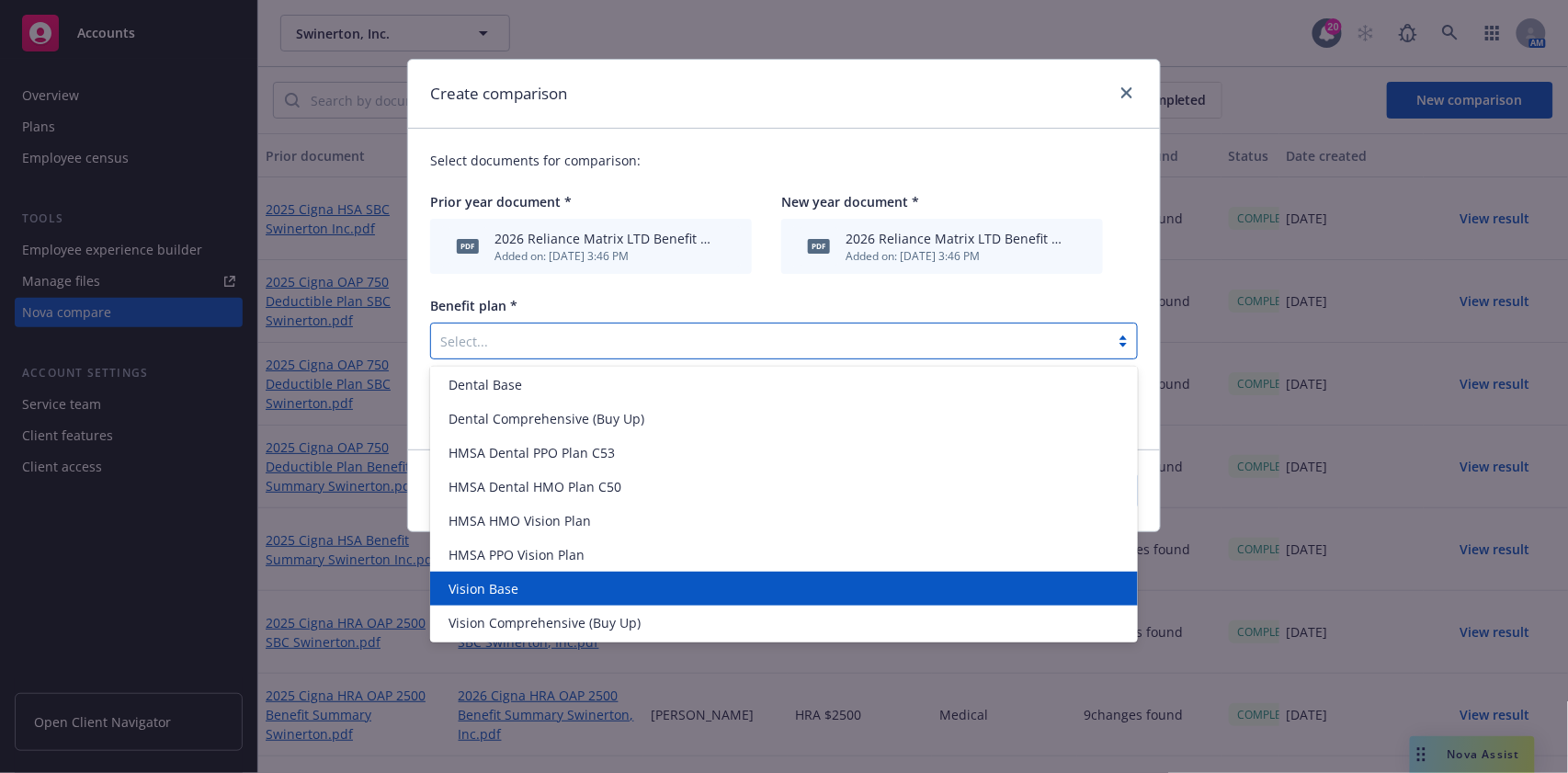
click at [549, 585] on div "Vision Base" at bounding box center [784, 589] width 685 height 20
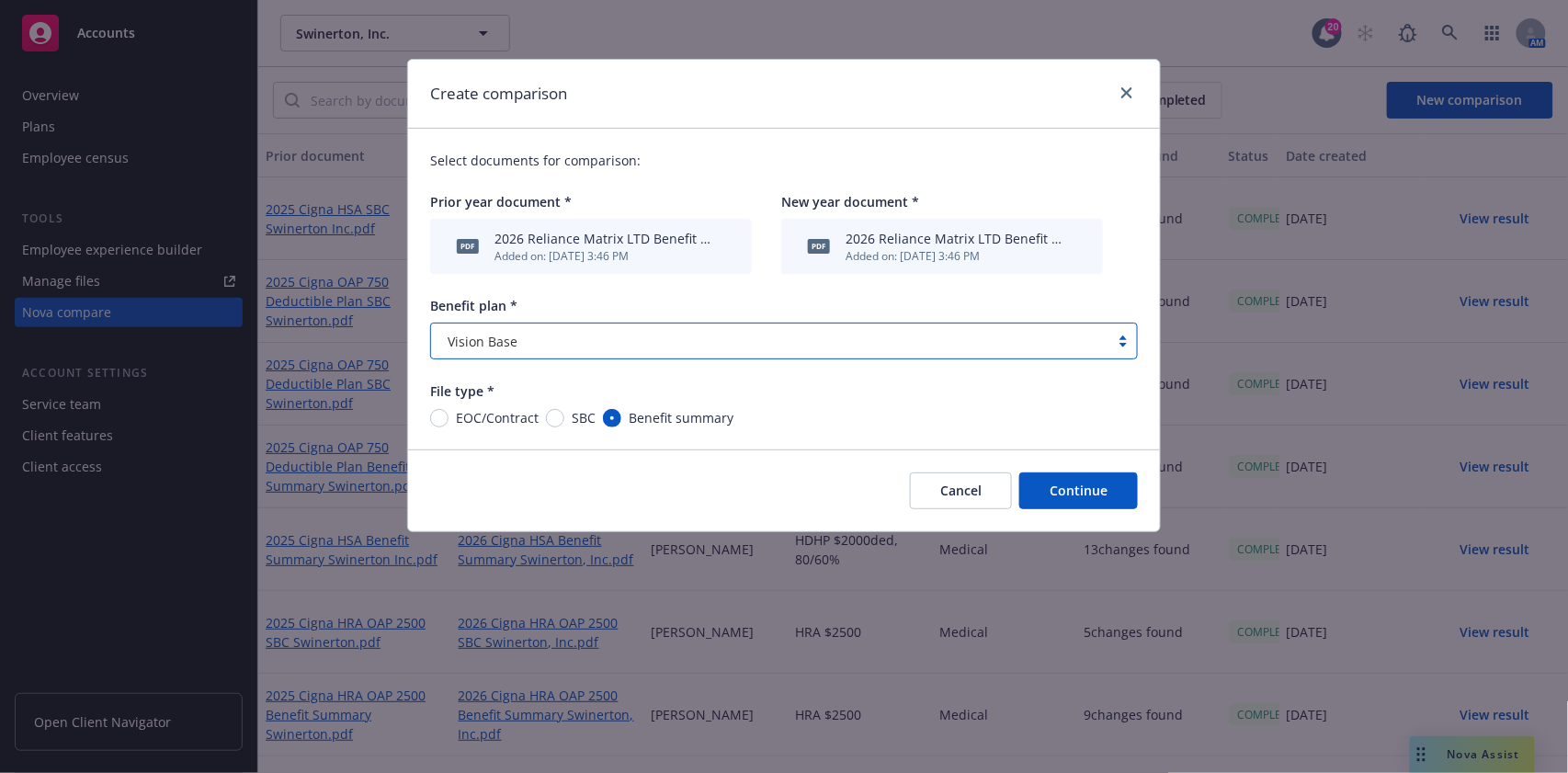
click at [1069, 487] on button "Continue" at bounding box center [1078, 491] width 118 height 37
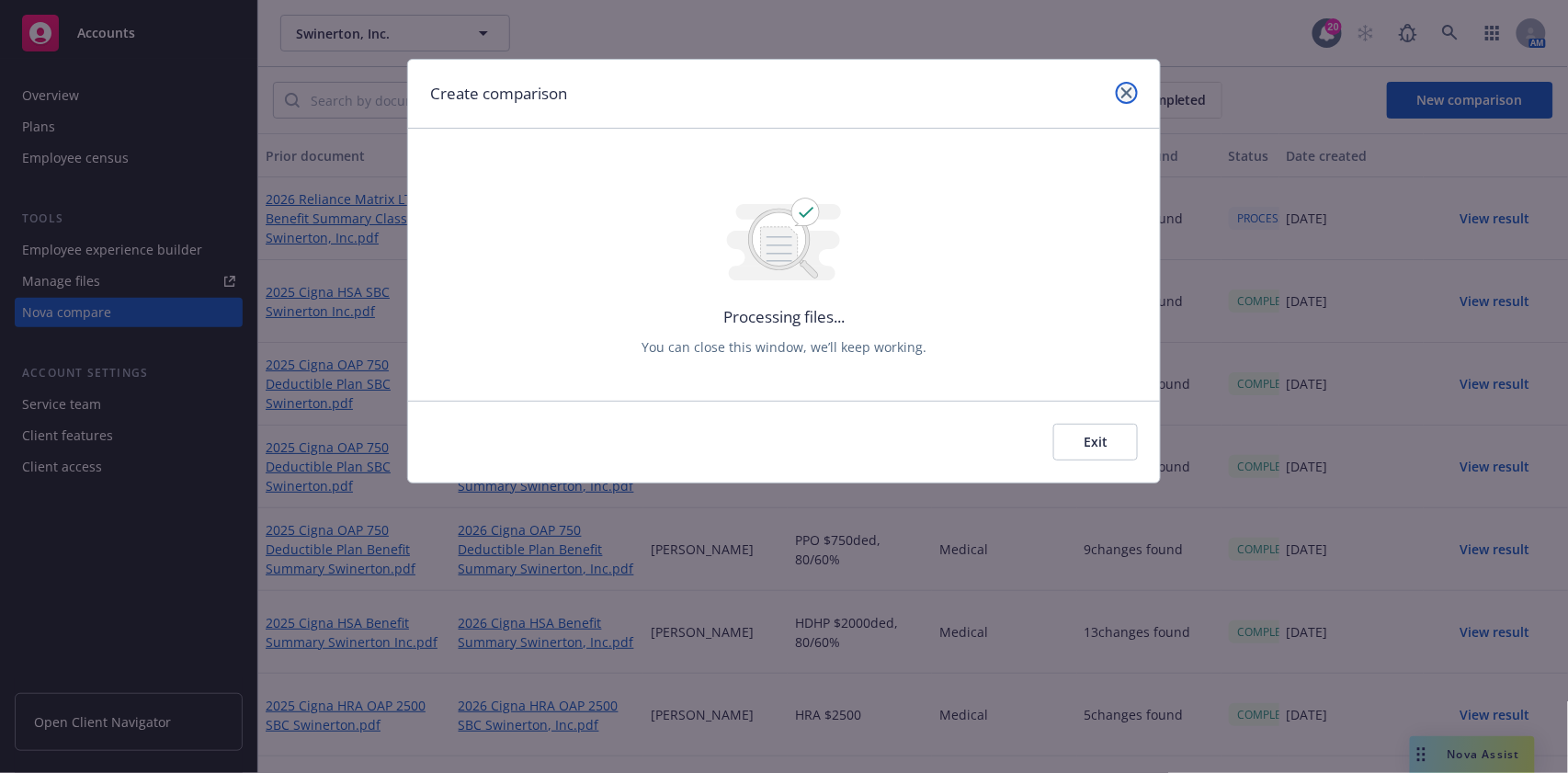
click at [1127, 100] on link "close" at bounding box center [1127, 93] width 22 height 22
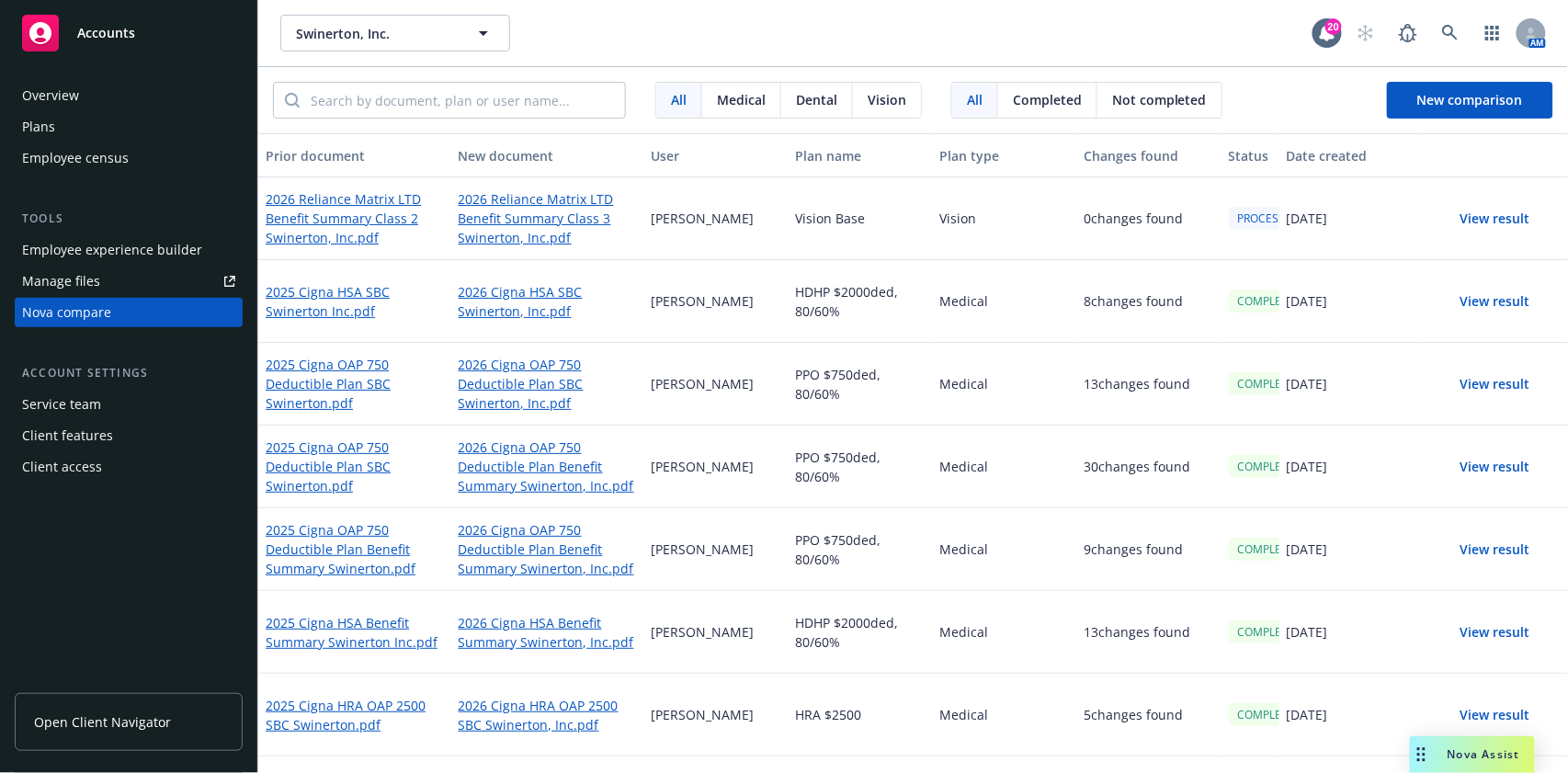
click at [1493, 752] on span "Nova Assist" at bounding box center [1484, 753] width 72 height 16
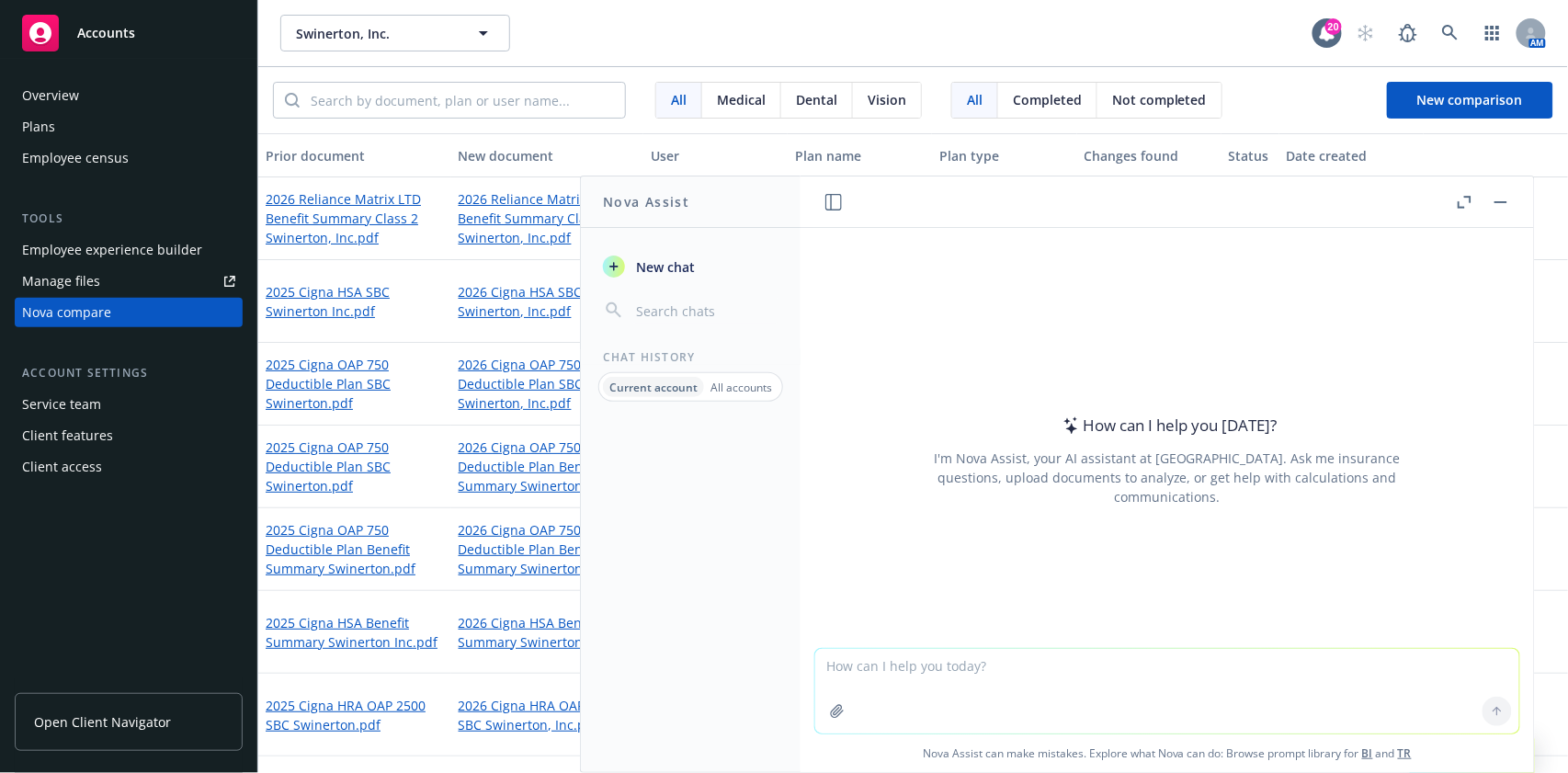
click at [837, 709] on icon "button" at bounding box center [837, 711] width 15 height 15
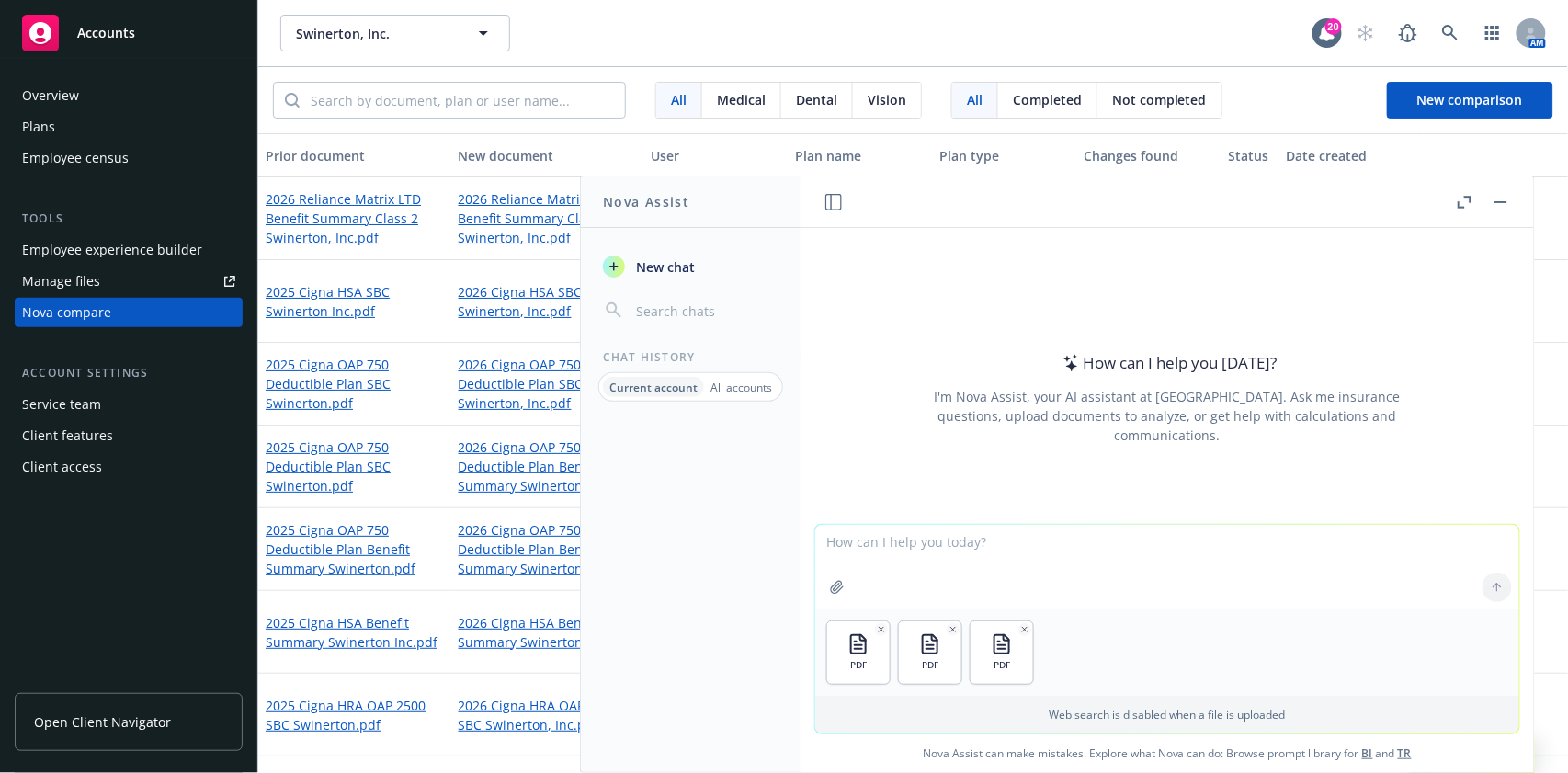
click at [967, 554] on textarea at bounding box center [1167, 566] width 704 height 85
type textarea "Is there any differences in these documents?"
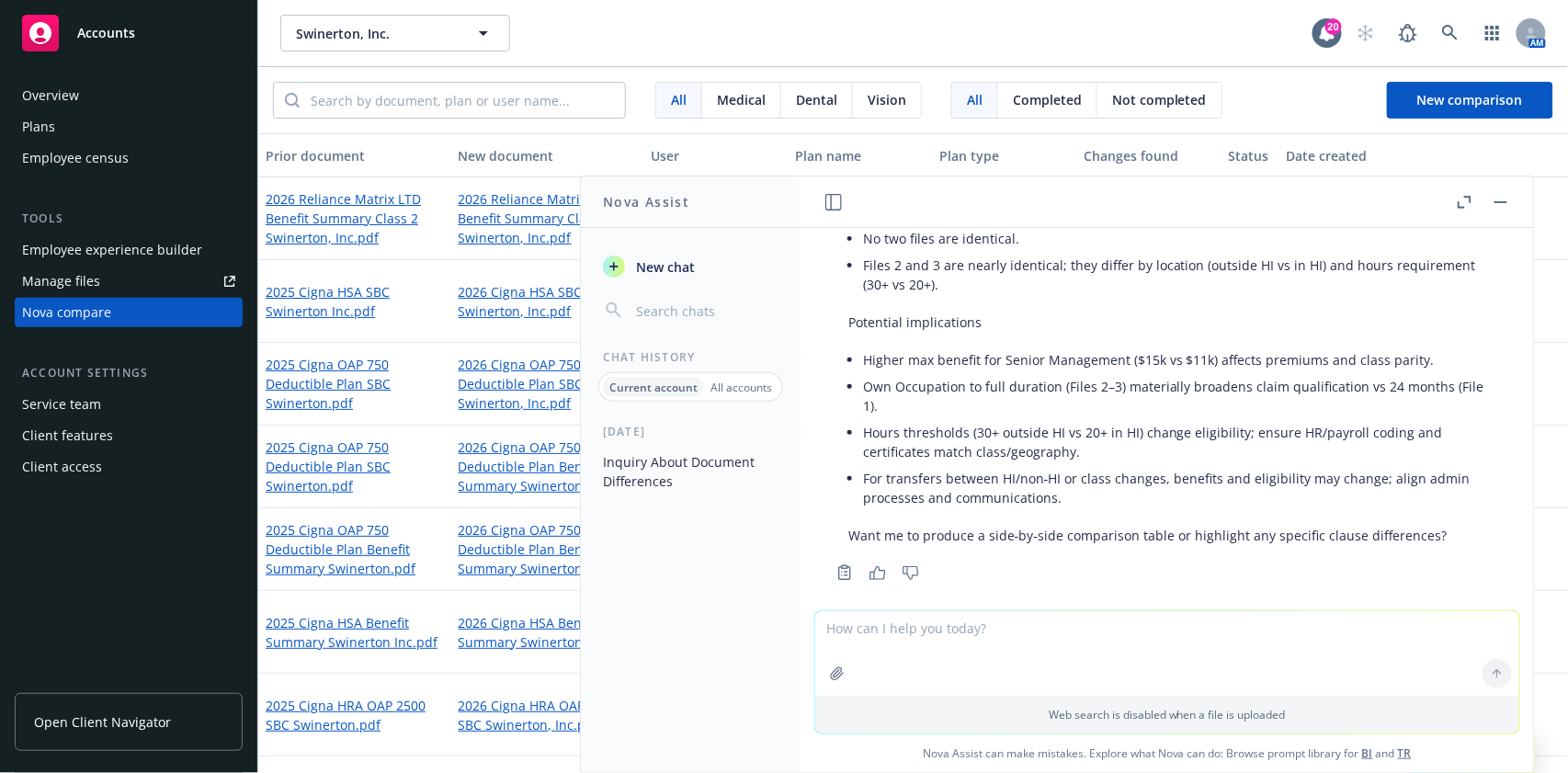
scroll to position [955, 0]
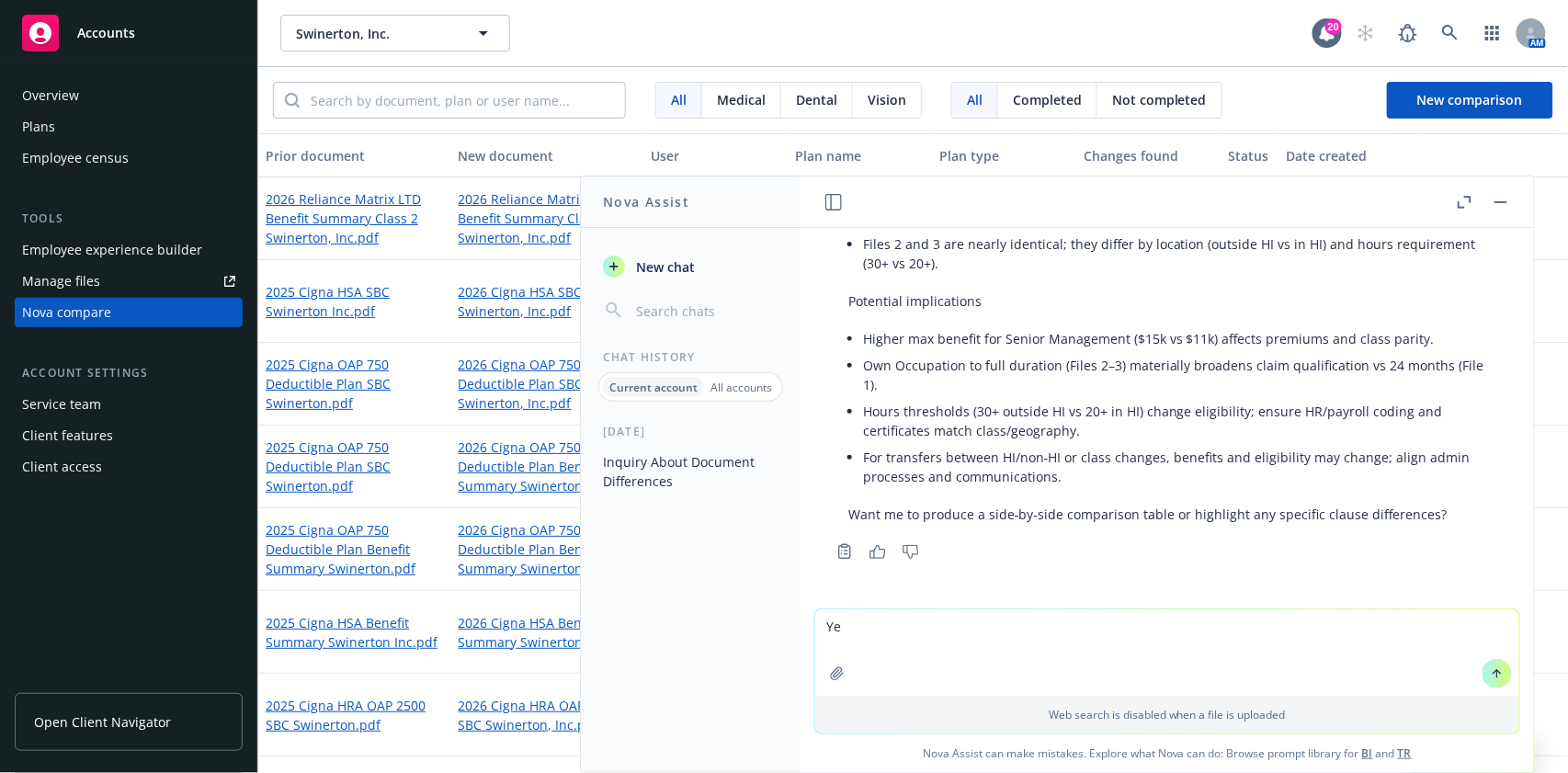
type textarea "Yes"
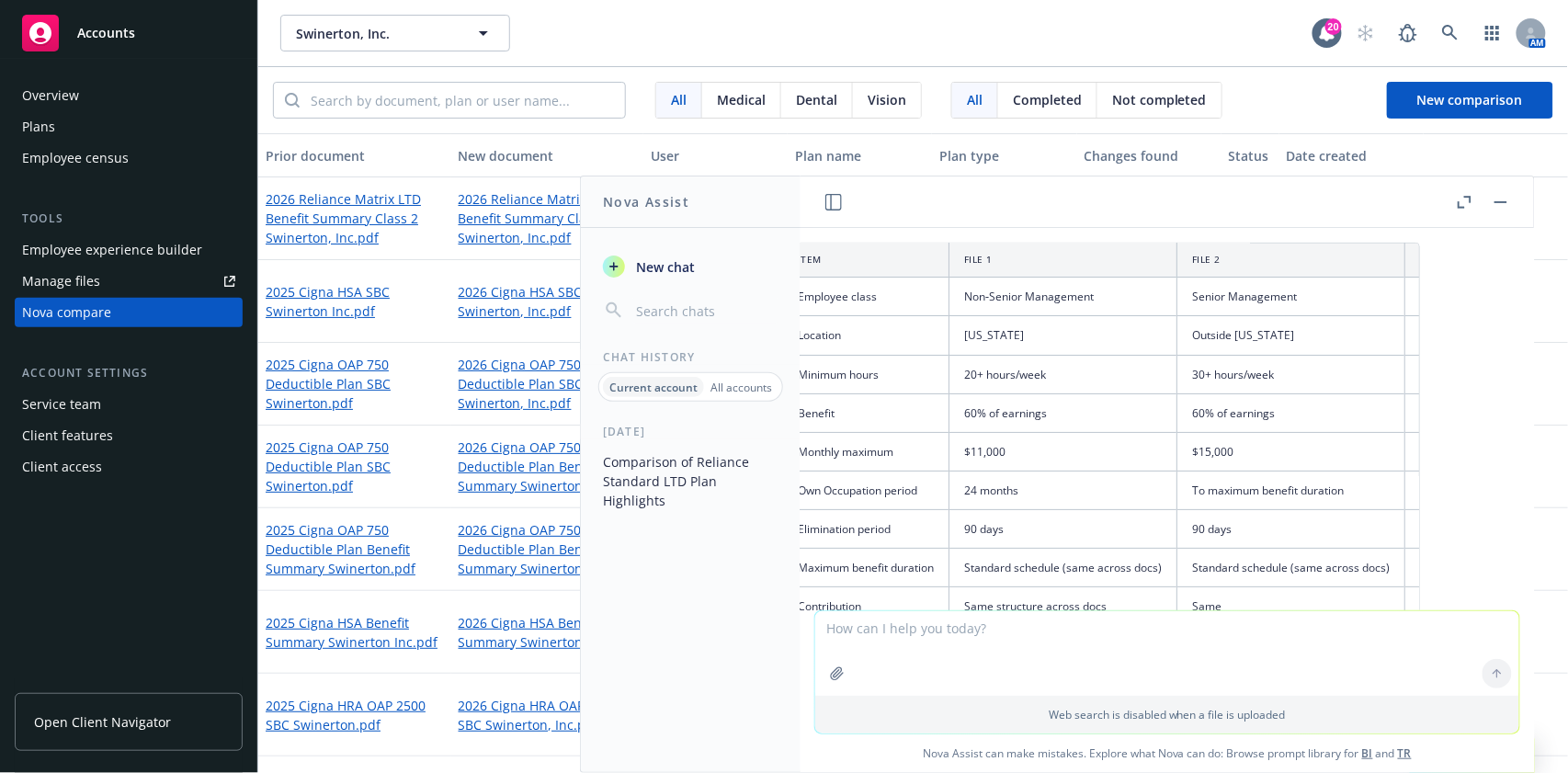
scroll to position [1394, 52]
